Goal: Task Accomplishment & Management: Complete application form

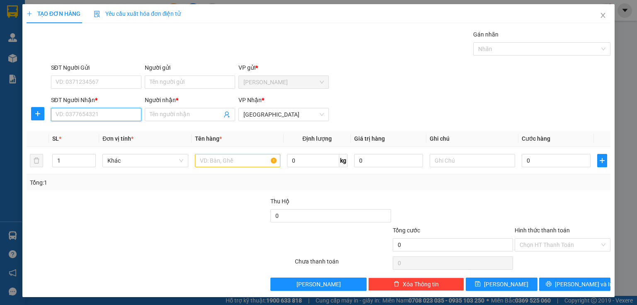
click at [95, 113] on input "SĐT Người Nhận *" at bounding box center [96, 114] width 90 height 13
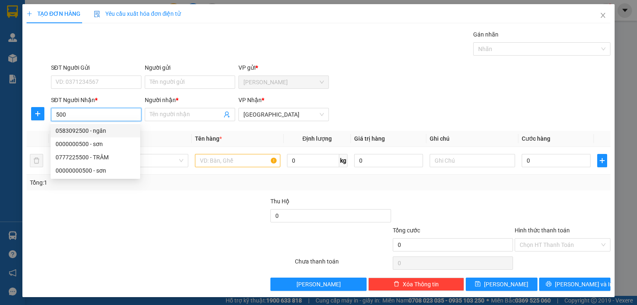
click at [54, 114] on input "500" at bounding box center [96, 114] width 90 height 13
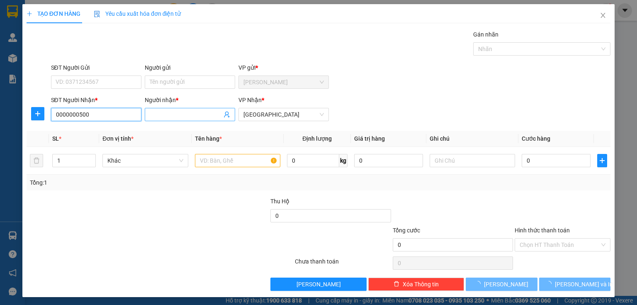
type input "0000000500"
click at [172, 114] on input "Người nhận *" at bounding box center [186, 114] width 72 height 9
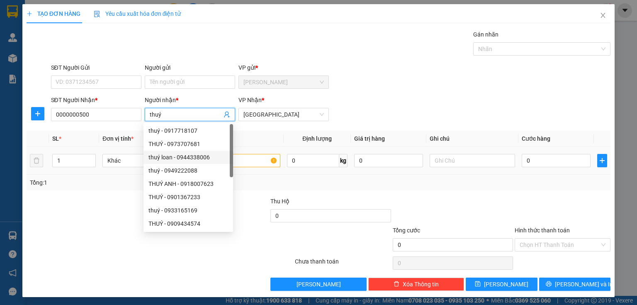
type input "thuý"
click at [263, 164] on input "text" at bounding box center [237, 160] width 85 height 13
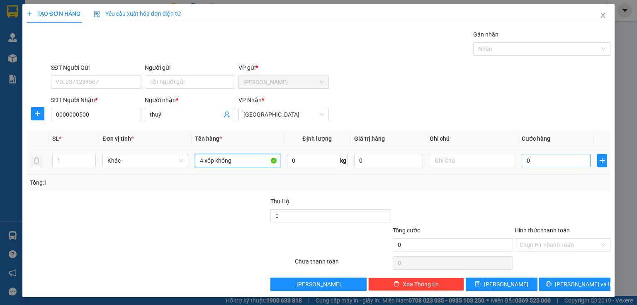
type input "4 xốp không"
click at [530, 164] on input "0" at bounding box center [556, 160] width 69 height 13
type input "1"
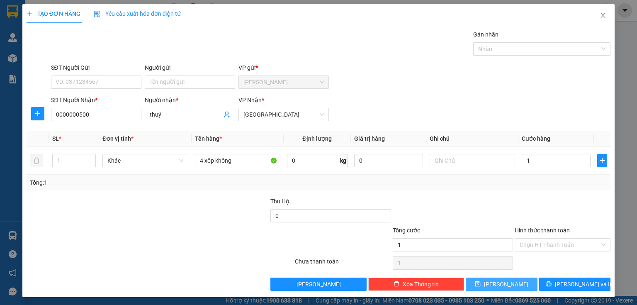
type input "1.000"
click at [496, 287] on button "Lưu" at bounding box center [502, 283] width 72 height 13
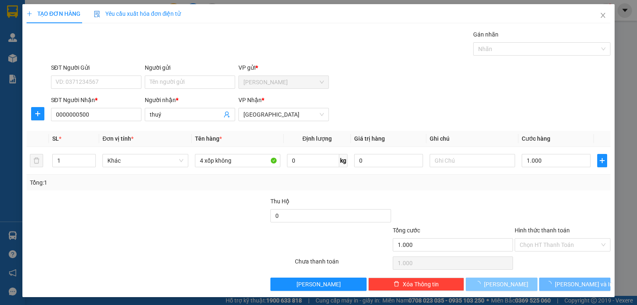
type input "0"
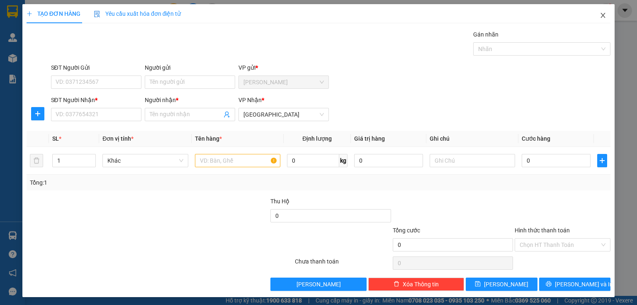
click at [600, 17] on icon "close" at bounding box center [603, 15] width 7 height 7
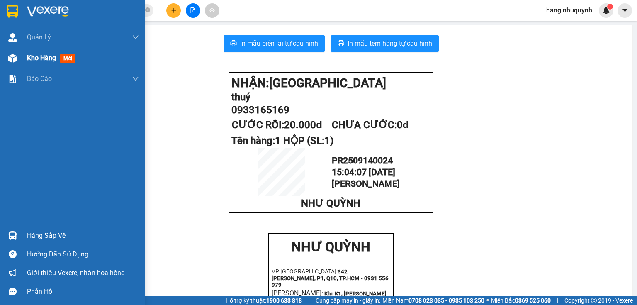
click at [43, 58] on span "Kho hàng" at bounding box center [41, 58] width 29 height 8
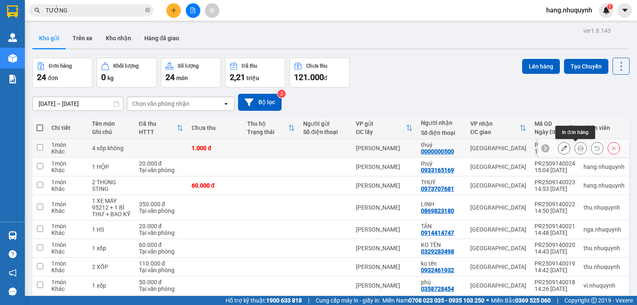
click at [578, 148] on icon at bounding box center [581, 148] width 6 height 6
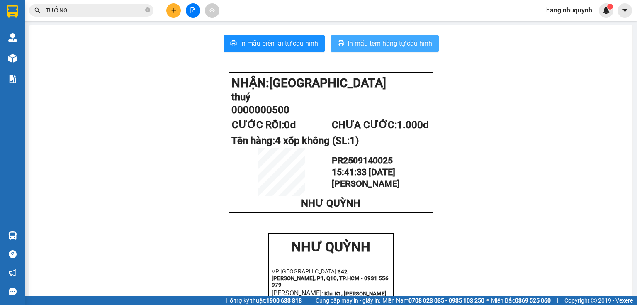
click at [403, 43] on span "In mẫu tem hàng tự cấu hình" at bounding box center [390, 43] width 85 height 10
click at [173, 12] on icon "plus" at bounding box center [174, 10] width 6 height 6
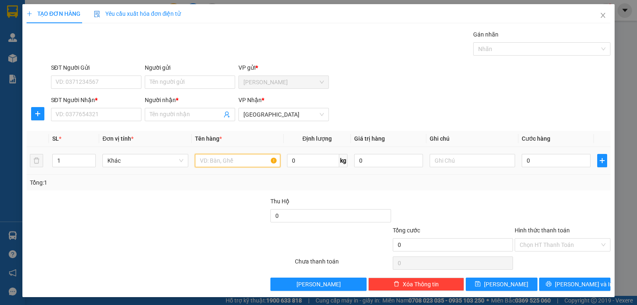
drag, startPoint x: 231, startPoint y: 162, endPoint x: 234, endPoint y: 157, distance: 6.3
click at [231, 161] on input "text" at bounding box center [237, 160] width 85 height 13
type input "1 thùng"
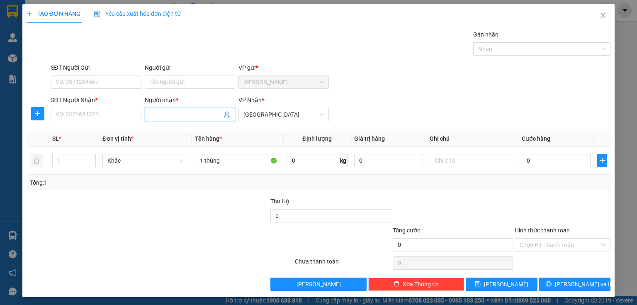
click at [201, 110] on input "Người nhận *" at bounding box center [186, 114] width 72 height 9
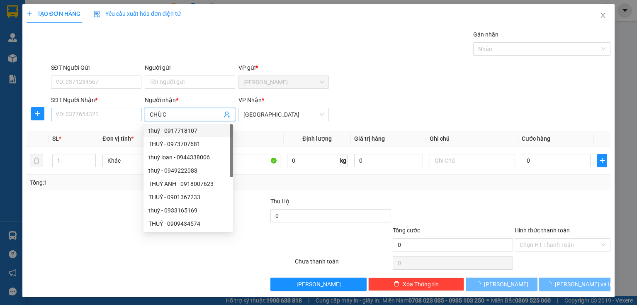
type input "CHỨC"
click at [88, 112] on input "SĐT Người Nhận *" at bounding box center [96, 114] width 90 height 13
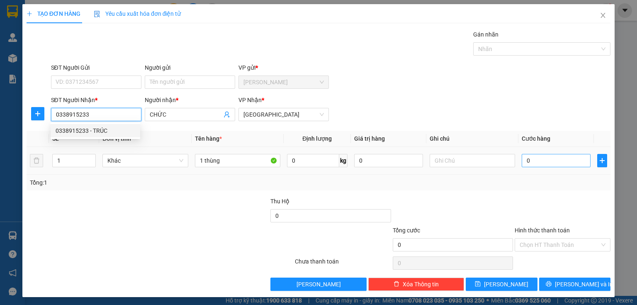
type input "0338915233"
click at [546, 162] on input "0" at bounding box center [556, 160] width 69 height 13
type input "3"
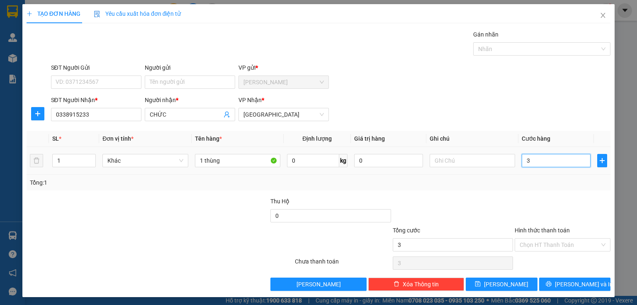
type input "30"
type input "300"
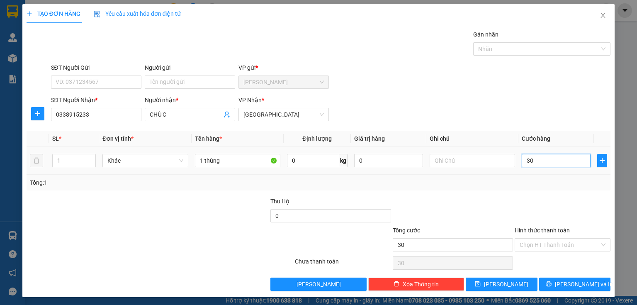
type input "300"
type input "3.000"
type input "30.000"
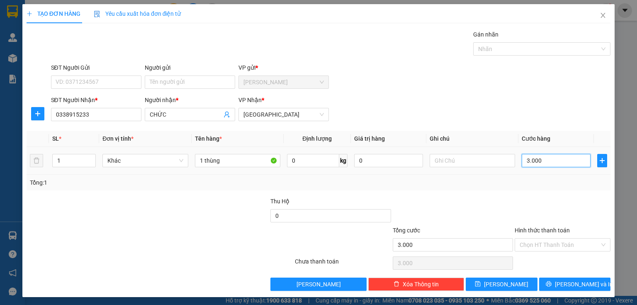
type input "30.000"
click at [551, 243] on input "Hình thức thanh toán" at bounding box center [560, 244] width 80 height 12
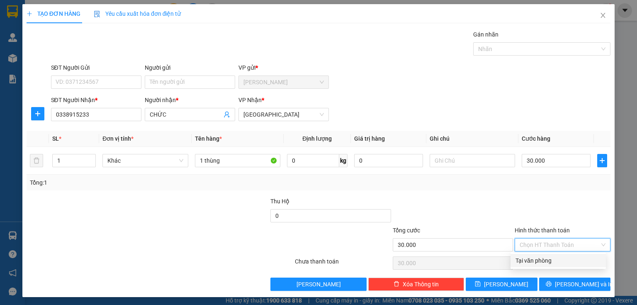
click at [545, 259] on div "Tại văn phòng" at bounding box center [558, 260] width 85 height 9
type input "0"
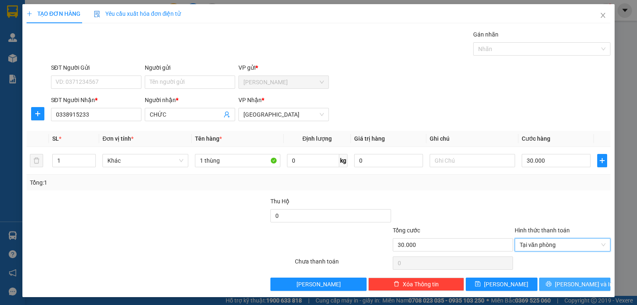
click at [551, 283] on icon "printer" at bounding box center [548, 283] width 5 height 5
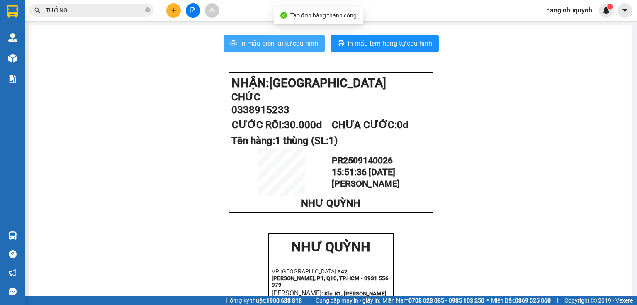
click at [272, 43] on span "In mẫu biên lai tự cấu hình" at bounding box center [279, 43] width 78 height 10
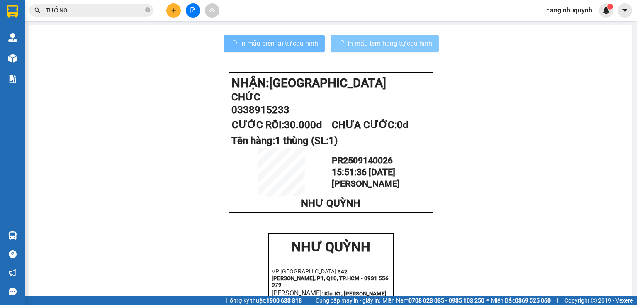
click at [380, 49] on button "In mẫu tem hàng tự cấu hình" at bounding box center [385, 43] width 108 height 17
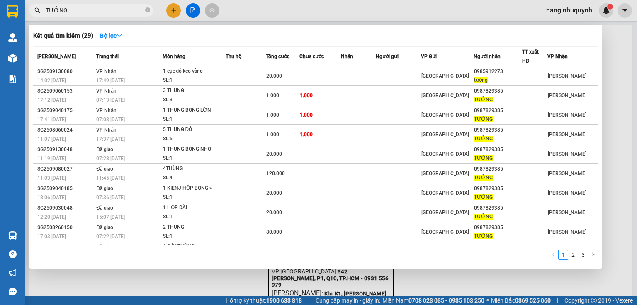
click at [92, 13] on input "TƯỞNG" at bounding box center [95, 10] width 98 height 9
click at [178, 12] on div at bounding box center [318, 152] width 637 height 305
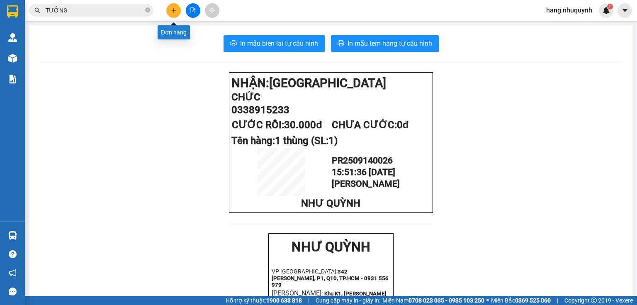
click at [173, 15] on button at bounding box center [173, 10] width 15 height 15
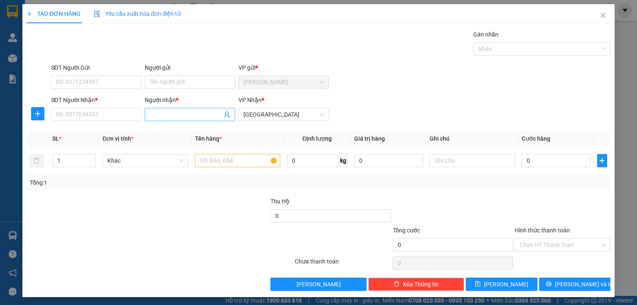
click at [197, 114] on input "Người nhận *" at bounding box center [186, 114] width 72 height 9
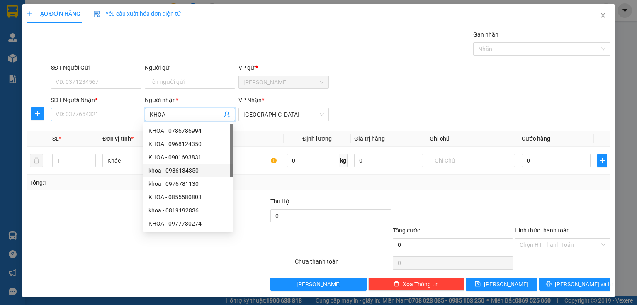
type input "KHOA"
click at [86, 114] on input "SĐT Người Nhận *" at bounding box center [96, 114] width 90 height 13
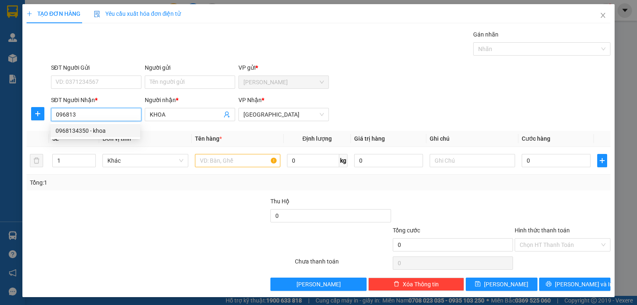
click at [100, 128] on div "0968134350 - khoa" at bounding box center [96, 130] width 80 height 9
type input "0968134350"
type input "khoa"
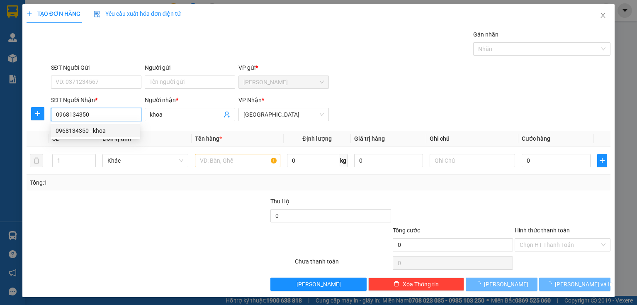
type input "60.000"
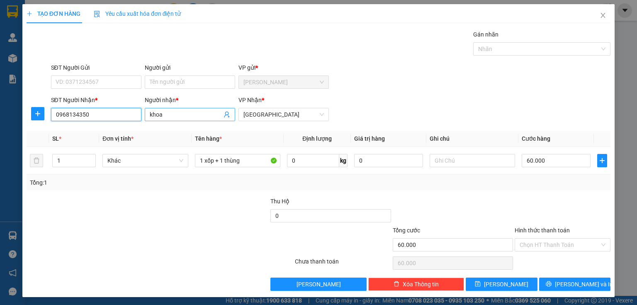
type input "0968134350"
drag, startPoint x: 174, startPoint y: 114, endPoint x: 130, endPoint y: 115, distance: 44.0
click at [130, 115] on div "SĐT Người Nhận * 0968134350 Người nhận * khoa khoa VP Nhận * Sài Gòn" at bounding box center [330, 109] width 563 height 29
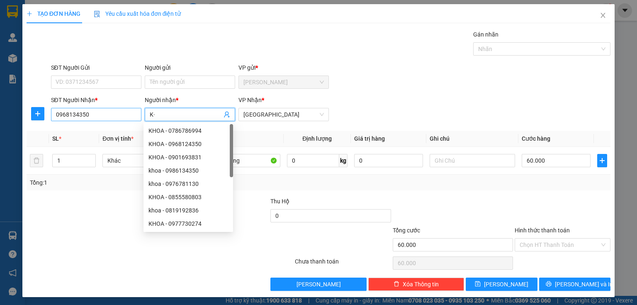
type input "K"
type input "KHOA"
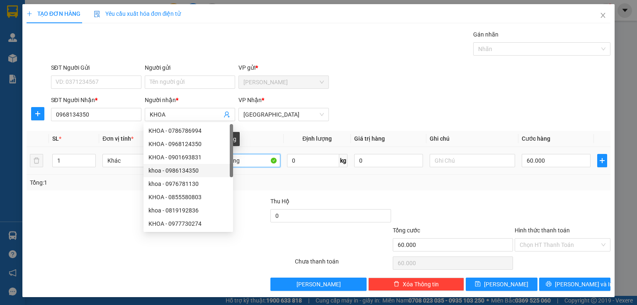
click at [258, 161] on input "1 xốp + 1 thùng" at bounding box center [237, 160] width 85 height 13
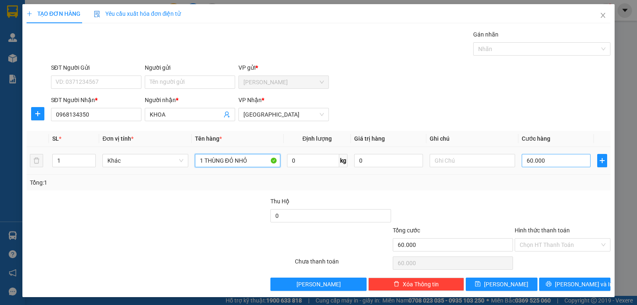
type input "1 THÙNG ĐỎ NHỎ"
click at [555, 159] on input "60.000" at bounding box center [556, 160] width 69 height 13
type input "3"
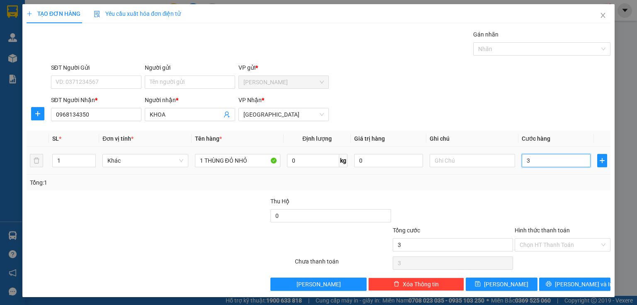
type input "30"
type input "300"
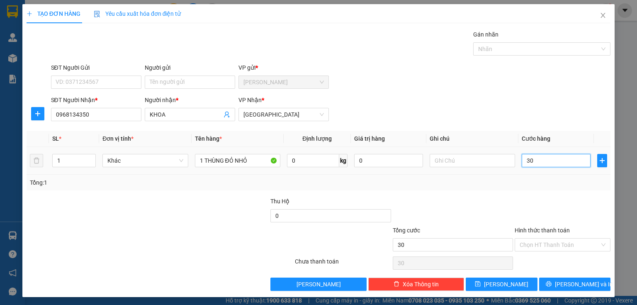
type input "300"
type input "3.000"
click at [529, 161] on input "3.000" at bounding box center [556, 160] width 69 height 13
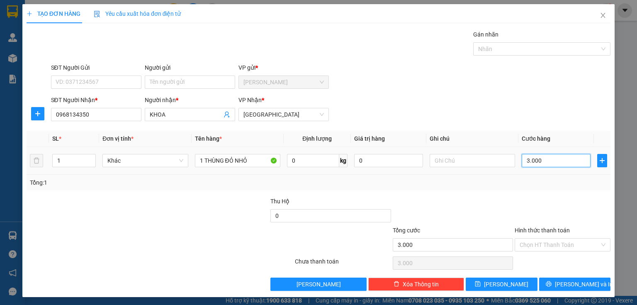
click at [530, 161] on input "3.000" at bounding box center [556, 160] width 69 height 13
type input "2"
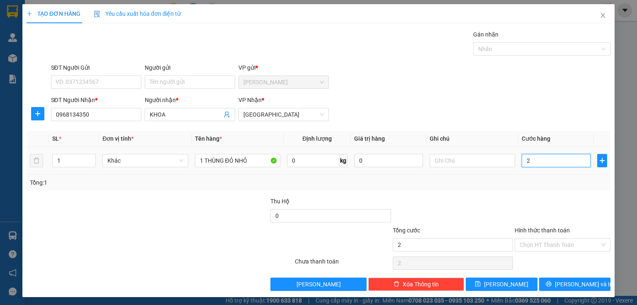
type input "20"
type input "200"
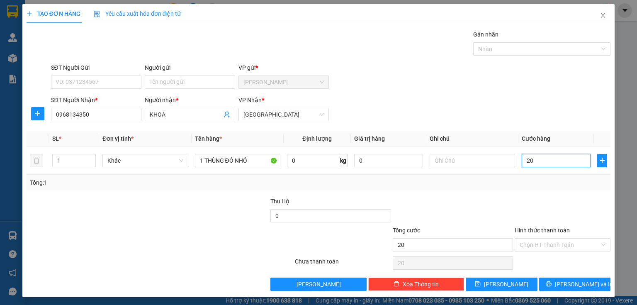
type input "200"
type input "2.000"
type input "20.000"
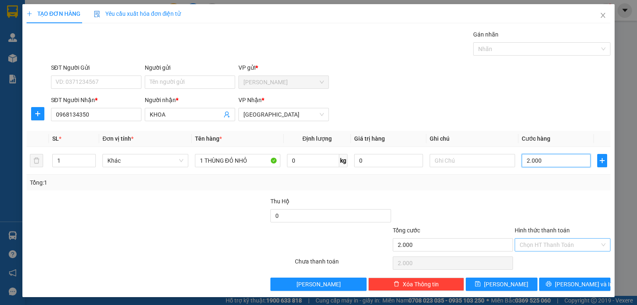
type input "20.000"
drag, startPoint x: 550, startPoint y: 244, endPoint x: 547, endPoint y: 260, distance: 16.4
click at [550, 247] on input "Hình thức thanh toán" at bounding box center [560, 244] width 80 height 12
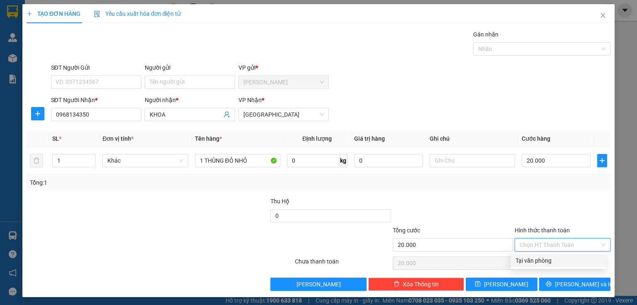
drag, startPoint x: 546, startPoint y: 260, endPoint x: 548, endPoint y: 266, distance: 6.7
click at [546, 260] on div "Tại văn phòng" at bounding box center [558, 260] width 85 height 9
type input "0"
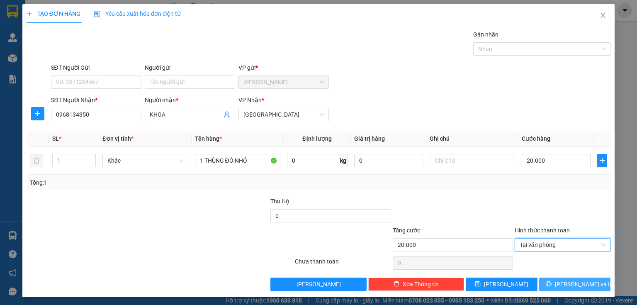
click at [549, 282] on button "Lưu và In" at bounding box center [575, 283] width 72 height 13
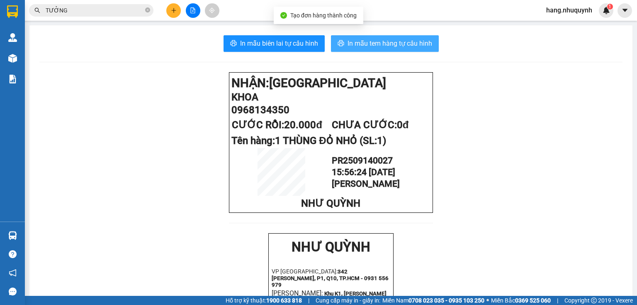
click at [369, 48] on span "In mẫu tem hàng tự cấu hình" at bounding box center [390, 43] width 85 height 10
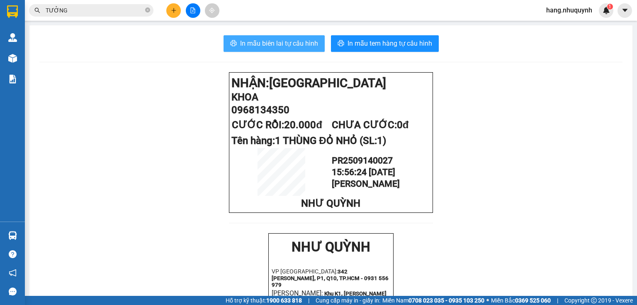
drag, startPoint x: 277, startPoint y: 50, endPoint x: 280, endPoint y: 46, distance: 4.4
click at [277, 49] on button "In mẫu biên lai tự cấu hình" at bounding box center [274, 43] width 101 height 17
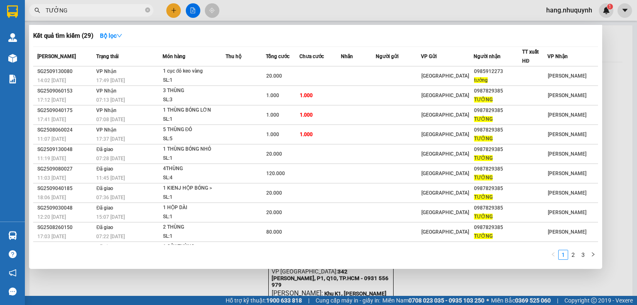
click at [113, 13] on input "TƯỞNG" at bounding box center [95, 10] width 98 height 9
click at [174, 13] on div at bounding box center [318, 152] width 637 height 305
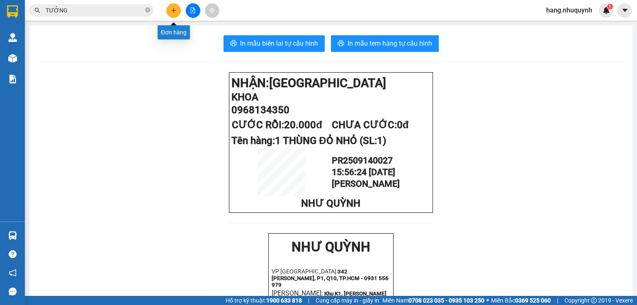
click at [173, 10] on icon "plus" at bounding box center [174, 10] width 6 height 6
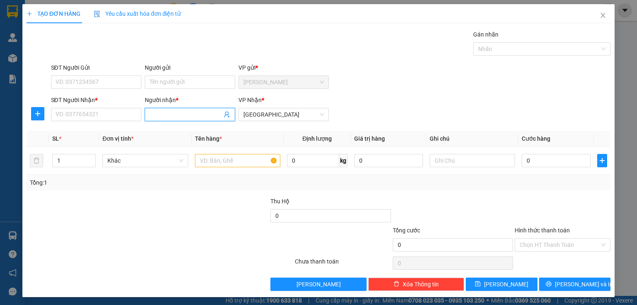
click at [167, 111] on input "Người nhận *" at bounding box center [186, 114] width 72 height 9
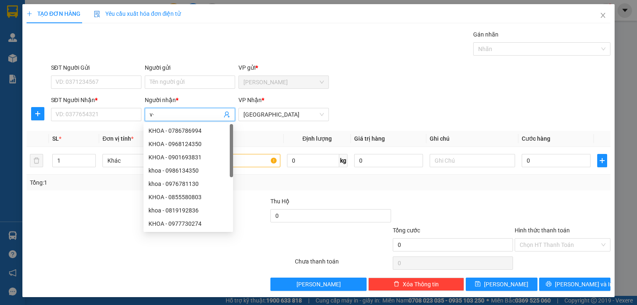
type input "v"
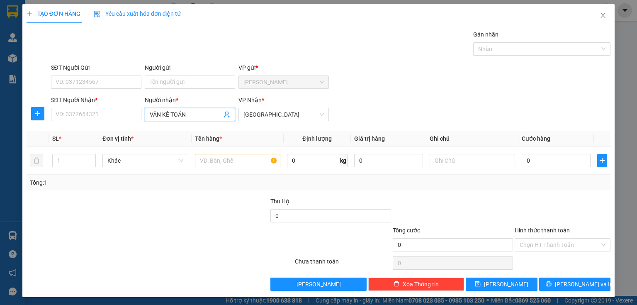
type input "VÂN KẾ TOÁN"
click at [108, 121] on div "SĐT Người Nhận * VD: 0377654321" at bounding box center [96, 109] width 90 height 29
click at [109, 116] on input "SĐT Người Nhận *" at bounding box center [96, 114] width 90 height 13
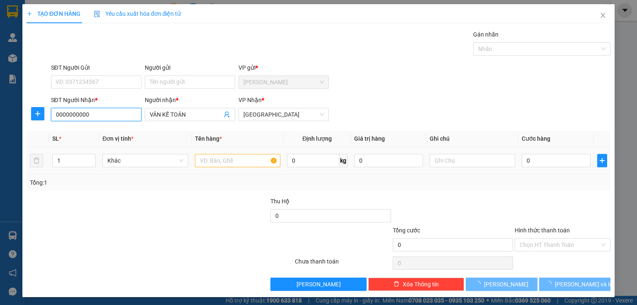
type input "0000000000"
click at [219, 159] on input "text" at bounding box center [237, 160] width 85 height 13
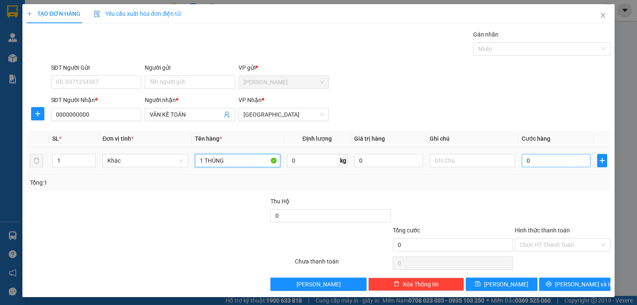
type input "1 THÙNG"
click at [545, 162] on input "0" at bounding box center [556, 160] width 69 height 13
type input "5"
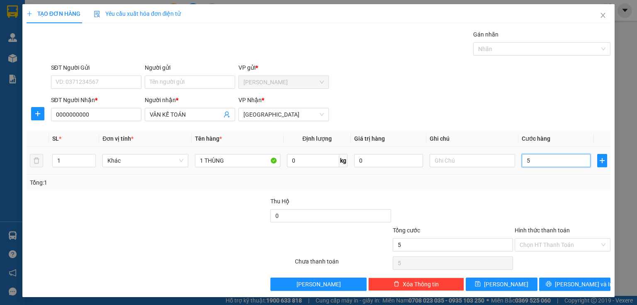
type input "50"
type input "500"
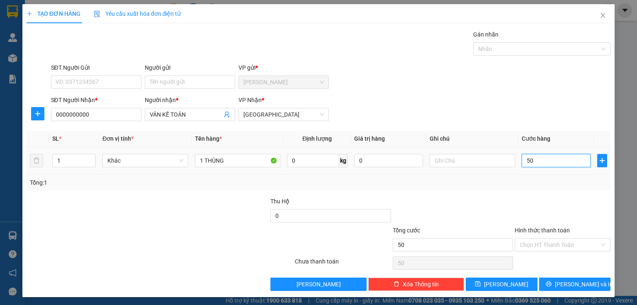
type input "500"
type input "5.000"
type input "50.000"
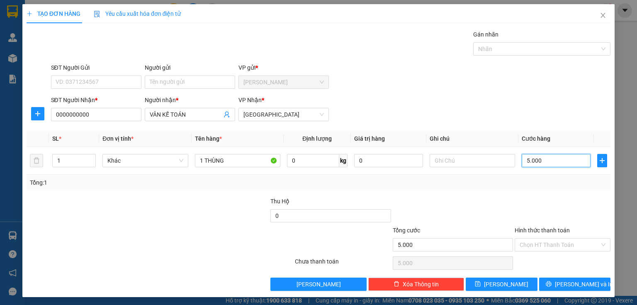
type input "50.000"
click at [547, 249] on input "Hình thức thanh toán" at bounding box center [560, 244] width 80 height 12
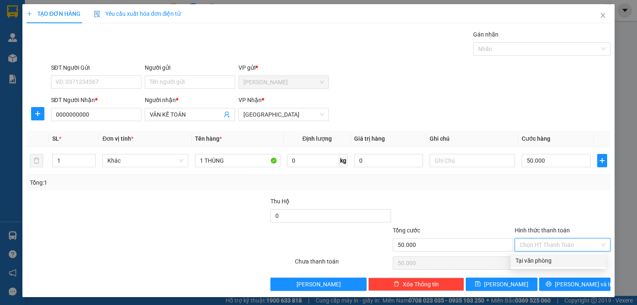
click at [545, 264] on div "Tại văn phòng" at bounding box center [558, 260] width 85 height 9
type input "0"
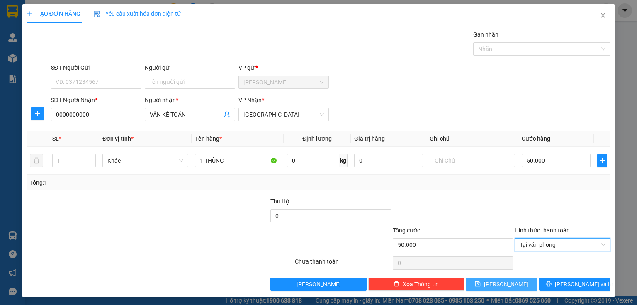
drag, startPoint x: 508, startPoint y: 287, endPoint x: 511, endPoint y: 279, distance: 7.9
click at [508, 287] on button "Lưu" at bounding box center [502, 283] width 72 height 13
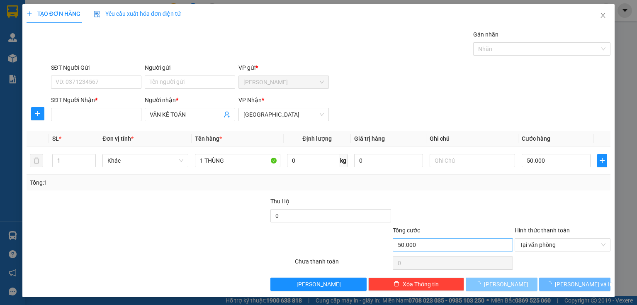
type input "0"
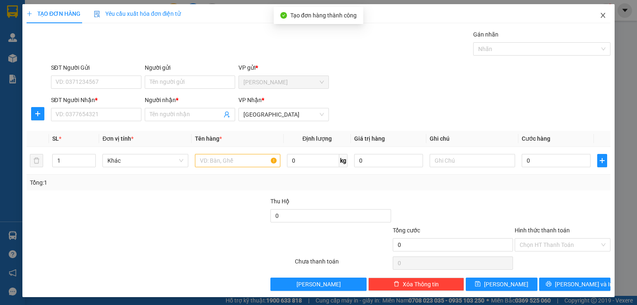
click at [601, 17] on icon "close" at bounding box center [603, 15] width 5 height 5
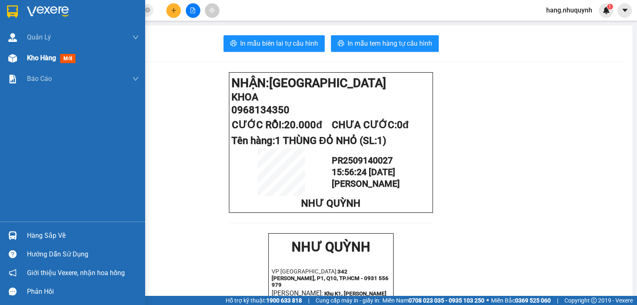
click at [45, 57] on span "Kho hàng" at bounding box center [41, 58] width 29 height 8
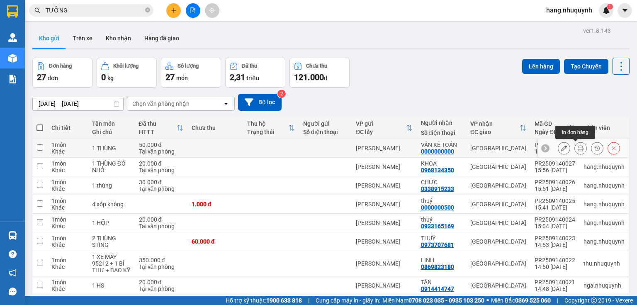
click at [578, 147] on icon at bounding box center [581, 148] width 6 height 6
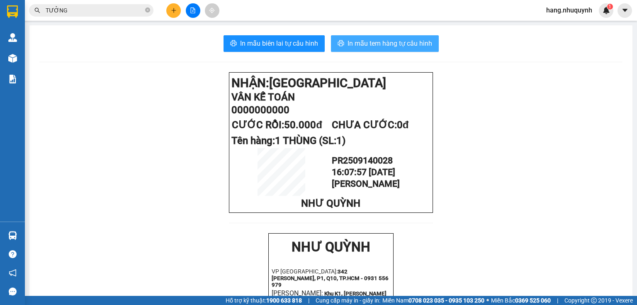
click at [385, 38] on button "In mẫu tem hàng tự cấu hình" at bounding box center [385, 43] width 108 height 17
click at [131, 14] on input "TƯỞNG" at bounding box center [95, 10] width 98 height 9
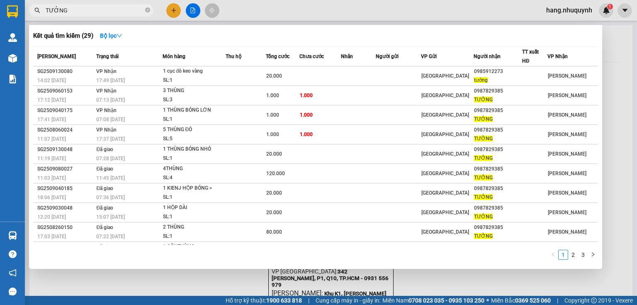
click at [131, 14] on input "TƯỞNG" at bounding box center [95, 10] width 98 height 9
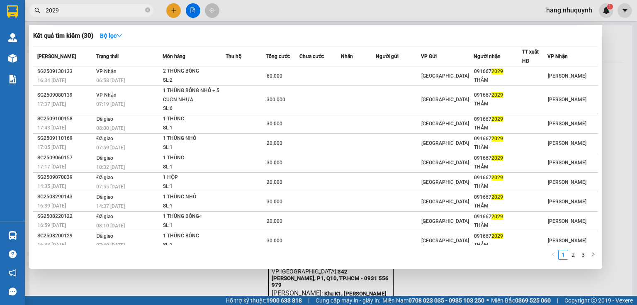
click at [133, 10] on input "2029" at bounding box center [95, 10] width 98 height 9
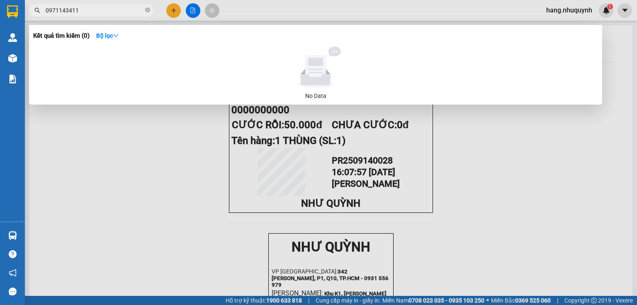
click at [76, 12] on input "0971143411" at bounding box center [95, 10] width 98 height 9
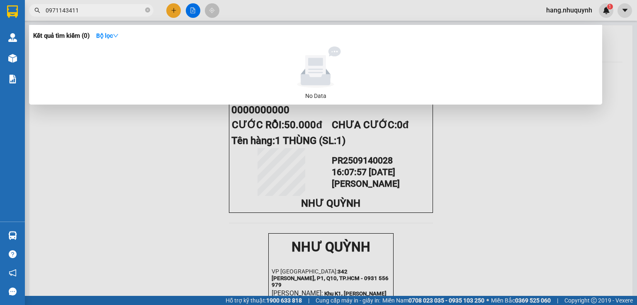
click at [76, 12] on input "0971143411" at bounding box center [95, 10] width 98 height 9
click at [126, 13] on input "0797895799" at bounding box center [95, 10] width 98 height 9
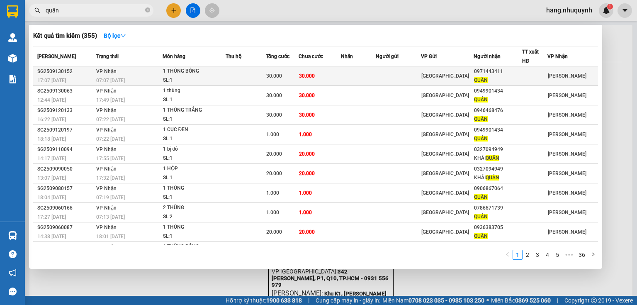
type input "quân"
click at [234, 78] on td at bounding box center [246, 75] width 41 height 19
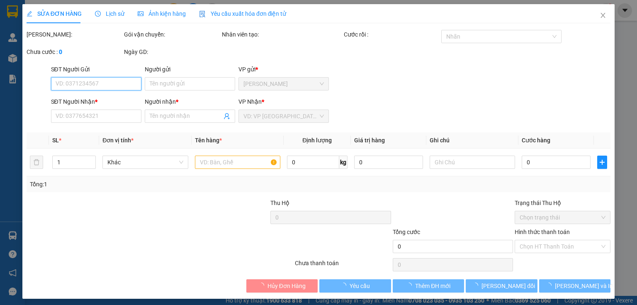
type input "0971443411"
type input "QUÂN"
type input "30.000"
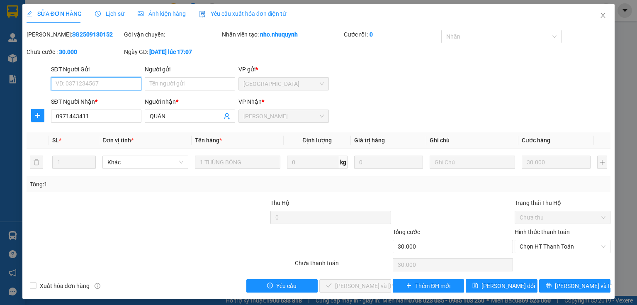
drag, startPoint x: 535, startPoint y: 245, endPoint x: 538, endPoint y: 253, distance: 8.4
click at [537, 247] on span "Chọn HT Thanh Toán" at bounding box center [563, 246] width 86 height 12
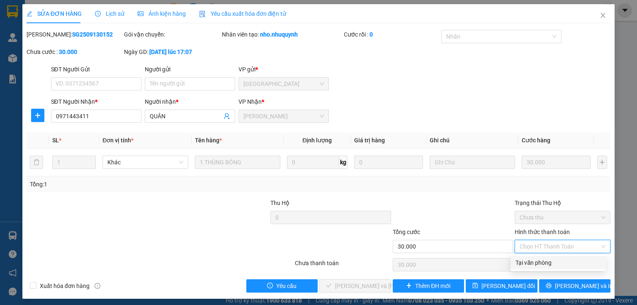
drag, startPoint x: 539, startPoint y: 263, endPoint x: 378, endPoint y: 304, distance: 166.0
click at [536, 264] on div "Tại văn phòng" at bounding box center [558, 262] width 85 height 9
type input "0"
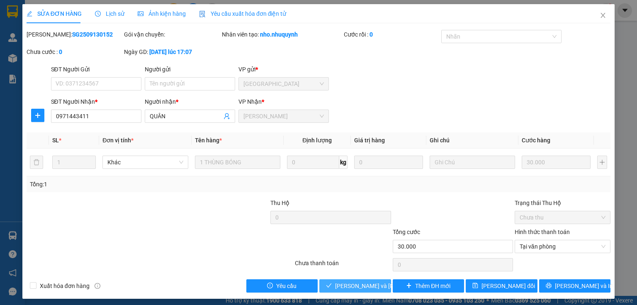
click at [358, 285] on span "Lưu và Giao hàng" at bounding box center [391, 285] width 112 height 9
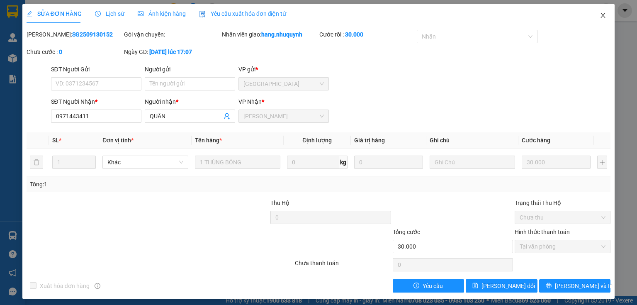
click at [600, 15] on icon "close" at bounding box center [603, 15] width 7 height 7
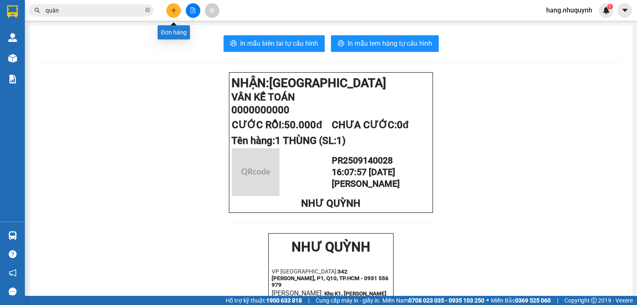
click at [176, 12] on icon "plus" at bounding box center [174, 10] width 6 height 6
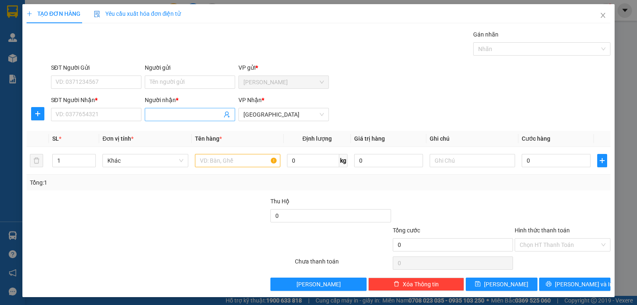
click at [184, 116] on input "Người nhận *" at bounding box center [186, 114] width 72 height 9
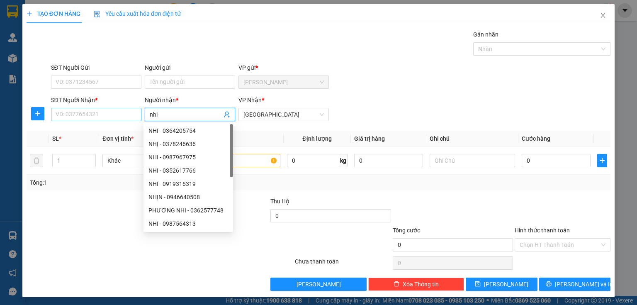
type input "nhi"
click at [89, 114] on input "SĐT Người Nhận *" at bounding box center [96, 114] width 90 height 13
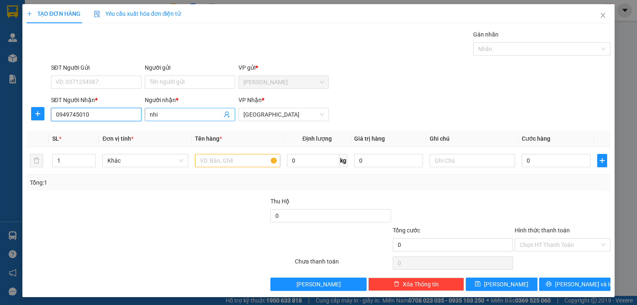
type input "0949745010"
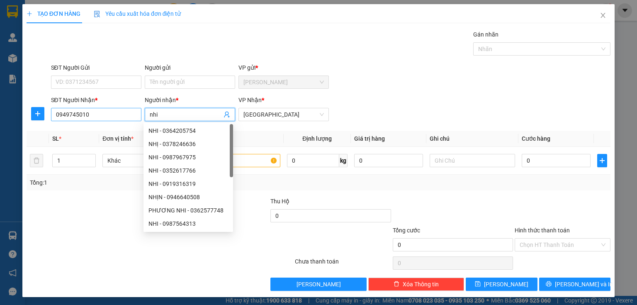
drag, startPoint x: 166, startPoint y: 117, endPoint x: 136, endPoint y: 116, distance: 30.7
click at [136, 116] on div "SĐT Người Nhận * 0949745010 Người nhận * nhi VP Nhận * Sài Gòn" at bounding box center [330, 109] width 563 height 29
type input "NHI"
click at [247, 159] on input "text" at bounding box center [237, 160] width 85 height 13
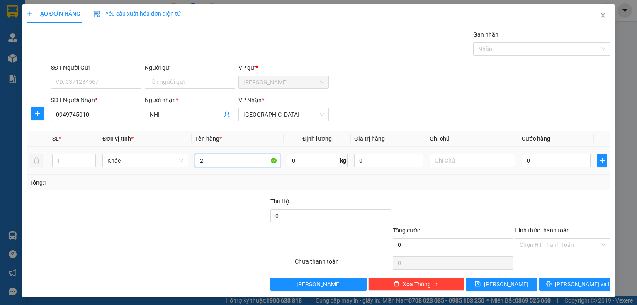
type input "2"
type input "1 XE 08374+ BAO XE"
click at [554, 163] on input "0" at bounding box center [556, 160] width 69 height 13
type input "2"
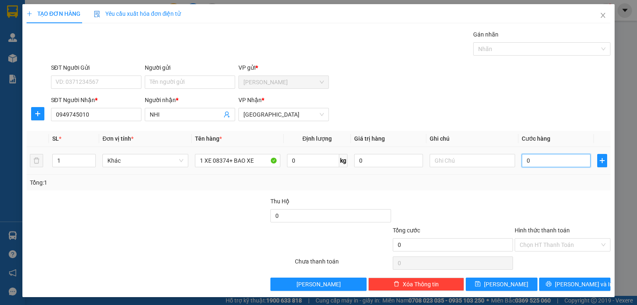
type input "2"
type input "25"
type input "250"
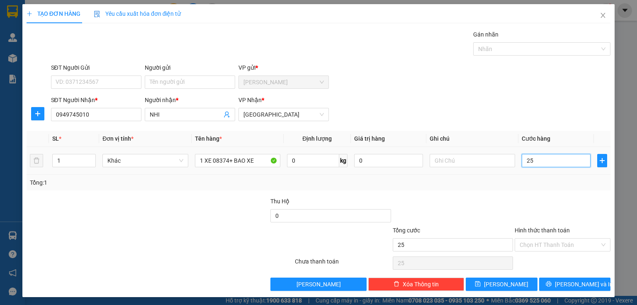
type input "250"
type input "2.500"
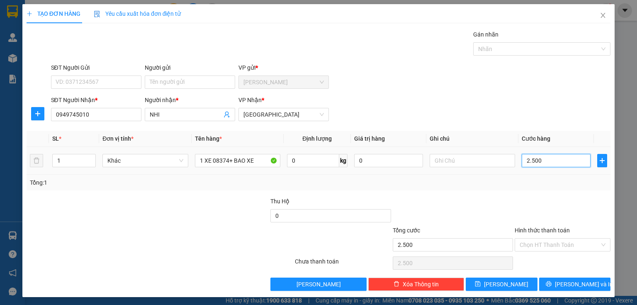
type input "25.000"
type input "250.000"
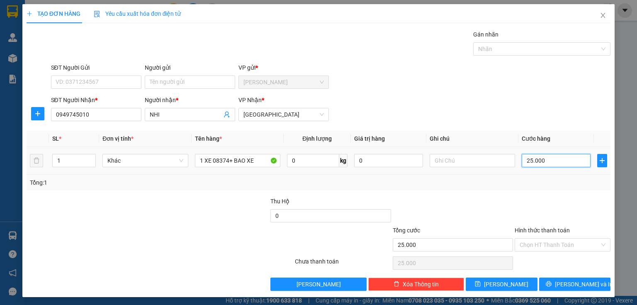
type input "250.000"
drag, startPoint x: 543, startPoint y: 247, endPoint x: 539, endPoint y: 260, distance: 13.7
click at [543, 247] on input "Hình thức thanh toán" at bounding box center [560, 244] width 80 height 12
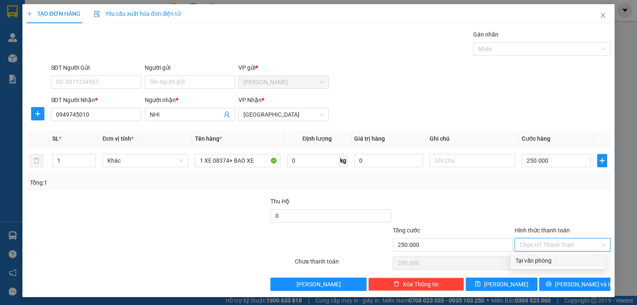
click at [537, 263] on div "Tại văn phòng" at bounding box center [558, 260] width 85 height 9
type input "0"
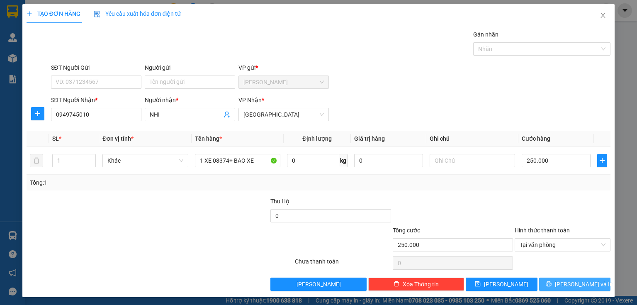
drag, startPoint x: 558, startPoint y: 282, endPoint x: 399, endPoint y: 67, distance: 267.3
click at [551, 282] on icon "printer" at bounding box center [548, 283] width 5 height 5
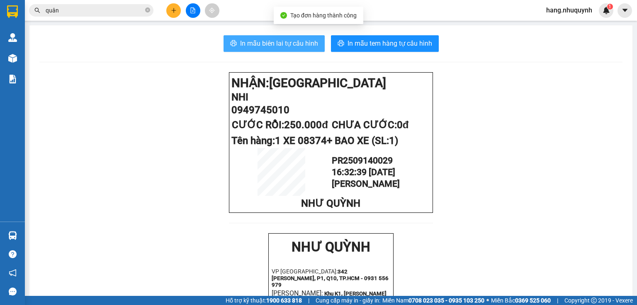
click at [276, 43] on span "In mẫu biên lai tự cấu hình" at bounding box center [279, 43] width 78 height 10
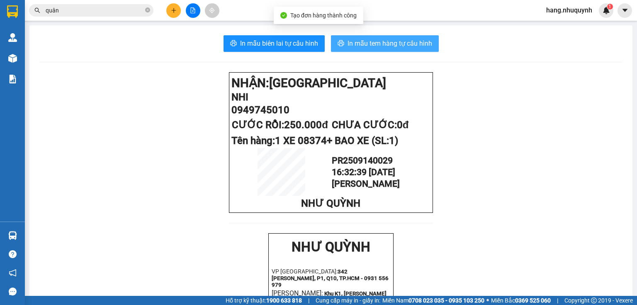
click at [370, 41] on span "In mẫu tem hàng tự cấu hình" at bounding box center [390, 43] width 85 height 10
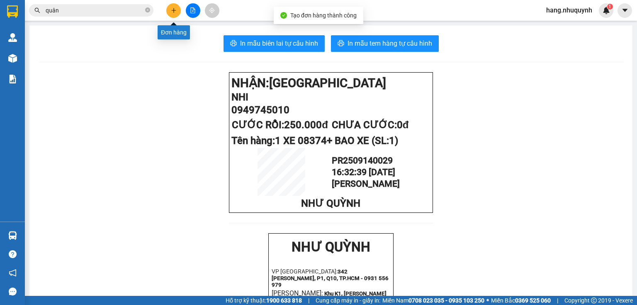
click at [173, 10] on icon "plus" at bounding box center [174, 10] width 6 height 6
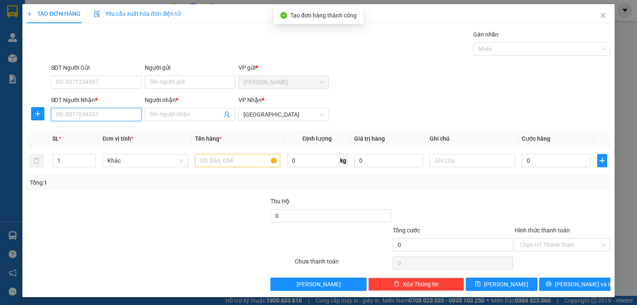
click at [90, 113] on input "SĐT Người Nhận *" at bounding box center [96, 114] width 90 height 13
click at [93, 146] on div "0000000858 - sen" at bounding box center [96, 143] width 80 height 9
type input "0000000858"
type input "sen"
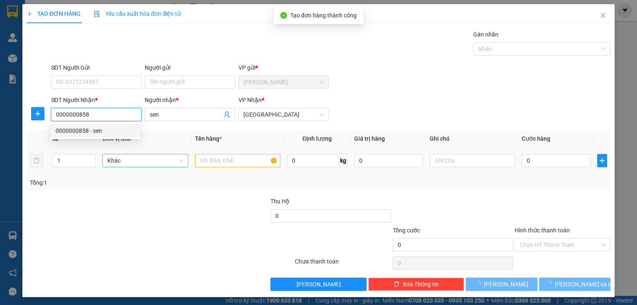
type input "150.000"
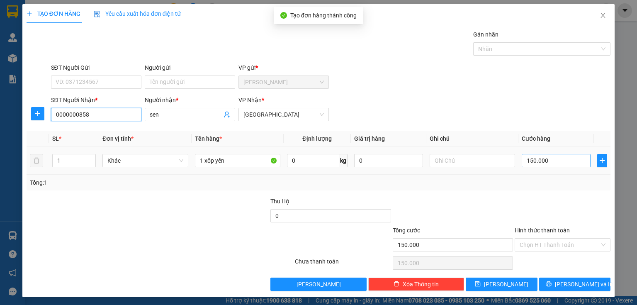
type input "0000000858"
click at [540, 162] on input "150.000" at bounding box center [556, 160] width 69 height 13
type input "1"
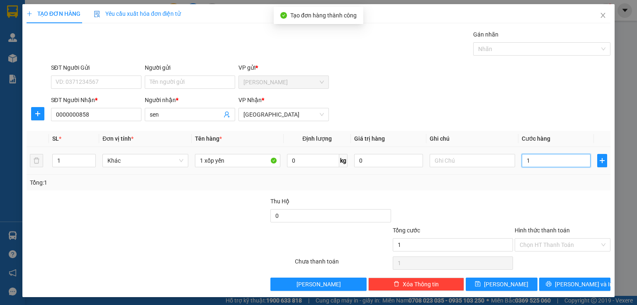
type input "10"
type input "100"
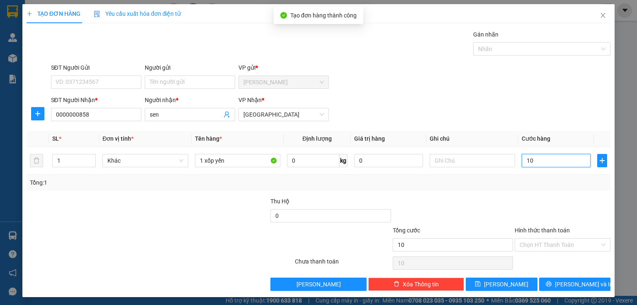
type input "100"
type input "1.000"
type input "10.000"
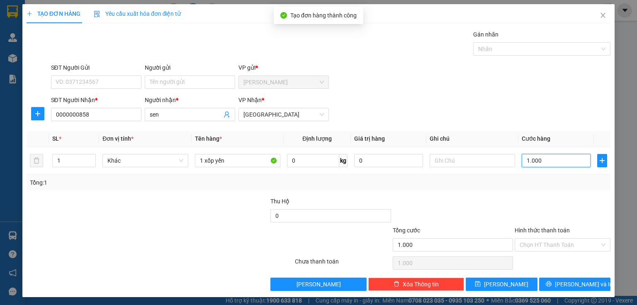
type input "10.000"
type input "100.000"
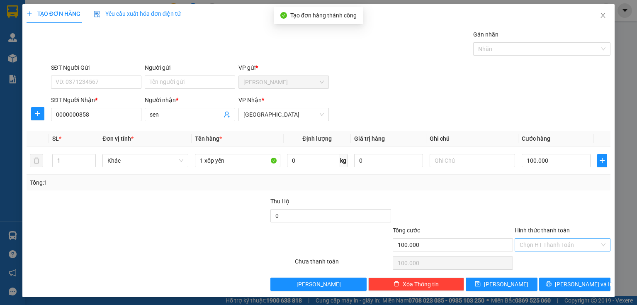
click at [554, 248] on input "Hình thức thanh toán" at bounding box center [560, 244] width 80 height 12
click at [551, 264] on div "Tại văn phòng" at bounding box center [558, 260] width 85 height 9
type input "0"
click at [556, 287] on button "Lưu và In" at bounding box center [575, 283] width 72 height 13
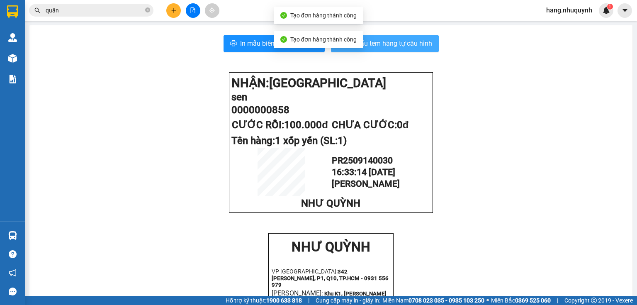
click at [387, 43] on span "In mẫu tem hàng tự cấu hình" at bounding box center [390, 43] width 85 height 10
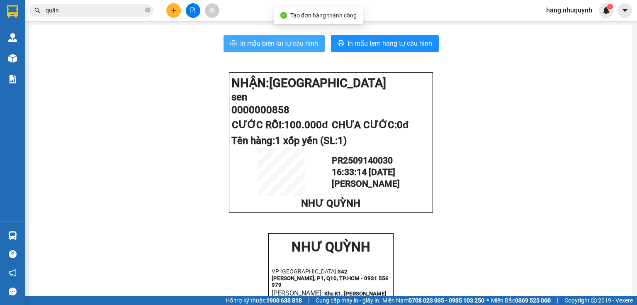
click at [284, 42] on span "In mẫu biên lai tự cấu hình" at bounding box center [279, 43] width 78 height 10
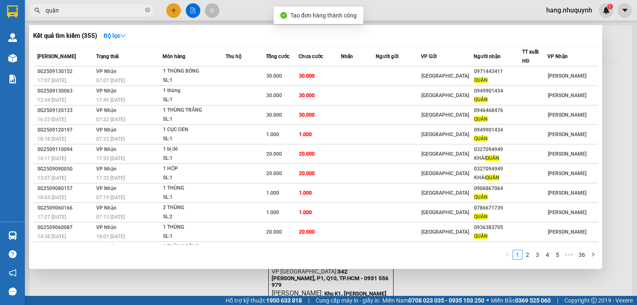
click at [126, 10] on input "quân" at bounding box center [95, 10] width 98 height 9
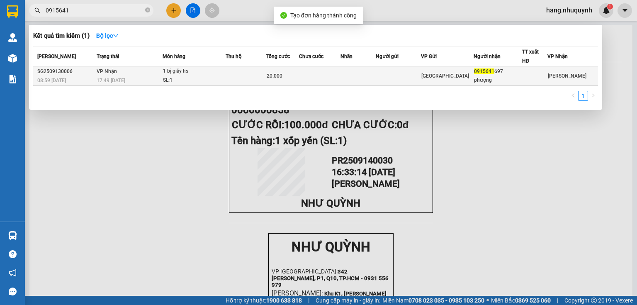
type input "0915641"
click at [183, 72] on div "1 bị giấy hs" at bounding box center [194, 71] width 62 height 9
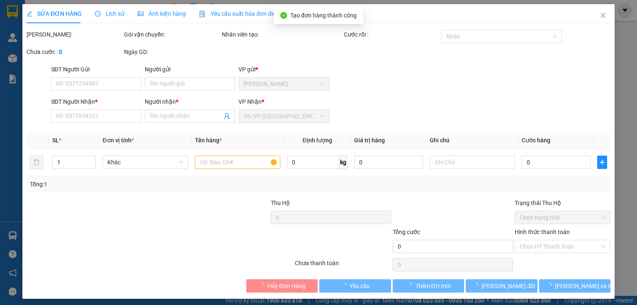
type input "0915641697"
type input "phượng"
type input "20.000"
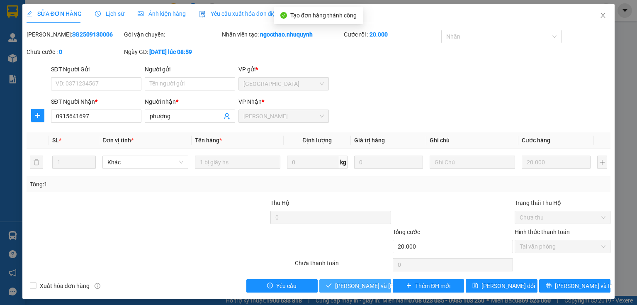
click at [357, 284] on span "Lưu và Giao hàng" at bounding box center [391, 285] width 112 height 9
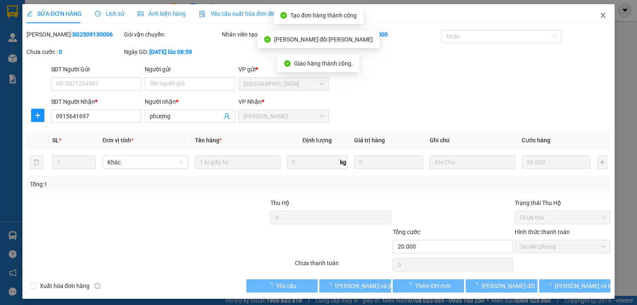
click at [600, 16] on icon "close" at bounding box center [603, 15] width 7 height 7
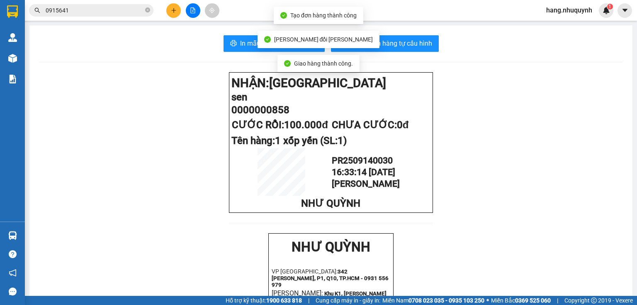
click at [177, 10] on button at bounding box center [173, 10] width 15 height 15
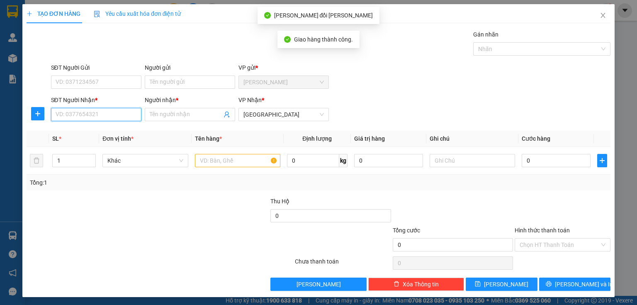
click at [102, 114] on input "SĐT Người Nhận *" at bounding box center [96, 114] width 90 height 13
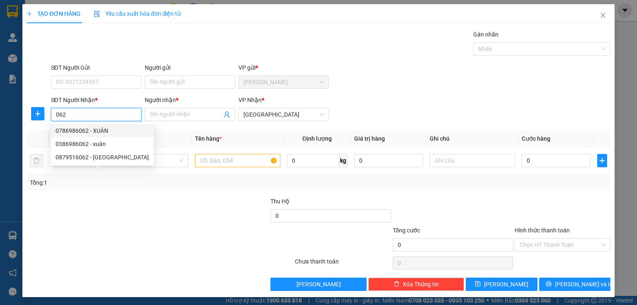
click at [55, 114] on input "062" at bounding box center [96, 114] width 90 height 13
click at [91, 114] on input "062" at bounding box center [96, 114] width 90 height 13
type input "0786986062"
click at [90, 132] on div "0786986062 - XUÂN" at bounding box center [96, 130] width 80 height 9
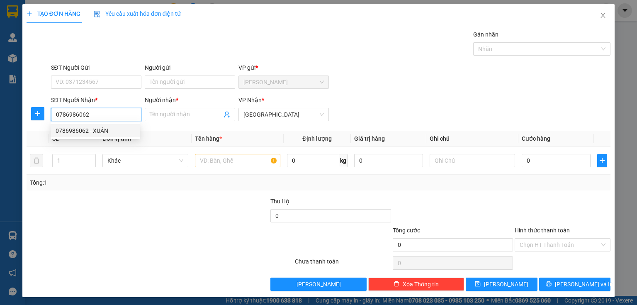
type input "XUÂN"
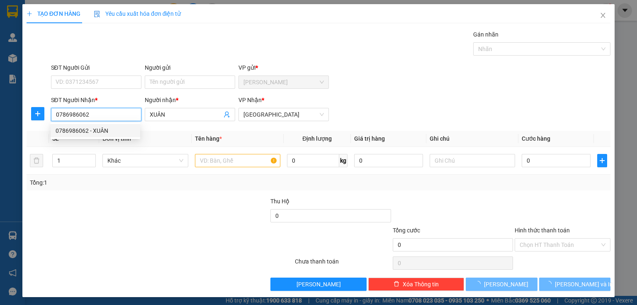
type input "40.000"
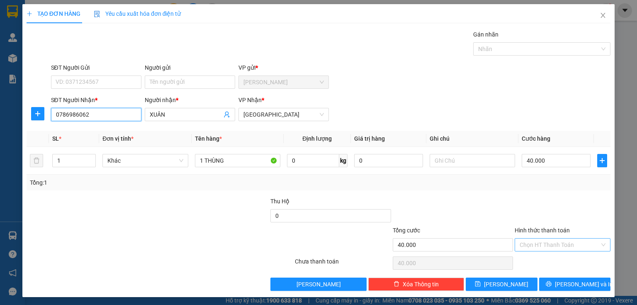
type input "0786986062"
click at [556, 243] on input "Hình thức thanh toán" at bounding box center [560, 244] width 80 height 12
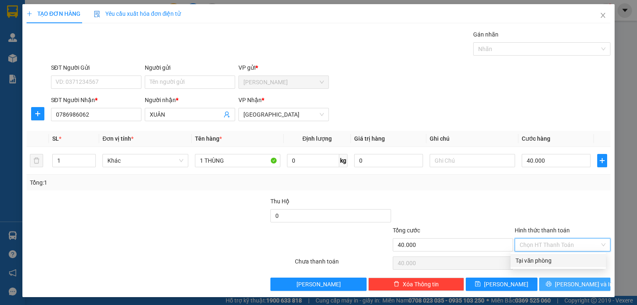
drag, startPoint x: 549, startPoint y: 259, endPoint x: 554, endPoint y: 281, distance: 22.5
click at [549, 260] on div "Tại văn phòng" at bounding box center [558, 260] width 85 height 9
type input "0"
click at [554, 282] on button "Lưu và In" at bounding box center [575, 283] width 72 height 13
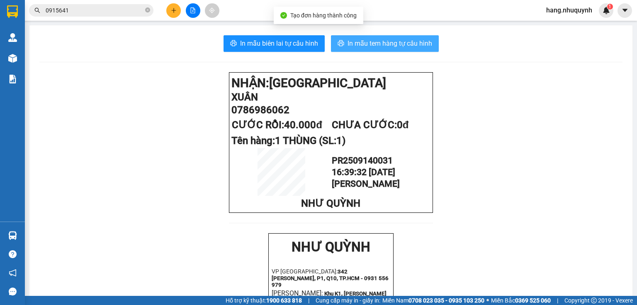
click at [374, 44] on span "In mẫu tem hàng tự cấu hình" at bounding box center [390, 43] width 85 height 10
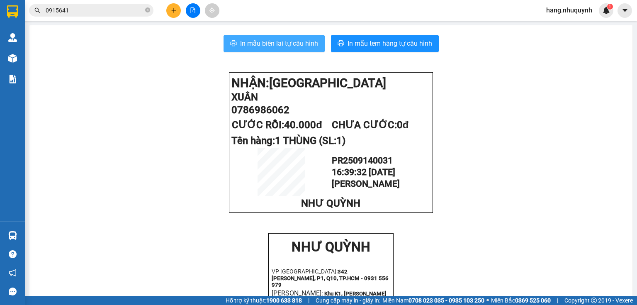
click at [284, 44] on span "In mẫu biên lai tự cấu hình" at bounding box center [279, 43] width 78 height 10
click at [112, 10] on input "0915641" at bounding box center [95, 10] width 98 height 9
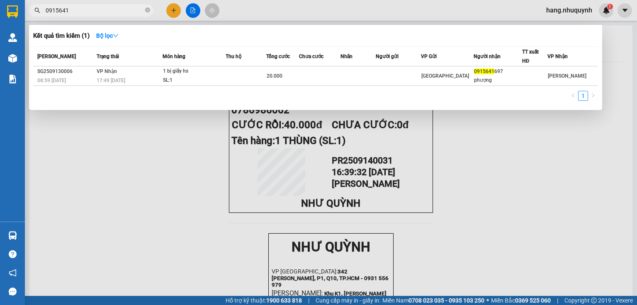
click at [112, 10] on input "0915641" at bounding box center [95, 10] width 98 height 9
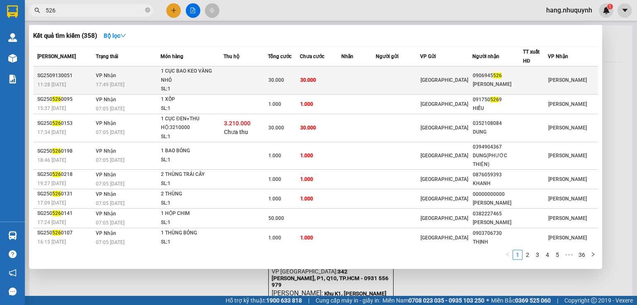
type input "526"
click at [274, 84] on div "30.000" at bounding box center [284, 79] width 32 height 9
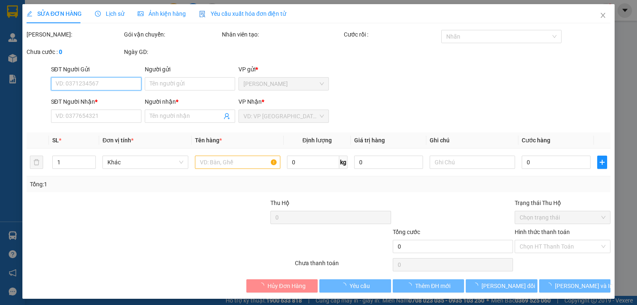
type input "0906945526"
type input "TẤN PHƯỚC"
type input "30.000"
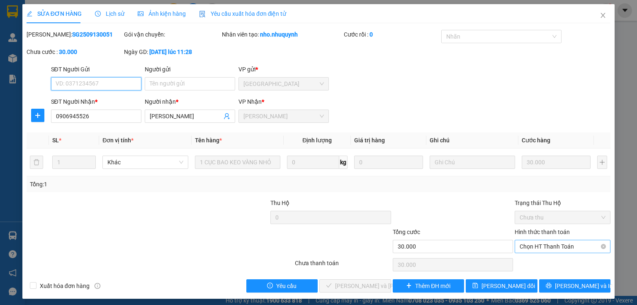
click at [546, 244] on span "Chọn HT Thanh Toán" at bounding box center [563, 246] width 86 height 12
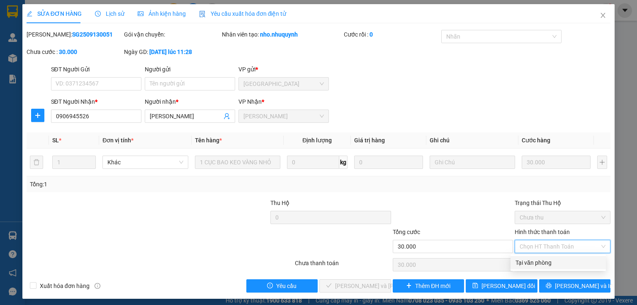
click at [539, 260] on div "Tại văn phòng" at bounding box center [558, 262] width 85 height 9
type input "0"
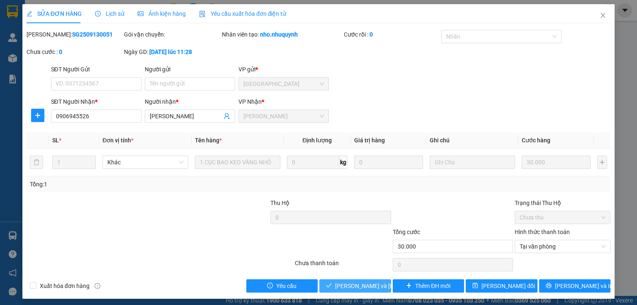
click at [367, 284] on span "Lưu và Giao hàng" at bounding box center [391, 285] width 112 height 9
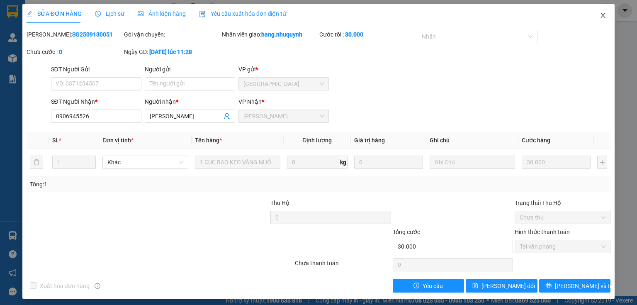
click at [600, 13] on icon "close" at bounding box center [603, 15] width 7 height 7
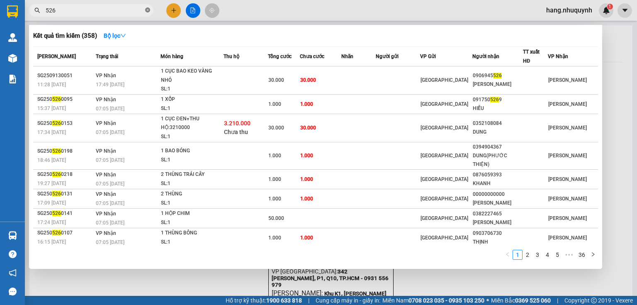
click at [149, 10] on icon "close-circle" at bounding box center [147, 9] width 5 height 5
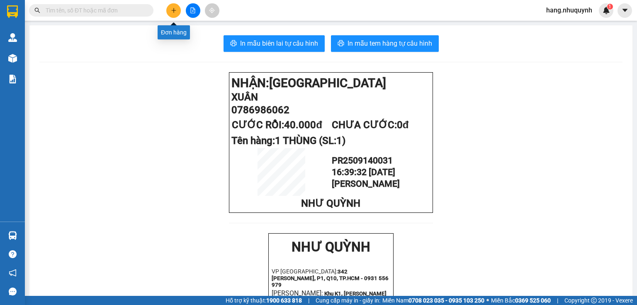
click at [174, 12] on icon "plus" at bounding box center [173, 10] width 0 height 5
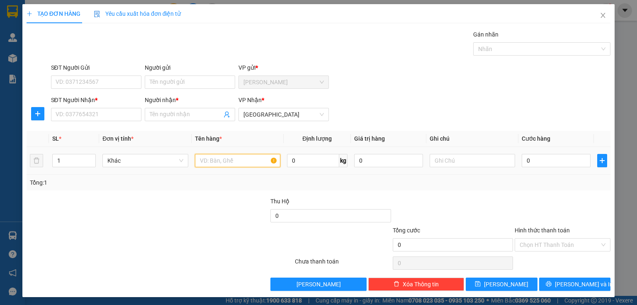
click at [239, 160] on input "text" at bounding box center [237, 160] width 85 height 13
type input "1 XE"
click at [183, 115] on input "Người nhận *" at bounding box center [186, 114] width 72 height 9
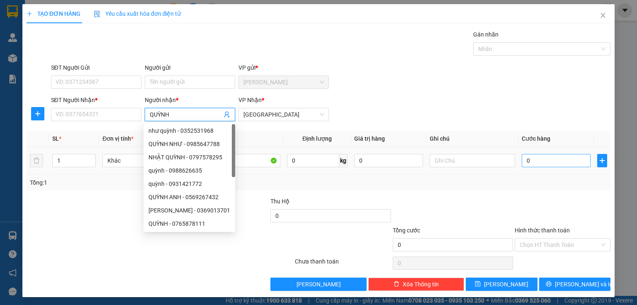
type input "QUỲNH"
click at [545, 159] on input "0" at bounding box center [556, 160] width 69 height 13
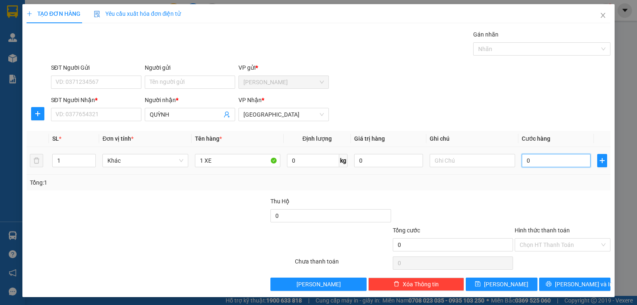
type input "3"
type input "35"
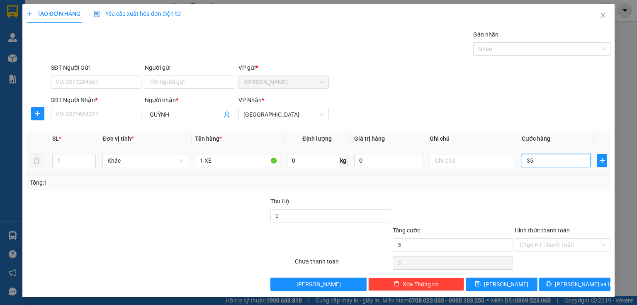
type input "35"
type input "350"
type input "3.500"
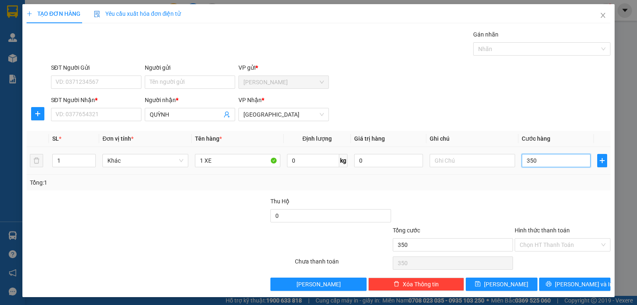
type input "3.500"
type input "35.000"
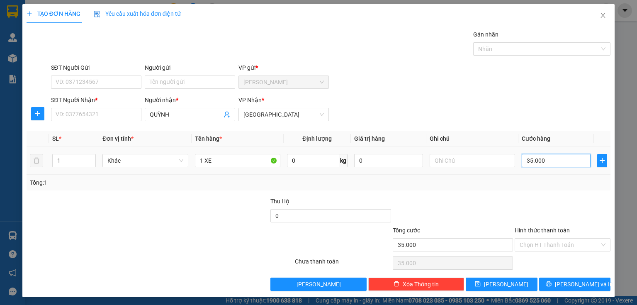
type input "350.000"
click at [101, 114] on input "SĐT Người Nhận *" at bounding box center [96, 114] width 90 height 13
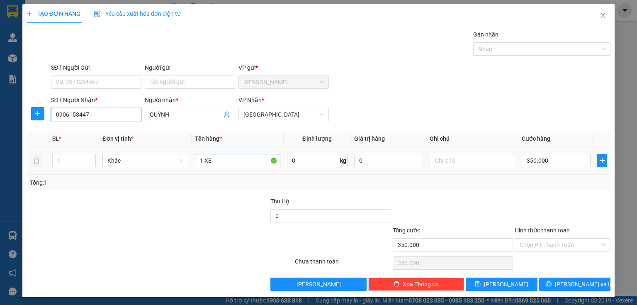
type input "0906153447"
click at [246, 163] on input "1 XE" at bounding box center [237, 160] width 85 height 13
type input "1 XE 97425+ BAO XE"
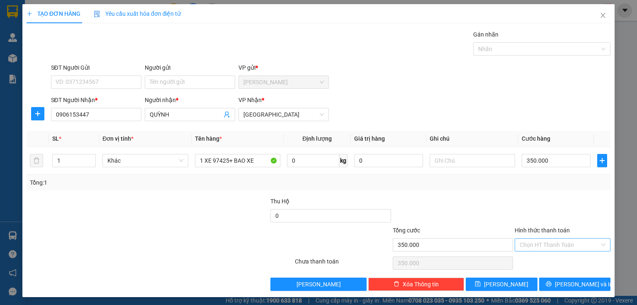
click at [553, 244] on input "Hình thức thanh toán" at bounding box center [560, 244] width 80 height 12
click at [547, 260] on div "Tại văn phòng" at bounding box center [558, 260] width 85 height 9
type input "0"
click at [561, 285] on button "Lưu và In" at bounding box center [575, 283] width 72 height 13
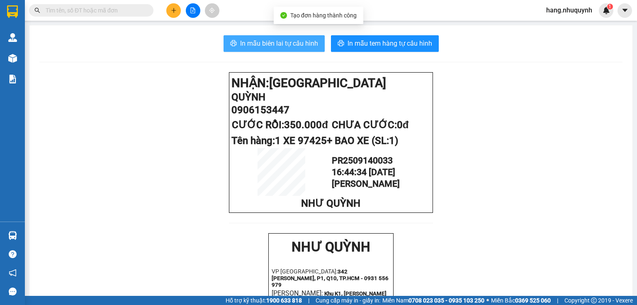
click at [284, 46] on span "In mẫu biên lai tự cấu hình" at bounding box center [279, 43] width 78 height 10
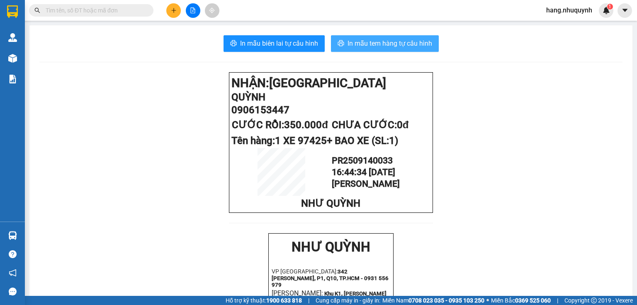
click at [398, 44] on span "In mẫu tem hàng tự cấu hình" at bounding box center [390, 43] width 85 height 10
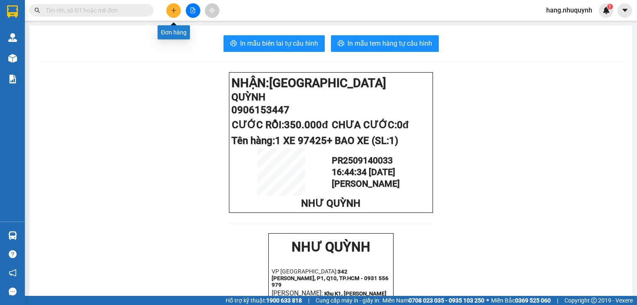
click at [173, 8] on icon "plus" at bounding box center [174, 10] width 6 height 6
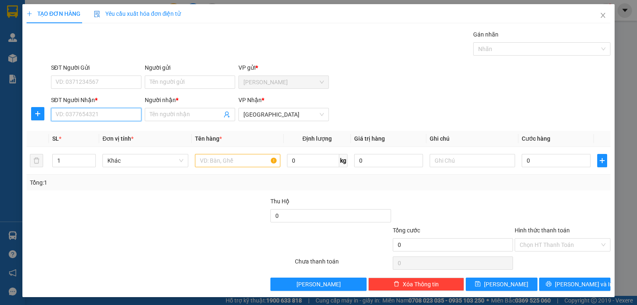
click at [97, 113] on input "SĐT Người Nhận *" at bounding box center [96, 114] width 90 height 13
click at [190, 115] on input "Người nhận *" at bounding box center [186, 114] width 72 height 9
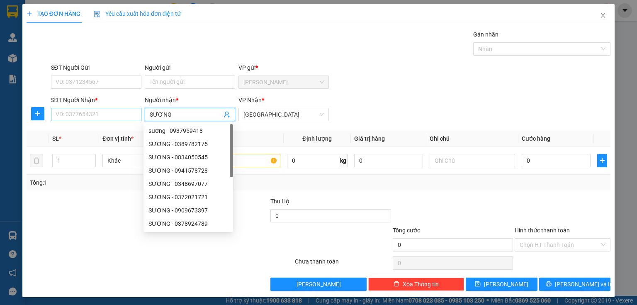
type input "SƯƠNG"
click at [96, 111] on input "SĐT Người Nhận *" at bounding box center [96, 114] width 90 height 13
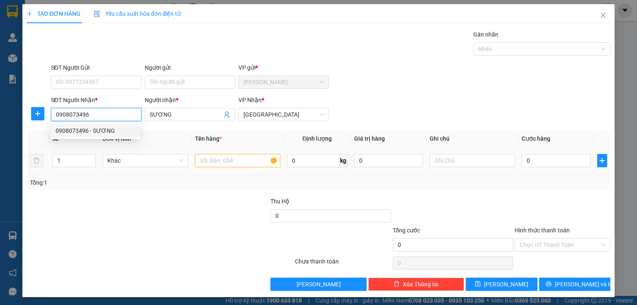
type input "0908073496"
click at [233, 164] on input "text" at bounding box center [237, 160] width 85 height 13
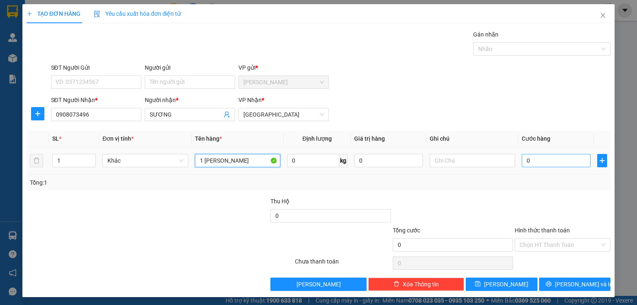
type input "1 THÙNG VĨNH HẢO"
click at [538, 163] on input "0" at bounding box center [556, 160] width 69 height 13
type input "3"
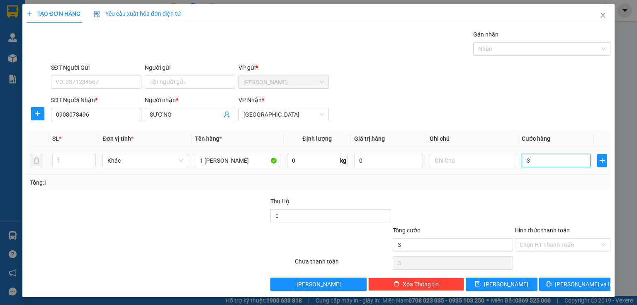
type input "30"
click at [544, 253] on div "Hình thức thanh toán Chọn HT Thanh Toán" at bounding box center [563, 240] width 96 height 29
click at [549, 243] on input "Hình thức thanh toán" at bounding box center [560, 244] width 80 height 12
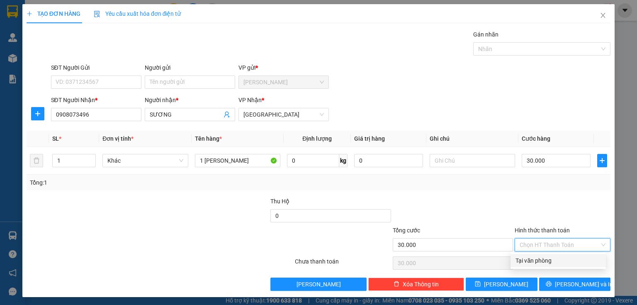
click at [544, 261] on div "Tại văn phòng" at bounding box center [558, 260] width 85 height 9
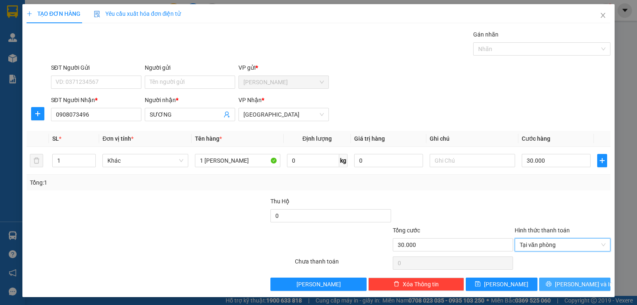
click at [566, 283] on span "Lưu và In" at bounding box center [584, 284] width 58 height 9
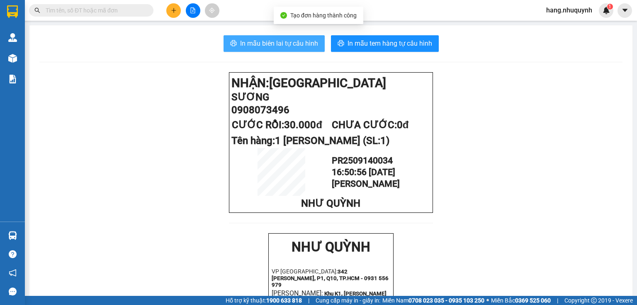
click at [276, 45] on span "In mẫu biên lai tự cấu hình" at bounding box center [279, 43] width 78 height 10
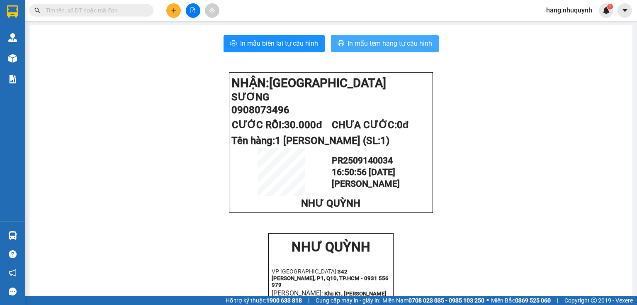
click at [365, 45] on span "In mẫu tem hàng tự cấu hình" at bounding box center [390, 43] width 85 height 10
click at [105, 12] on input "text" at bounding box center [95, 10] width 98 height 9
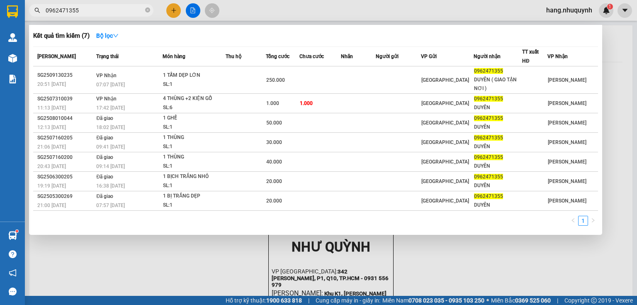
click at [171, 10] on div at bounding box center [318, 152] width 637 height 305
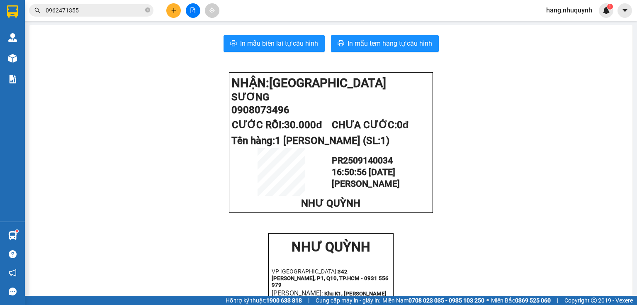
click at [173, 15] on button at bounding box center [173, 10] width 15 height 15
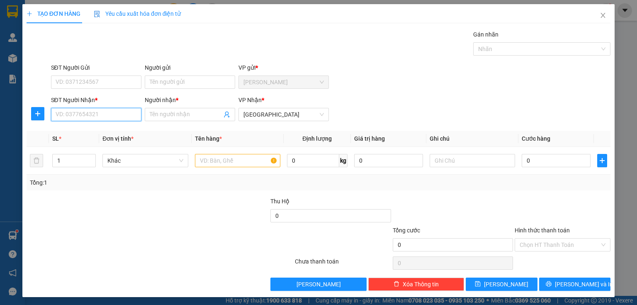
click at [90, 114] on input "SĐT Người Nhận *" at bounding box center [96, 114] width 90 height 13
click at [188, 114] on input "Người nhận *" at bounding box center [186, 114] width 72 height 9
click at [260, 162] on input "text" at bounding box center [237, 160] width 85 height 13
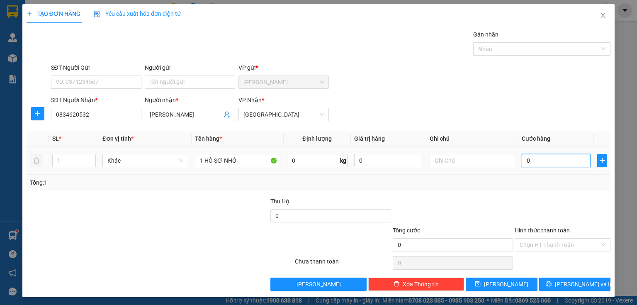
click at [559, 165] on input "0" at bounding box center [556, 160] width 69 height 13
click at [557, 246] on input "Hình thức thanh toán" at bounding box center [560, 244] width 80 height 12
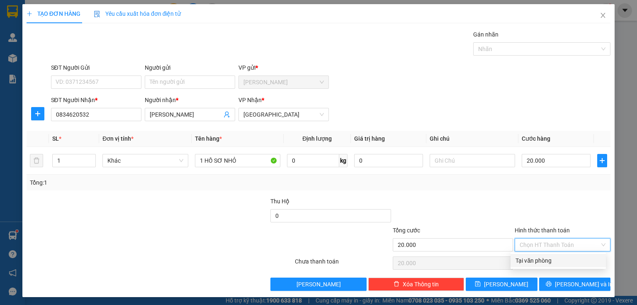
click at [545, 262] on div "Tại văn phòng" at bounding box center [558, 260] width 85 height 9
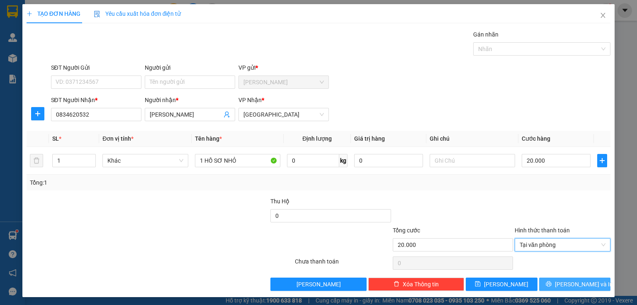
click at [552, 282] on icon "printer" at bounding box center [549, 284] width 6 height 6
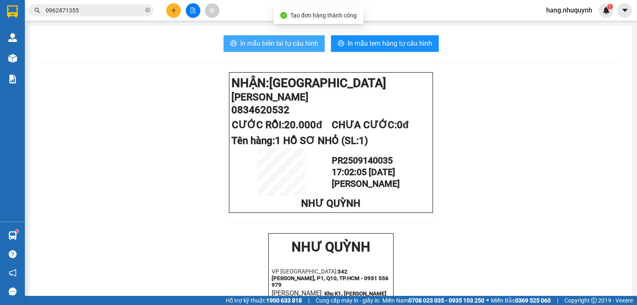
click at [283, 43] on span "In mẫu biên lai tự cấu hình" at bounding box center [279, 43] width 78 height 10
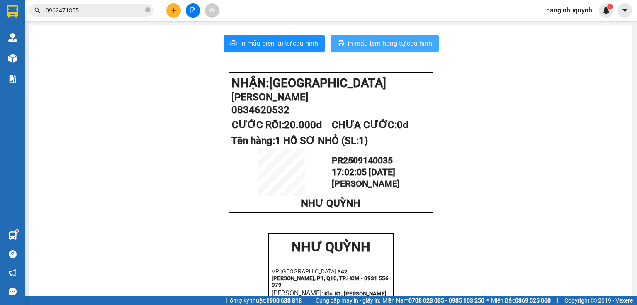
click at [396, 39] on span "In mẫu tem hàng tự cấu hình" at bounding box center [390, 43] width 85 height 10
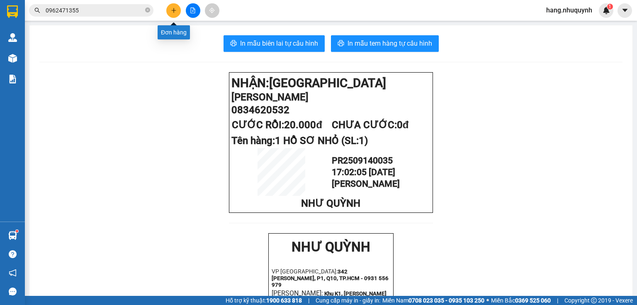
click at [172, 10] on icon "plus" at bounding box center [173, 10] width 5 height 0
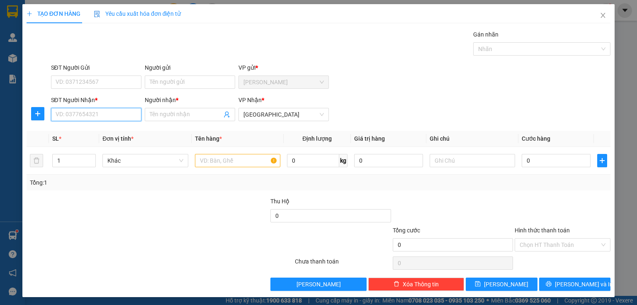
click at [102, 115] on input "SĐT Người Nhận *" at bounding box center [96, 114] width 90 height 13
click at [111, 129] on div "0934009627 - haki lap" at bounding box center [97, 130] width 82 height 9
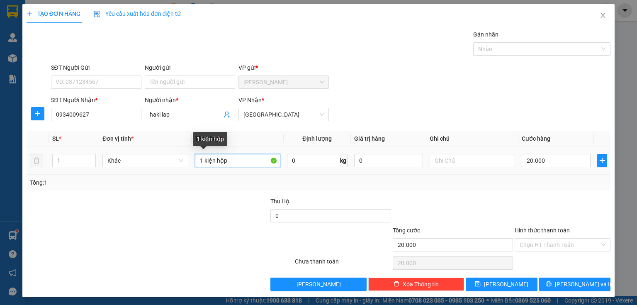
drag, startPoint x: 211, startPoint y: 161, endPoint x: 204, endPoint y: 163, distance: 7.3
click at [204, 163] on input "1 kiện hộp" at bounding box center [237, 160] width 85 height 13
click at [536, 243] on input "Hình thức thanh toán" at bounding box center [560, 244] width 80 height 12
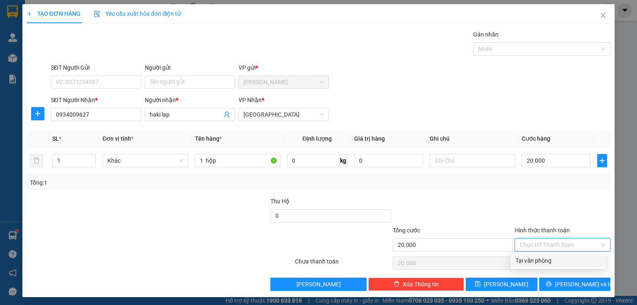
click at [533, 260] on div "Tại văn phòng" at bounding box center [558, 260] width 85 height 9
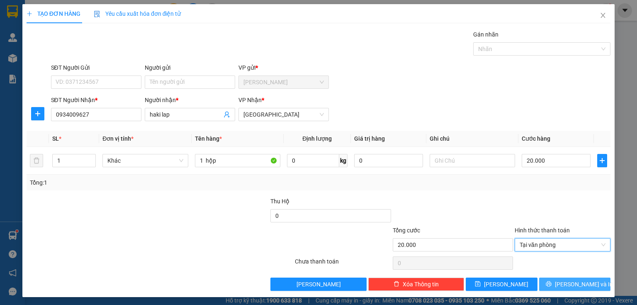
drag, startPoint x: 572, startPoint y: 282, endPoint x: 569, endPoint y: 274, distance: 8.9
click at [572, 282] on span "Lưu và In" at bounding box center [584, 284] width 58 height 9
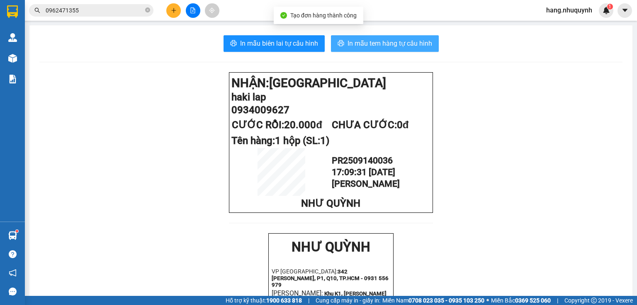
click at [365, 43] on span "In mẫu tem hàng tự cấu hình" at bounding box center [390, 43] width 85 height 10
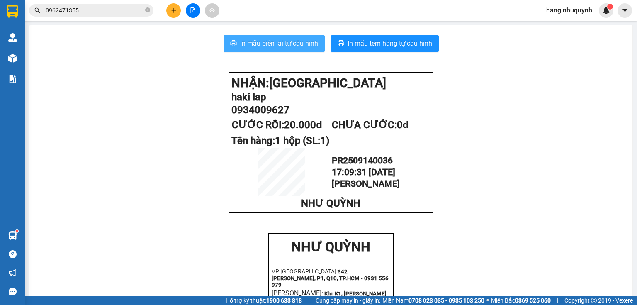
drag, startPoint x: 278, startPoint y: 37, endPoint x: 281, endPoint y: 48, distance: 11.5
click at [278, 38] on button "In mẫu biên lai tự cấu hình" at bounding box center [274, 43] width 101 height 17
click at [282, 46] on span "In mẫu biên lai tự cấu hình" at bounding box center [279, 43] width 78 height 10
drag, startPoint x: 269, startPoint y: 42, endPoint x: 284, endPoint y: 68, distance: 29.9
click at [270, 41] on span "In mẫu biên lai tự cấu hình" at bounding box center [279, 43] width 78 height 10
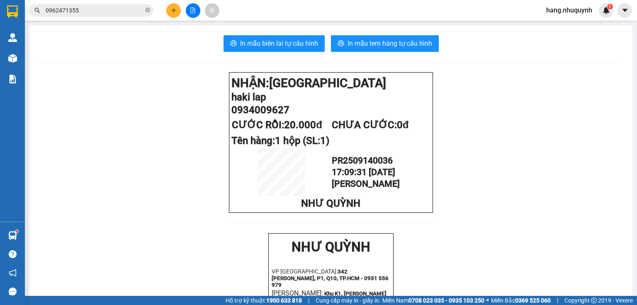
click at [179, 8] on button at bounding box center [173, 10] width 15 height 15
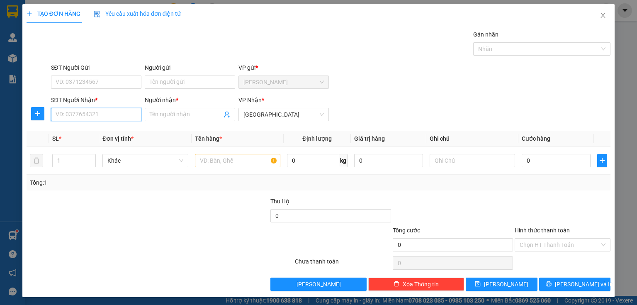
drag, startPoint x: 83, startPoint y: 115, endPoint x: 90, endPoint y: 116, distance: 7.6
click at [85, 116] on input "SĐT Người Nhận *" at bounding box center [96, 114] width 90 height 13
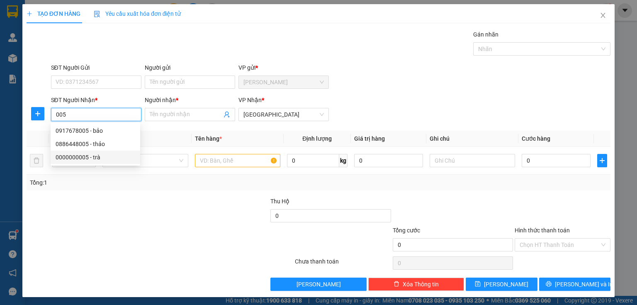
click at [88, 158] on div "0000000005 - trà" at bounding box center [96, 157] width 80 height 9
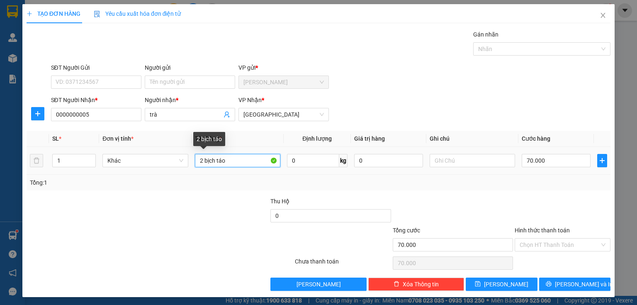
drag, startPoint x: 229, startPoint y: 159, endPoint x: 192, endPoint y: 166, distance: 37.9
click at [192, 166] on td "2 bịch táo" at bounding box center [238, 161] width 92 height 28
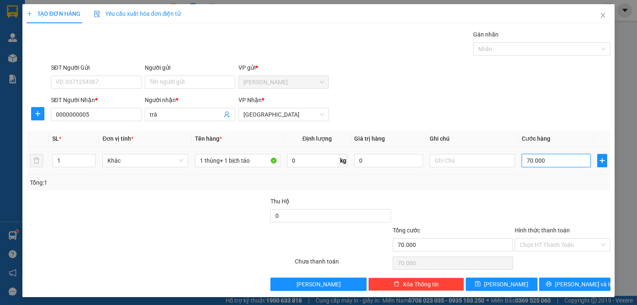
click at [554, 165] on input "70.000" at bounding box center [556, 160] width 69 height 13
click at [544, 243] on input "Hình thức thanh toán" at bounding box center [560, 244] width 80 height 12
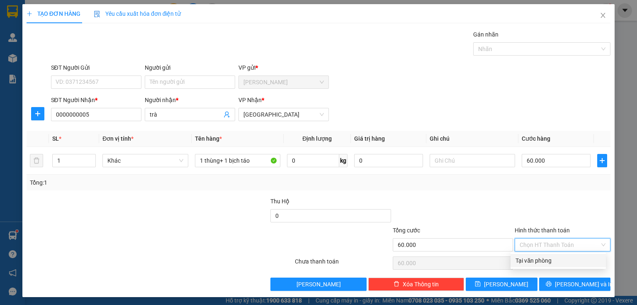
click at [539, 262] on div "Tại văn phòng" at bounding box center [558, 260] width 85 height 9
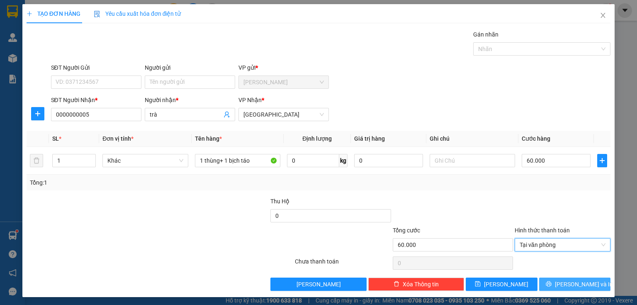
click at [551, 283] on button "Lưu và In" at bounding box center [575, 283] width 72 height 13
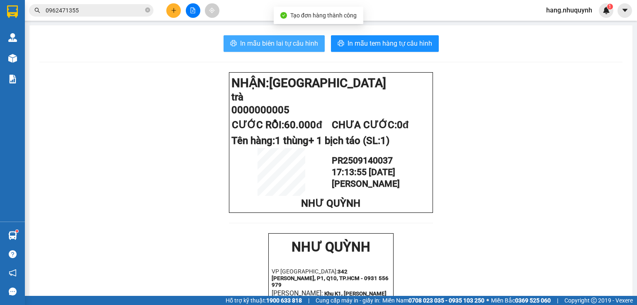
click at [278, 41] on span "In mẫu biên lai tự cấu hình" at bounding box center [279, 43] width 78 height 10
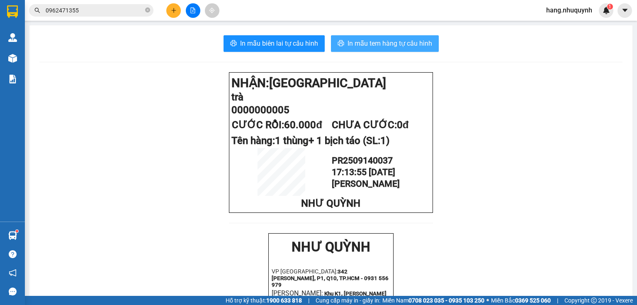
drag, startPoint x: 397, startPoint y: 42, endPoint x: 438, endPoint y: 115, distance: 83.4
click at [398, 46] on span "In mẫu tem hàng tự cấu hình" at bounding box center [390, 43] width 85 height 10
click at [173, 14] on button at bounding box center [173, 10] width 15 height 15
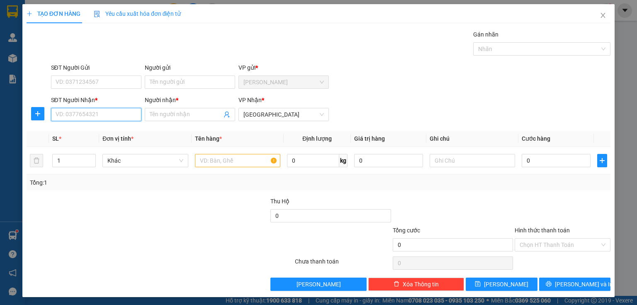
click at [98, 115] on input "SĐT Người Nhận *" at bounding box center [96, 114] width 90 height 13
click at [88, 130] on div "0817302968 - Ba Ngà" at bounding box center [96, 130] width 80 height 9
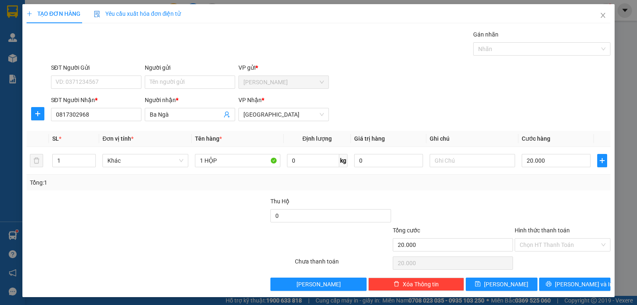
drag, startPoint x: 544, startPoint y: 242, endPoint x: 544, endPoint y: 252, distance: 10.0
click at [544, 246] on input "Hình thức thanh toán" at bounding box center [560, 244] width 80 height 12
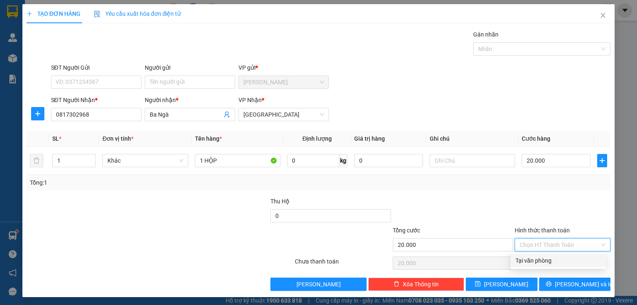
drag, startPoint x: 540, startPoint y: 257, endPoint x: 539, endPoint y: 263, distance: 5.5
click at [539, 260] on div "Tại văn phòng" at bounding box center [558, 260] width 85 height 9
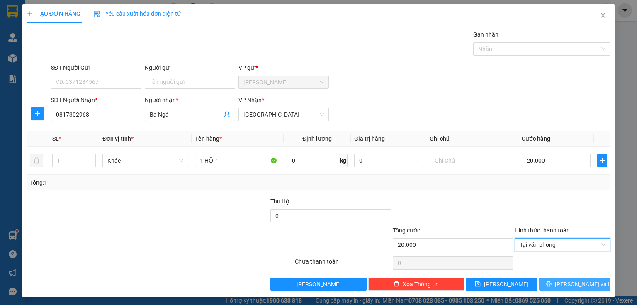
click at [552, 287] on span "printer" at bounding box center [549, 284] width 6 height 7
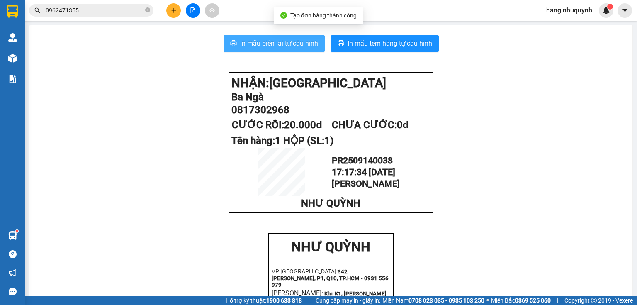
drag, startPoint x: 275, startPoint y: 40, endPoint x: 395, endPoint y: 144, distance: 158.2
click at [275, 41] on span "In mẫu biên lai tự cấu hình" at bounding box center [279, 43] width 78 height 10
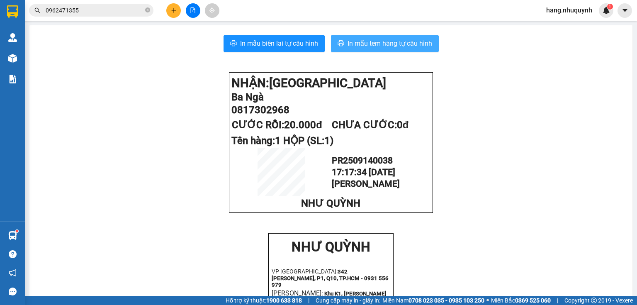
click at [370, 48] on span "In mẫu tem hàng tự cấu hình" at bounding box center [390, 43] width 85 height 10
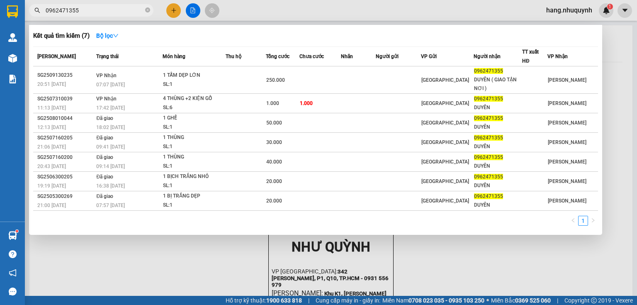
click at [124, 10] on input "0962471355" at bounding box center [95, 10] width 98 height 9
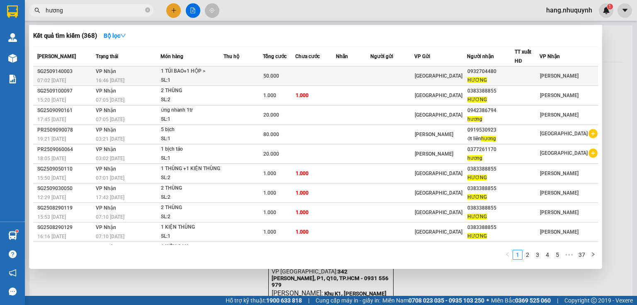
click at [185, 77] on div "SL: 1" at bounding box center [192, 80] width 62 height 9
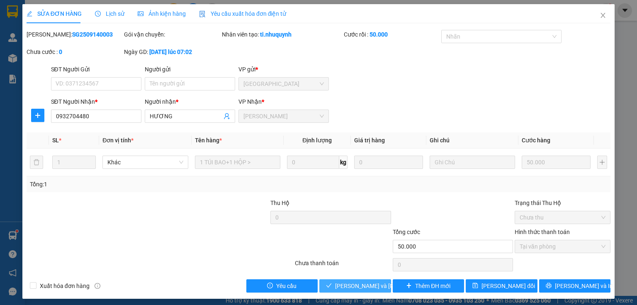
drag, startPoint x: 363, startPoint y: 290, endPoint x: 359, endPoint y: 293, distance: 5.6
click at [359, 293] on div "SỬA ĐƠN HÀNG Lịch sử Ảnh kiện hàng Yêu cầu xuất hóa đơn điện tử Total Paid Fee …" at bounding box center [318, 151] width 592 height 294
click at [350, 284] on span "Lưu và Giao hàng" at bounding box center [391, 285] width 112 height 9
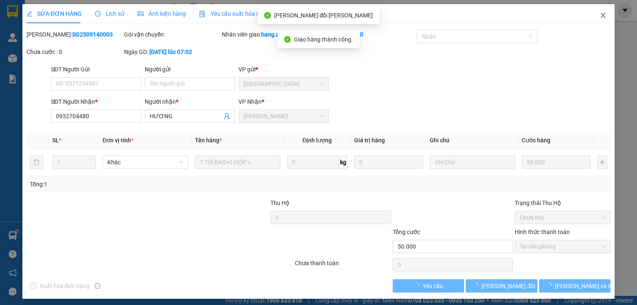
drag, startPoint x: 597, startPoint y: 16, endPoint x: 157, endPoint y: 15, distance: 440.1
click at [600, 16] on icon "close" at bounding box center [603, 15] width 7 height 7
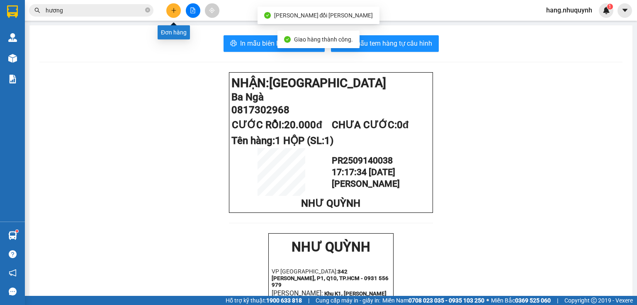
click at [173, 10] on icon "plus" at bounding box center [173, 10] width 5 height 0
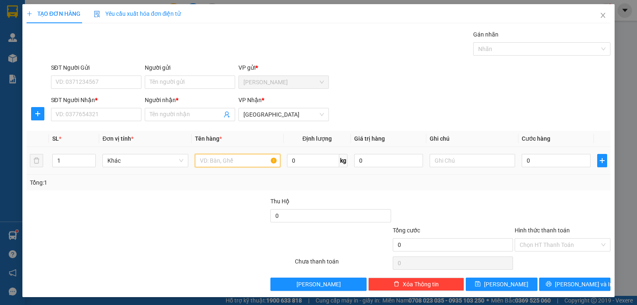
click at [234, 156] on input "text" at bounding box center [237, 160] width 85 height 13
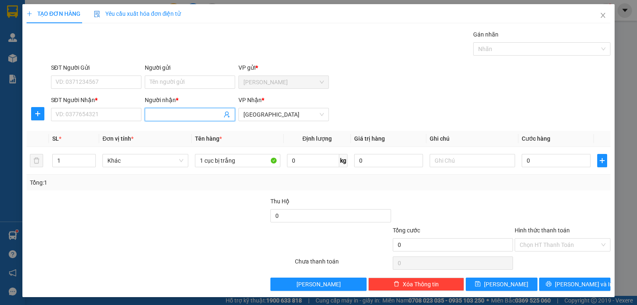
click at [174, 116] on input "Người nhận *" at bounding box center [186, 114] width 72 height 9
click at [80, 114] on input "SĐT Người Nhận *" at bounding box center [96, 114] width 90 height 13
click at [188, 113] on input "Người nhận *" at bounding box center [186, 114] width 72 height 9
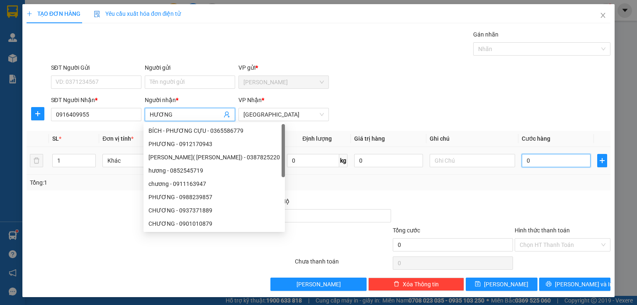
click at [546, 163] on input "0" at bounding box center [556, 160] width 69 height 13
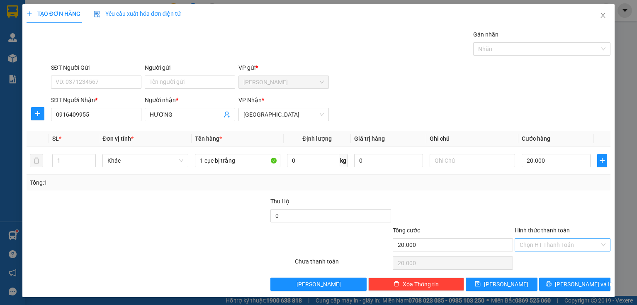
click at [539, 246] on input "Hình thức thanh toán" at bounding box center [560, 244] width 80 height 12
click at [540, 261] on div "Tại văn phòng" at bounding box center [558, 260] width 85 height 9
click at [556, 280] on button "Lưu và In" at bounding box center [575, 283] width 72 height 13
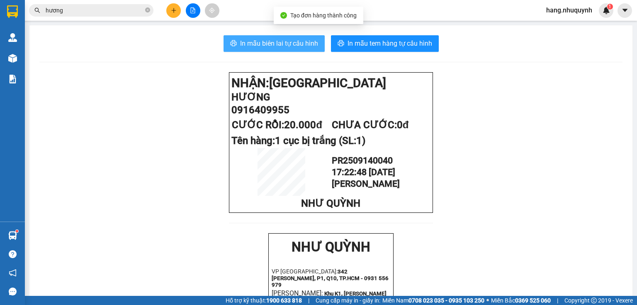
click at [280, 43] on span "In mẫu biên lai tự cấu hình" at bounding box center [279, 43] width 78 height 10
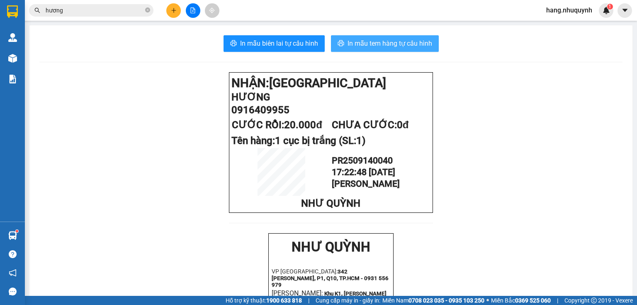
click at [373, 44] on span "In mẫu tem hàng tự cấu hình" at bounding box center [390, 43] width 85 height 10
click at [97, 13] on input "hương" at bounding box center [95, 10] width 98 height 9
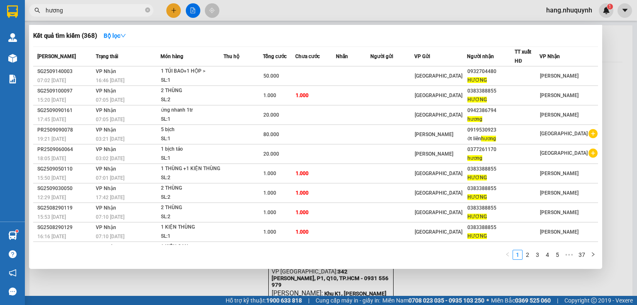
click at [97, 13] on input "hương" at bounding box center [95, 10] width 98 height 9
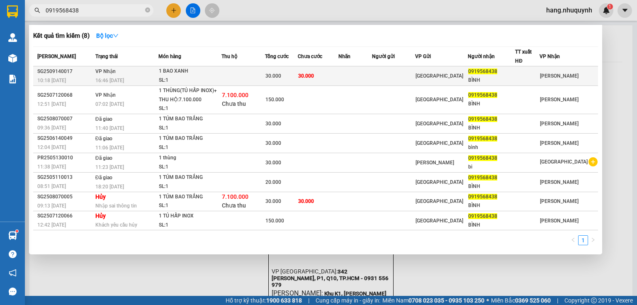
click at [274, 79] on div "30.000" at bounding box center [281, 75] width 32 height 9
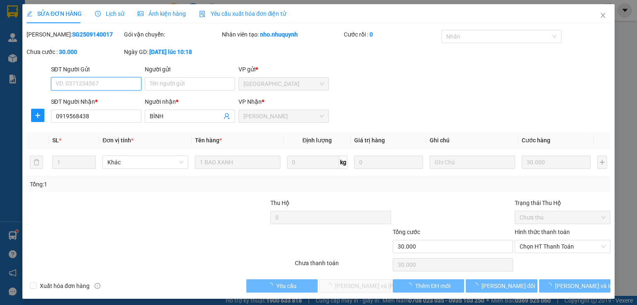
scroll to position [3, 0]
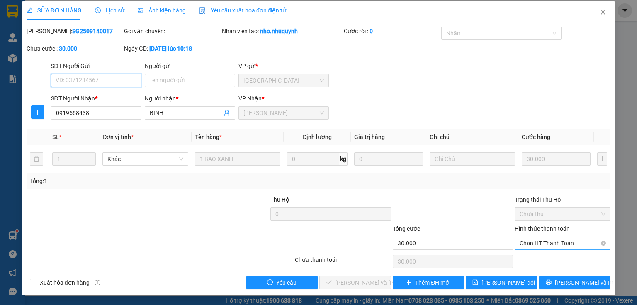
click at [542, 242] on span "Chọn HT Thanh Toán" at bounding box center [563, 243] width 86 height 12
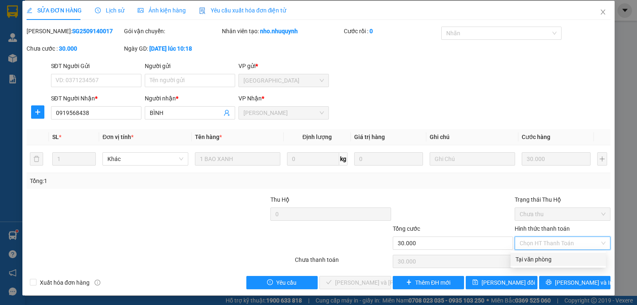
drag, startPoint x: 541, startPoint y: 260, endPoint x: 506, endPoint y: 270, distance: 36.0
click at [539, 260] on div "Tại văn phòng" at bounding box center [558, 259] width 85 height 9
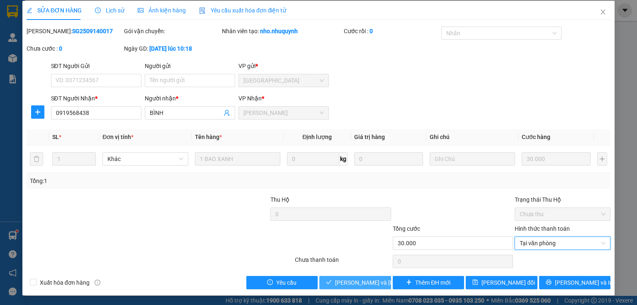
click at [348, 281] on span "Lưu và Giao hàng" at bounding box center [391, 282] width 112 height 9
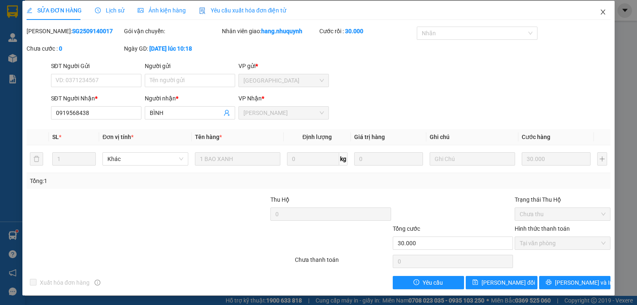
click at [600, 12] on icon "close" at bounding box center [603, 12] width 7 height 7
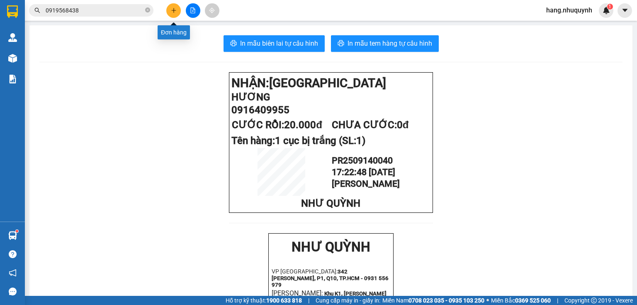
click at [178, 11] on button at bounding box center [173, 10] width 15 height 15
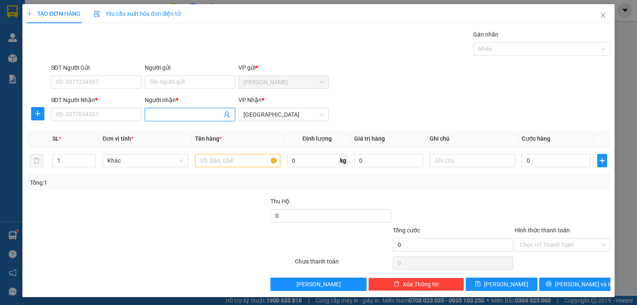
click at [180, 114] on input "Người nhận *" at bounding box center [186, 114] width 72 height 9
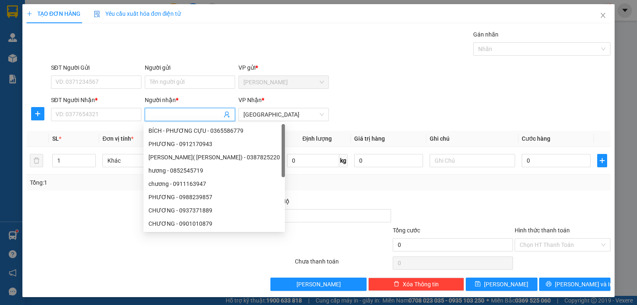
click at [179, 114] on input "Người nhận *" at bounding box center [186, 114] width 72 height 9
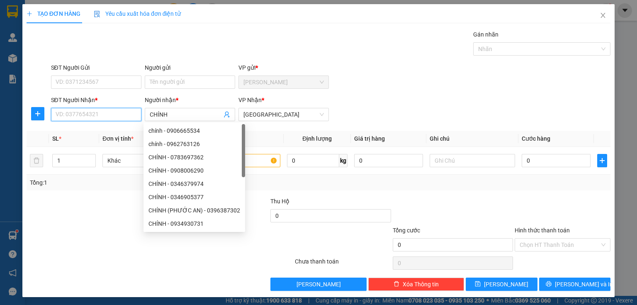
click at [76, 116] on input "SĐT Người Nhận *" at bounding box center [96, 114] width 90 height 13
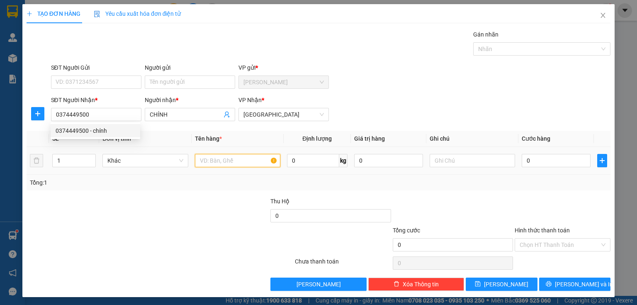
click at [237, 162] on input "text" at bounding box center [237, 160] width 85 height 13
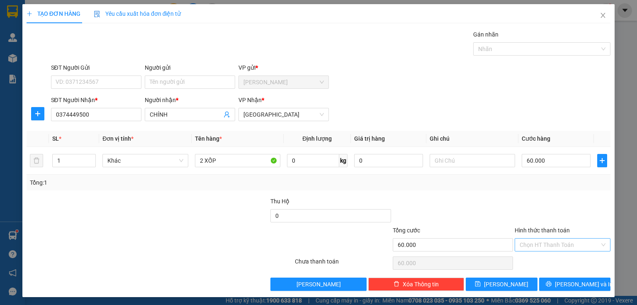
click at [550, 247] on input "Hình thức thanh toán" at bounding box center [560, 244] width 80 height 12
click at [546, 259] on div "Tại văn phòng" at bounding box center [558, 260] width 85 height 9
click at [552, 287] on span "printer" at bounding box center [549, 284] width 6 height 7
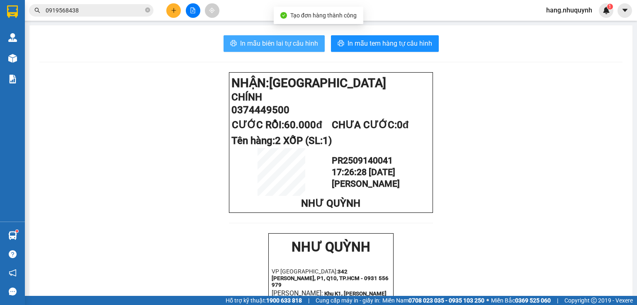
click at [275, 46] on span "In mẫu biên lai tự cấu hình" at bounding box center [279, 43] width 78 height 10
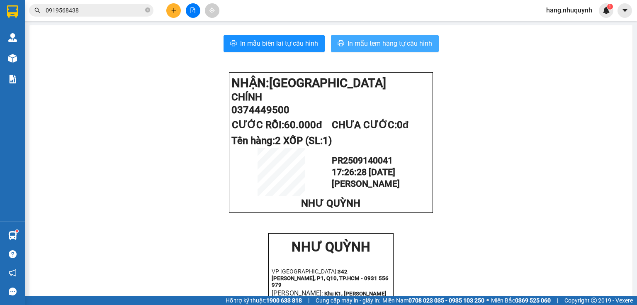
click at [389, 48] on span "In mẫu tem hàng tự cấu hình" at bounding box center [390, 43] width 85 height 10
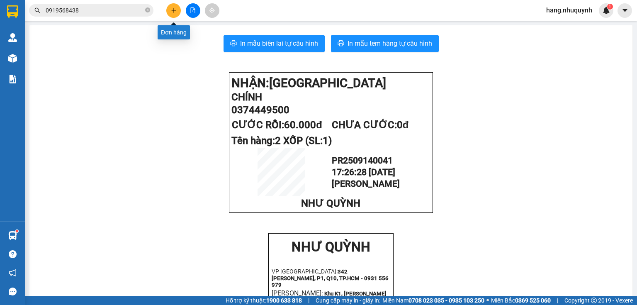
click at [173, 8] on icon "plus" at bounding box center [174, 10] width 6 height 6
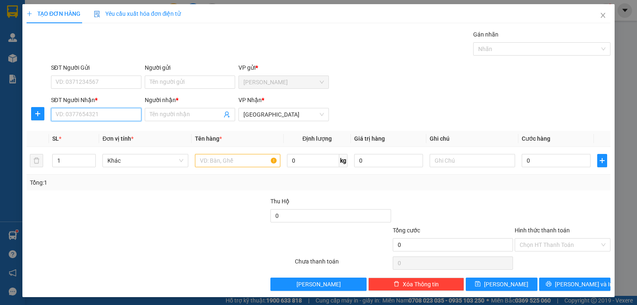
click at [95, 113] on input "SĐT Người Nhận *" at bounding box center [96, 114] width 90 height 13
click at [121, 132] on div "0835555445 - LAB VCAD" at bounding box center [96, 130] width 80 height 9
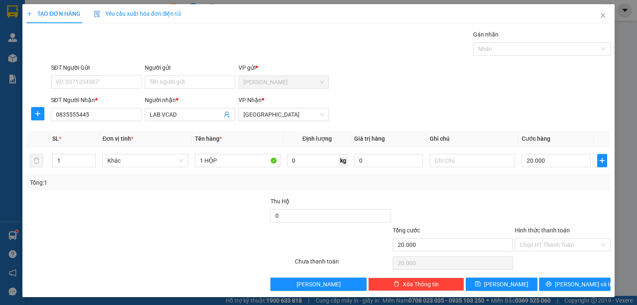
drag, startPoint x: 553, startPoint y: 241, endPoint x: 552, endPoint y: 252, distance: 10.8
click at [553, 243] on input "Hình thức thanh toán" at bounding box center [560, 244] width 80 height 12
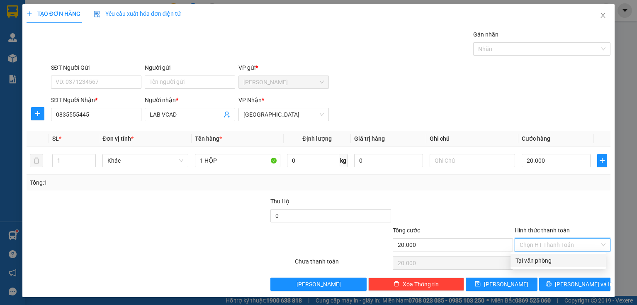
click at [546, 262] on div "Tại văn phòng" at bounding box center [558, 260] width 85 height 9
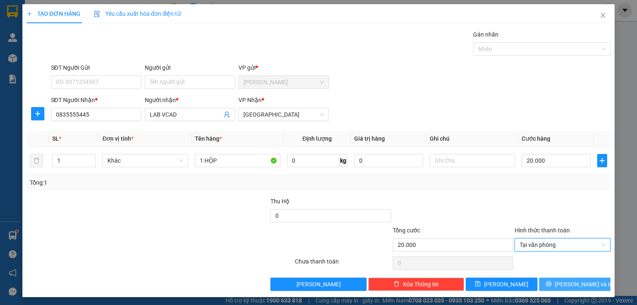
click at [553, 282] on button "Lưu và In" at bounding box center [575, 283] width 72 height 13
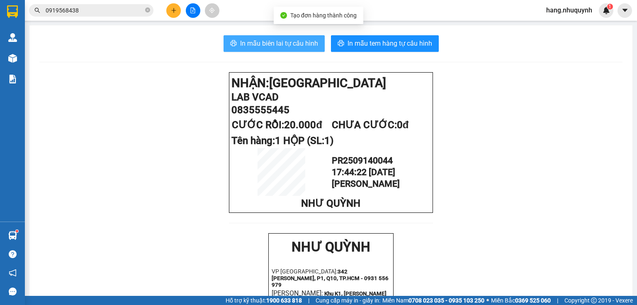
click at [264, 46] on span "In mẫu biên lai tự cấu hình" at bounding box center [279, 43] width 78 height 10
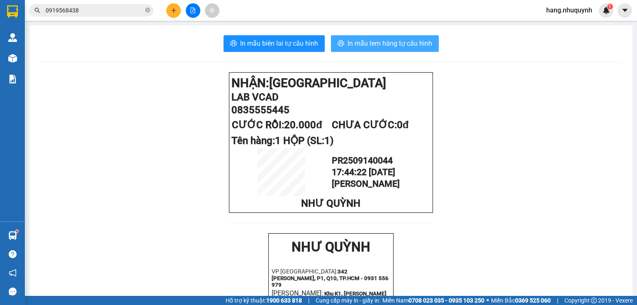
drag, startPoint x: 394, startPoint y: 43, endPoint x: 457, endPoint y: 105, distance: 87.7
click at [394, 44] on span "In mẫu tem hàng tự cấu hình" at bounding box center [390, 43] width 85 height 10
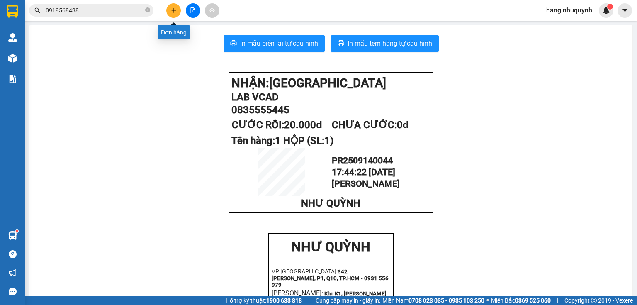
click at [173, 7] on button at bounding box center [173, 10] width 15 height 15
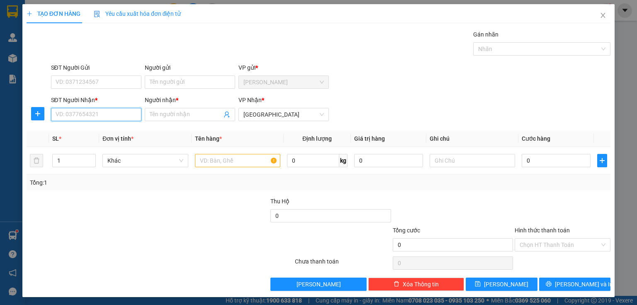
click at [118, 116] on input "SĐT Người Nhận *" at bounding box center [96, 114] width 90 height 13
click at [232, 165] on input "text" at bounding box center [237, 160] width 85 height 13
click at [186, 115] on input "Người nhận *" at bounding box center [186, 114] width 72 height 9
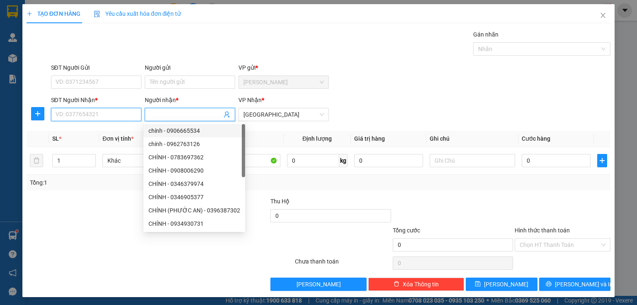
click at [109, 112] on input "SĐT Người Nhận *" at bounding box center [96, 114] width 90 height 13
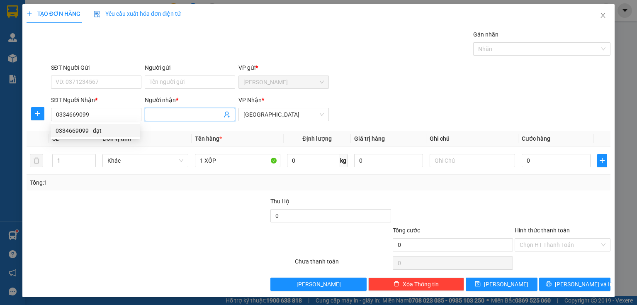
click at [171, 112] on input "Người nhận *" at bounding box center [186, 114] width 72 height 9
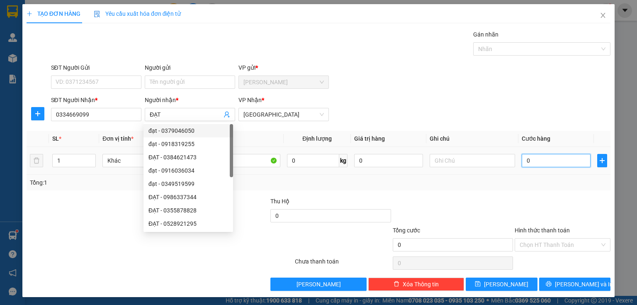
click at [543, 163] on input "0" at bounding box center [556, 160] width 69 height 13
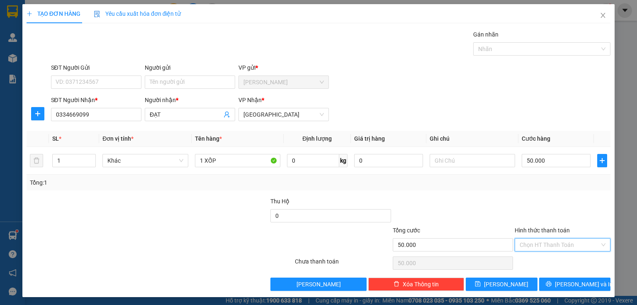
drag, startPoint x: 546, startPoint y: 240, endPoint x: 543, endPoint y: 255, distance: 14.8
click at [546, 241] on input "Hình thức thanh toán" at bounding box center [560, 244] width 80 height 12
click at [539, 265] on div "Tại văn phòng" at bounding box center [558, 260] width 95 height 13
drag, startPoint x: 556, startPoint y: 285, endPoint x: 502, endPoint y: 173, distance: 125.0
click at [552, 285] on icon "printer" at bounding box center [549, 284] width 6 height 6
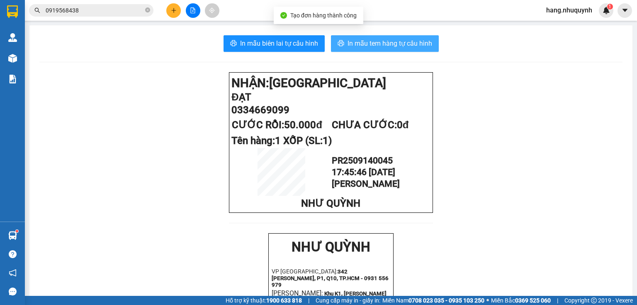
click at [372, 44] on span "In mẫu tem hàng tự cấu hình" at bounding box center [390, 43] width 85 height 10
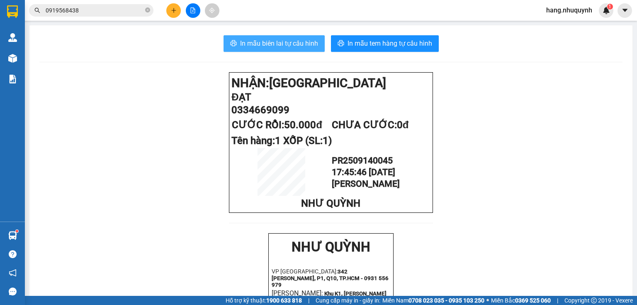
drag, startPoint x: 272, startPoint y: 45, endPoint x: 271, endPoint y: 41, distance: 4.2
click at [272, 43] on span "In mẫu biên lai tự cấu hình" at bounding box center [279, 43] width 78 height 10
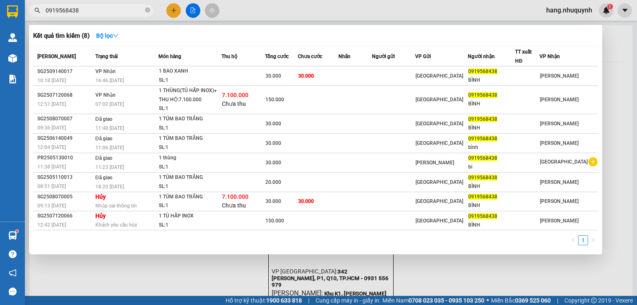
click at [122, 8] on input "0919568438" at bounding box center [95, 10] width 98 height 9
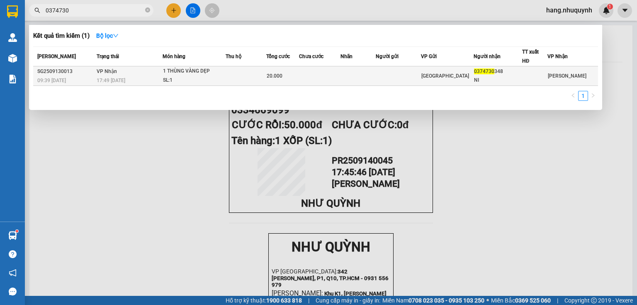
click at [141, 76] on div "17:49 - 13/09" at bounding box center [130, 80] width 66 height 9
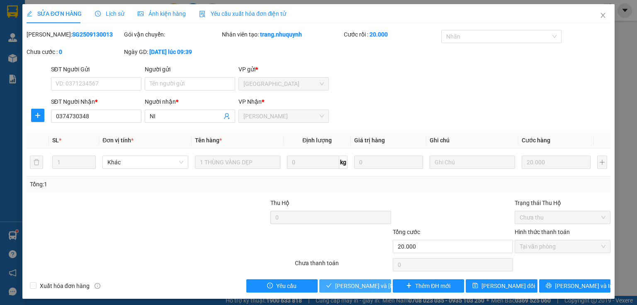
click at [362, 286] on span "Lưu và Giao hàng" at bounding box center [391, 285] width 112 height 9
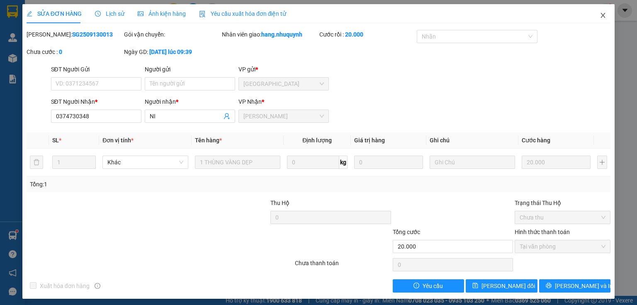
click at [600, 17] on icon "close" at bounding box center [603, 15] width 7 height 7
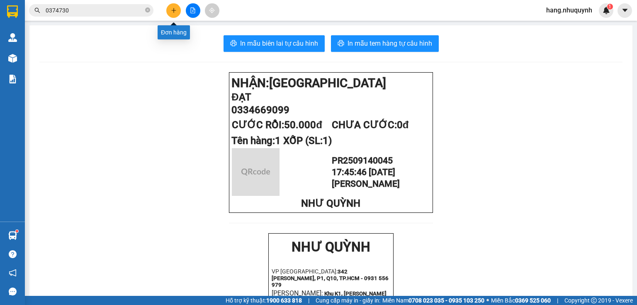
click at [173, 11] on icon "plus" at bounding box center [173, 10] width 0 height 5
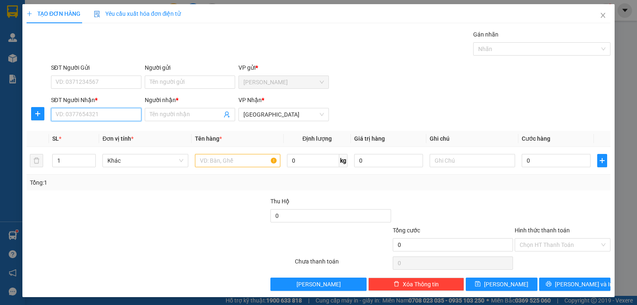
paste input "0826375523"
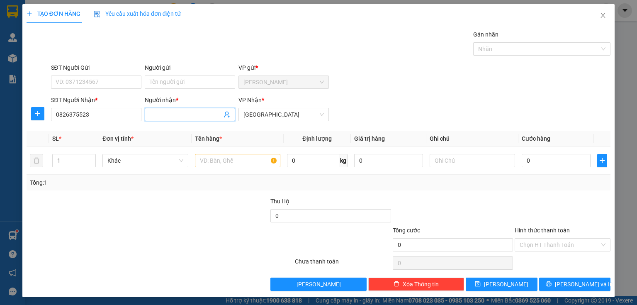
click at [170, 116] on input "Người nhận *" at bounding box center [186, 114] width 72 height 9
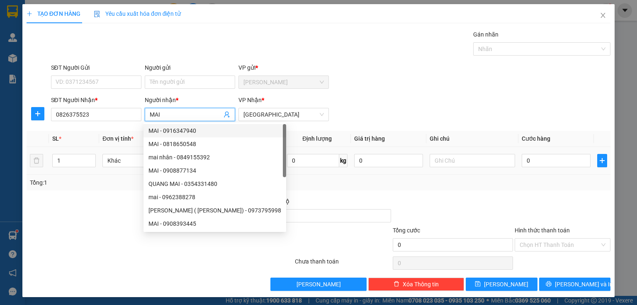
click at [254, 162] on input "text" at bounding box center [237, 160] width 85 height 13
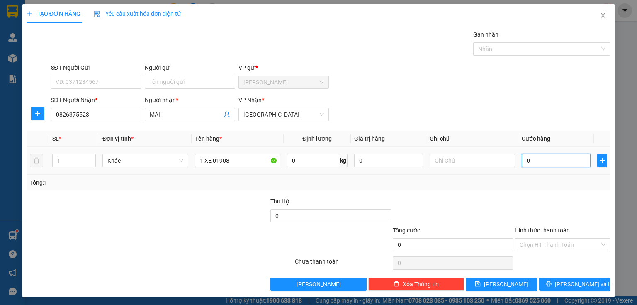
click at [543, 161] on input "0" at bounding box center [556, 160] width 69 height 13
click at [562, 242] on input "Hình thức thanh toán" at bounding box center [560, 244] width 80 height 12
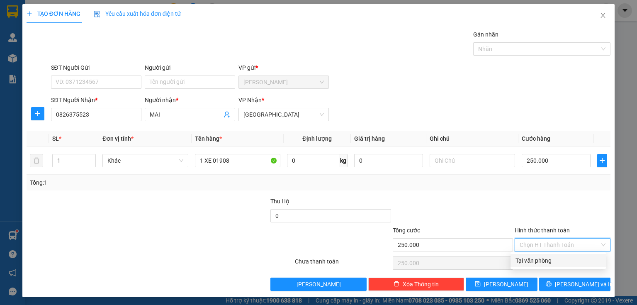
click at [552, 260] on div "Tại văn phòng" at bounding box center [558, 260] width 85 height 9
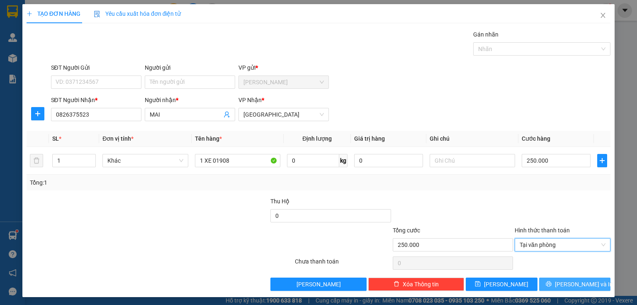
click at [552, 285] on button "Lưu và In" at bounding box center [575, 283] width 72 height 13
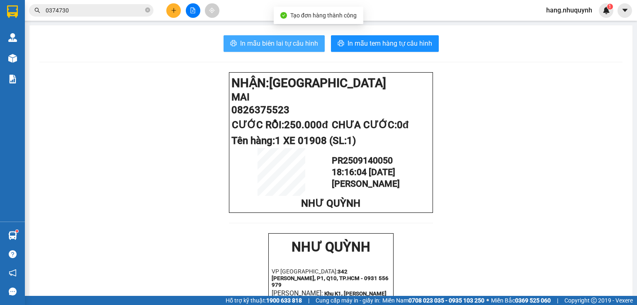
click at [288, 47] on span "In mẫu biên lai tự cấu hình" at bounding box center [279, 43] width 78 height 10
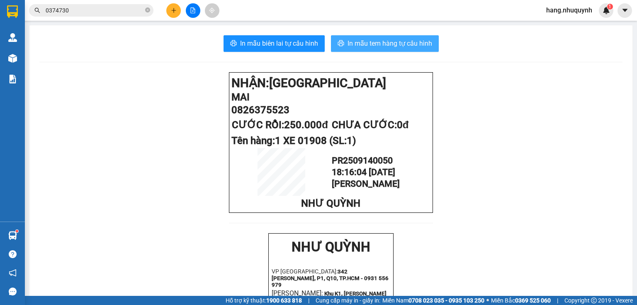
click at [382, 42] on span "In mẫu tem hàng tự cấu hình" at bounding box center [390, 43] width 85 height 10
drag, startPoint x: 171, startPoint y: 2, endPoint x: 177, endPoint y: 10, distance: 9.2
click at [174, 7] on div "Kết quả tìm kiếm ( 1 ) Bộ lọc Mã ĐH Trạng thái Món hàng Thu hộ Tổng cước Chưa c…" at bounding box center [318, 10] width 637 height 21
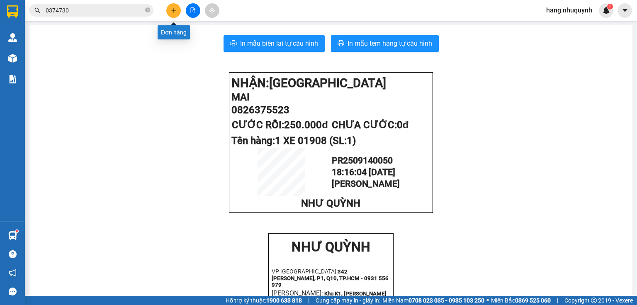
click at [177, 11] on button at bounding box center [173, 10] width 15 height 15
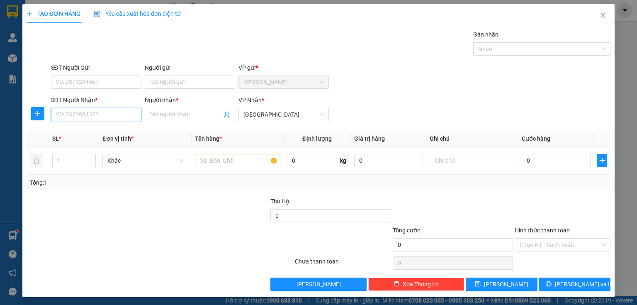
click at [109, 111] on input "SĐT Người Nhận *" at bounding box center [96, 114] width 90 height 13
click at [114, 134] on div "0000000235 - huyên" at bounding box center [96, 130] width 80 height 9
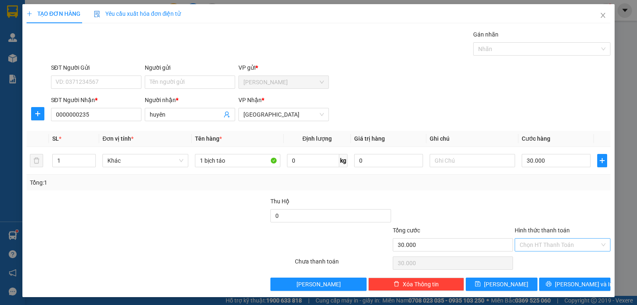
click at [563, 248] on input "Hình thức thanh toán" at bounding box center [560, 244] width 80 height 12
click at [552, 264] on div "Tại văn phòng" at bounding box center [558, 260] width 85 height 9
drag, startPoint x: 552, startPoint y: 282, endPoint x: 547, endPoint y: 278, distance: 6.8
click at [552, 282] on button "Lưu và In" at bounding box center [575, 283] width 72 height 13
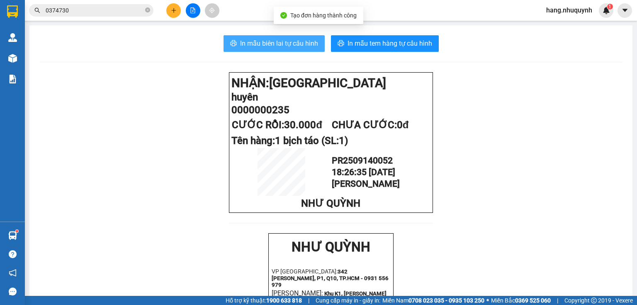
click at [276, 48] on span "In mẫu biên lai tự cấu hình" at bounding box center [279, 43] width 78 height 10
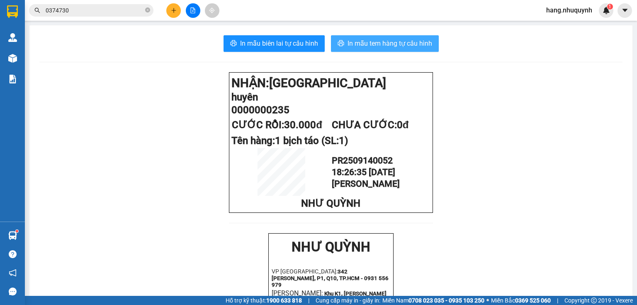
drag, startPoint x: 394, startPoint y: 44, endPoint x: 387, endPoint y: 38, distance: 8.9
click at [394, 43] on span "In mẫu tem hàng tự cấu hình" at bounding box center [390, 43] width 85 height 10
click at [173, 11] on icon "plus" at bounding box center [173, 10] width 0 height 5
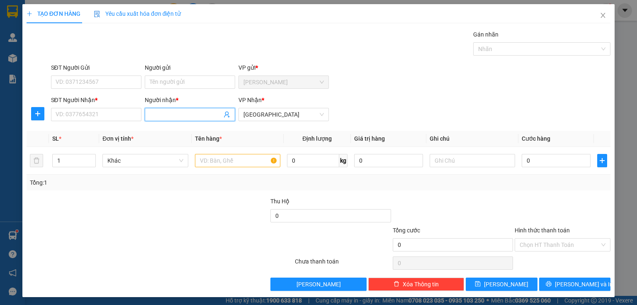
click at [172, 113] on input "Người nhận *" at bounding box center [186, 114] width 72 height 9
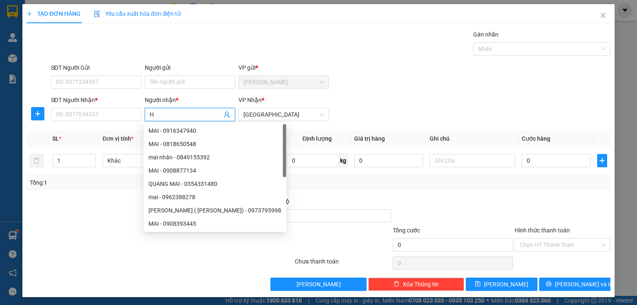
drag, startPoint x: 145, startPoint y: 115, endPoint x: 137, endPoint y: 106, distance: 12.0
click at [108, 109] on div "SĐT Người Nhận * VD: 0377654321 Người nhận * H VP Nhận * Sài Gòn" at bounding box center [330, 109] width 563 height 29
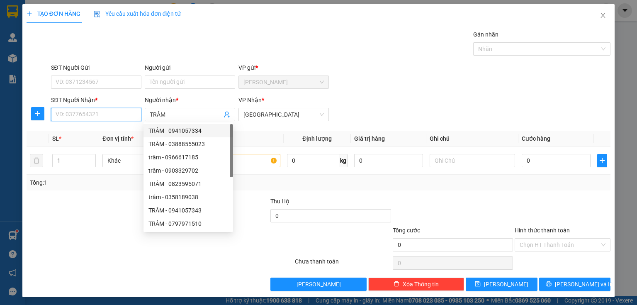
click at [112, 113] on input "SĐT Người Nhận *" at bounding box center [96, 114] width 90 height 13
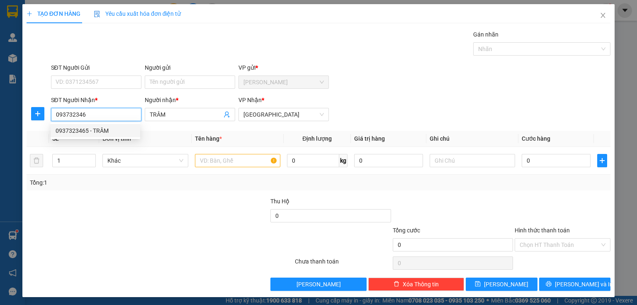
click at [87, 132] on div "0937323465 - TRÂM" at bounding box center [96, 130] width 80 height 9
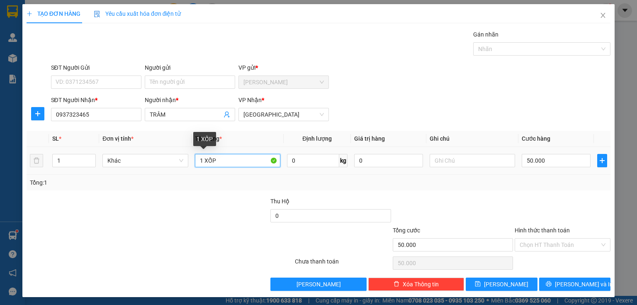
click at [233, 163] on input "1 XỐP" at bounding box center [237, 160] width 85 height 13
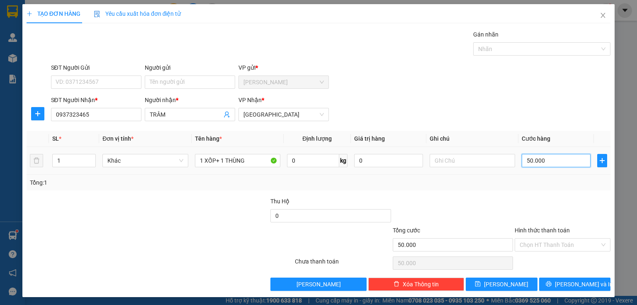
click at [545, 157] on input "50.000" at bounding box center [556, 160] width 69 height 13
click at [546, 244] on input "Hình thức thanh toán" at bounding box center [560, 244] width 80 height 12
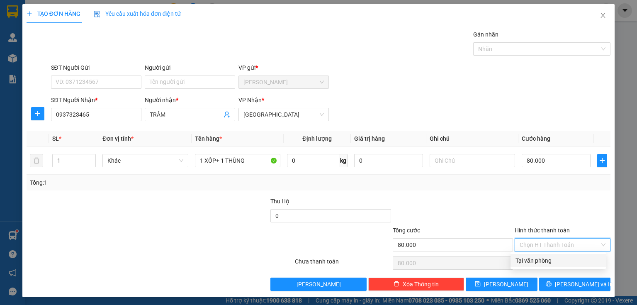
click at [543, 259] on div "Tại văn phòng" at bounding box center [558, 260] width 85 height 9
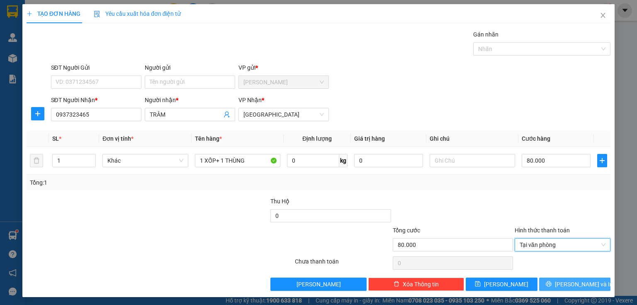
click at [551, 285] on icon "printer" at bounding box center [548, 283] width 5 height 5
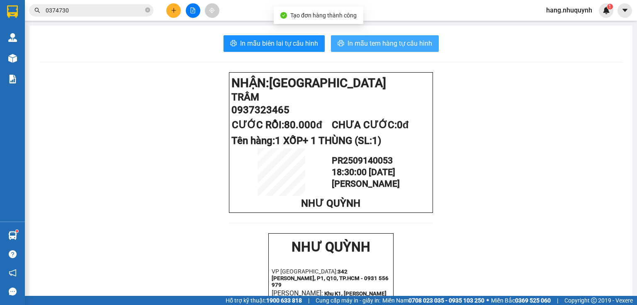
click at [385, 43] on span "In mẫu tem hàng tự cấu hình" at bounding box center [390, 43] width 85 height 10
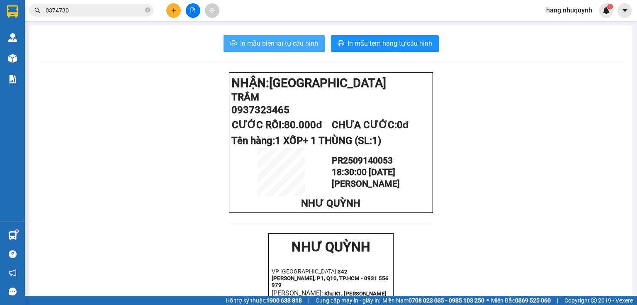
click at [255, 43] on span "In mẫu biên lai tự cấu hình" at bounding box center [279, 43] width 78 height 10
click at [101, 12] on input "0374730" at bounding box center [95, 10] width 98 height 9
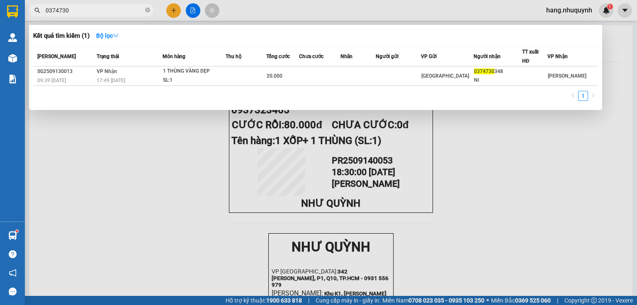
click at [101, 11] on input "0374730" at bounding box center [95, 10] width 98 height 9
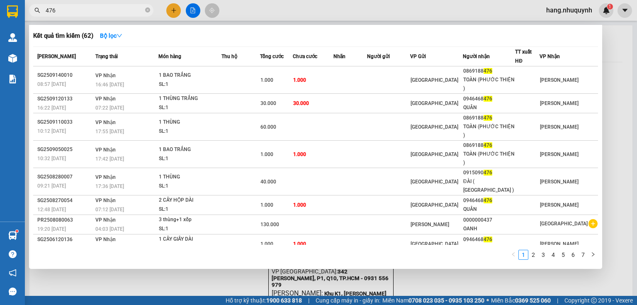
click at [176, 12] on div at bounding box center [318, 152] width 637 height 305
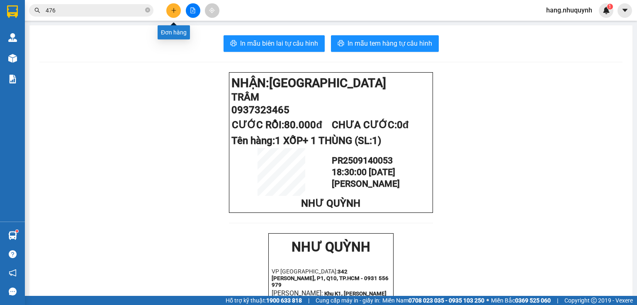
click at [175, 13] on button at bounding box center [173, 10] width 15 height 15
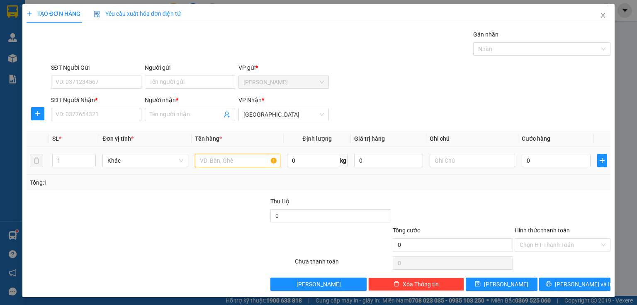
click at [217, 159] on input "text" at bounding box center [237, 160] width 85 height 13
click at [173, 116] on input "Người nhận *" at bounding box center [186, 114] width 72 height 9
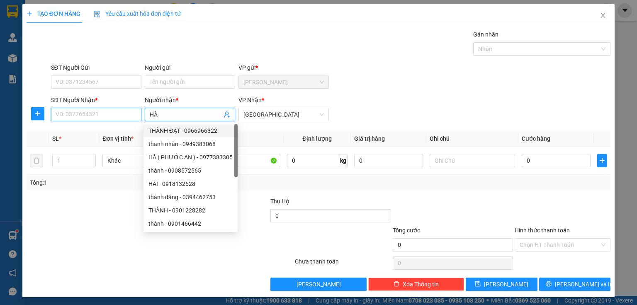
click at [84, 114] on input "SĐT Người Nhận *" at bounding box center [96, 114] width 90 height 13
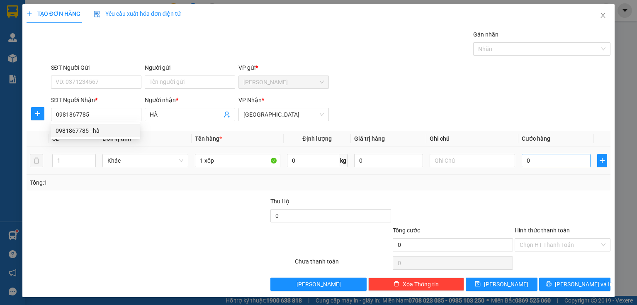
drag, startPoint x: 540, startPoint y: 173, endPoint x: 538, endPoint y: 165, distance: 8.6
click at [540, 172] on td "0" at bounding box center [555, 161] width 75 height 28
click at [539, 164] on input "0" at bounding box center [556, 160] width 69 height 13
click at [547, 244] on input "Hình thức thanh toán" at bounding box center [560, 244] width 80 height 12
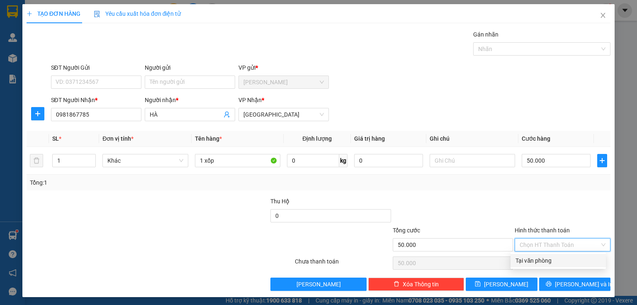
click at [540, 260] on div "Tại văn phòng" at bounding box center [558, 260] width 85 height 9
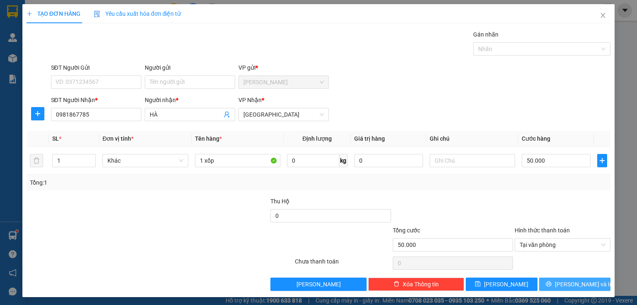
click at [550, 283] on button "Lưu và In" at bounding box center [575, 283] width 72 height 13
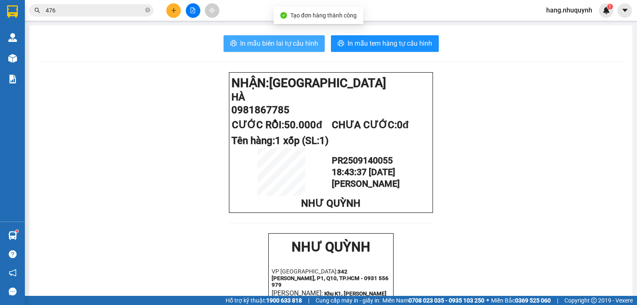
click at [285, 41] on span "In mẫu biên lai tự cấu hình" at bounding box center [279, 43] width 78 height 10
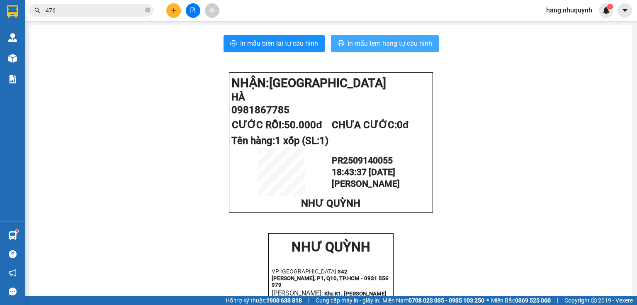
click at [404, 43] on span "In mẫu tem hàng tự cấu hình" at bounding box center [390, 43] width 85 height 10
click at [175, 10] on icon "plus" at bounding box center [174, 10] width 6 height 6
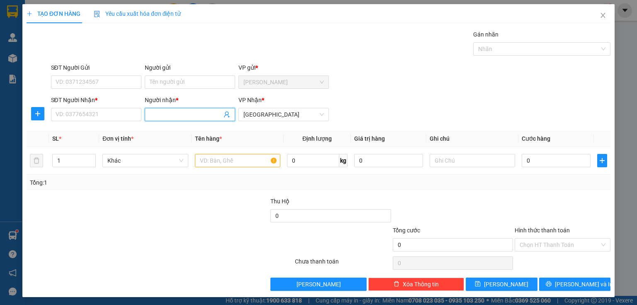
click at [184, 113] on input "Người nhận *" at bounding box center [186, 114] width 72 height 9
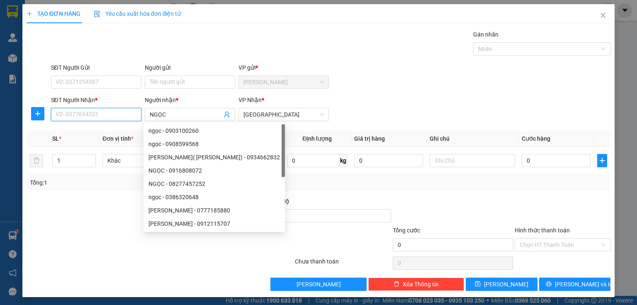
click at [76, 113] on input "SĐT Người Nhận *" at bounding box center [96, 114] width 90 height 13
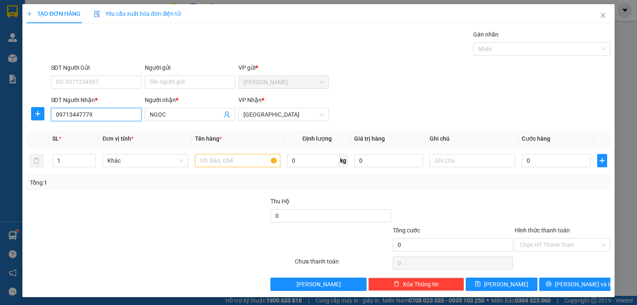
click at [84, 112] on input "09713447779" at bounding box center [96, 114] width 90 height 13
click at [222, 165] on input "text" at bounding box center [237, 160] width 85 height 13
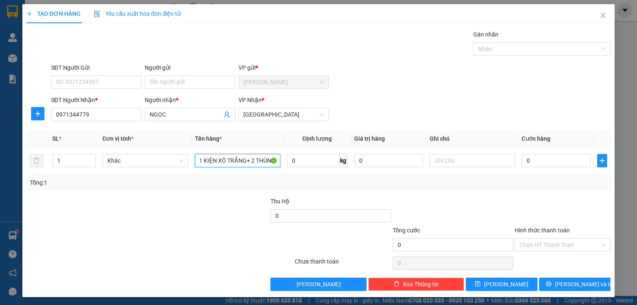
scroll to position [1, 0]
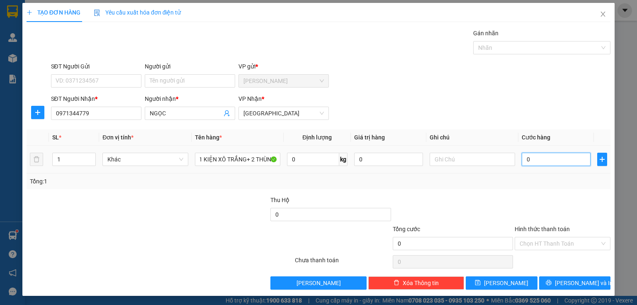
click at [543, 158] on input "0" at bounding box center [556, 159] width 69 height 13
click at [547, 246] on input "Hình thức thanh toán" at bounding box center [560, 243] width 80 height 12
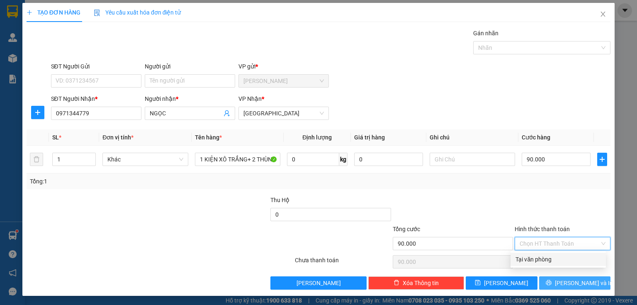
drag, startPoint x: 543, startPoint y: 260, endPoint x: 559, endPoint y: 279, distance: 24.7
click at [542, 260] on div "Tại văn phòng" at bounding box center [558, 259] width 85 height 9
click at [561, 281] on button "Lưu và In" at bounding box center [575, 282] width 72 height 13
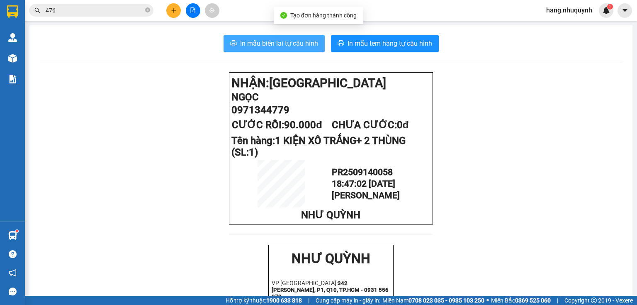
click at [281, 43] on span "In mẫu biên lai tự cấu hình" at bounding box center [279, 43] width 78 height 10
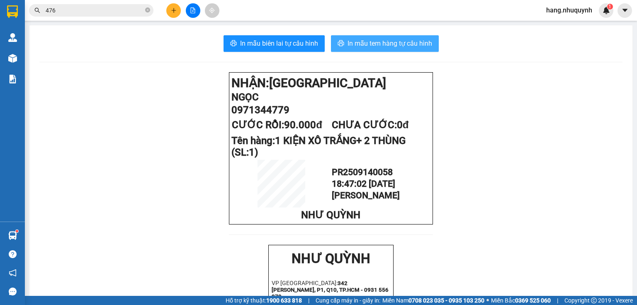
click at [395, 43] on span "In mẫu tem hàng tự cấu hình" at bounding box center [390, 43] width 85 height 10
click at [116, 12] on input "476" at bounding box center [95, 10] width 98 height 9
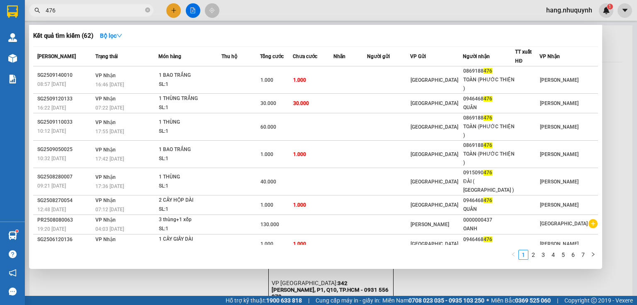
click at [116, 12] on input "476" at bounding box center [95, 10] width 98 height 9
click at [170, 9] on div at bounding box center [318, 152] width 637 height 305
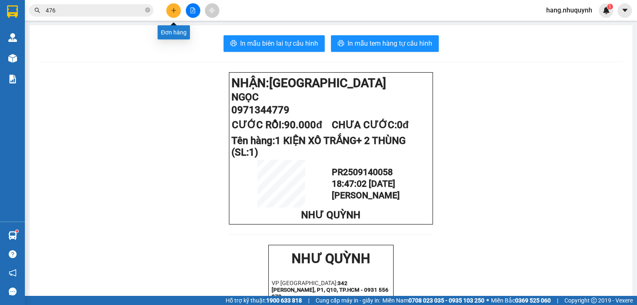
click at [174, 8] on icon "plus" at bounding box center [174, 10] width 6 height 6
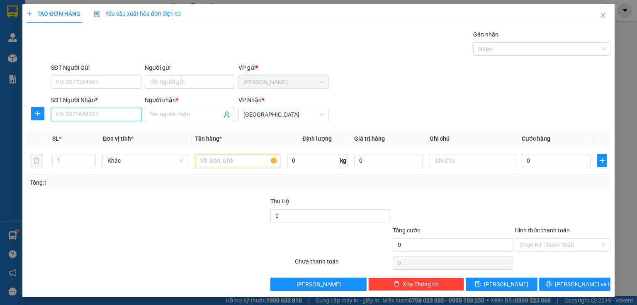
click at [94, 112] on input "SĐT Người Nhận *" at bounding box center [96, 114] width 90 height 13
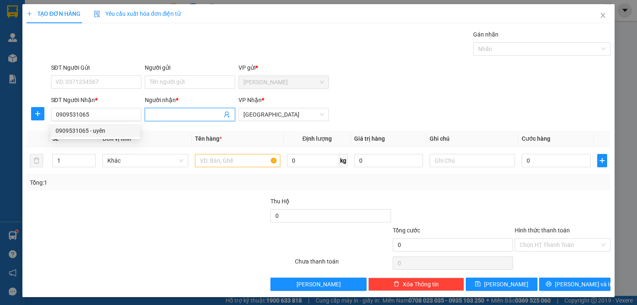
click at [173, 114] on input "Người nhận *" at bounding box center [186, 114] width 72 height 9
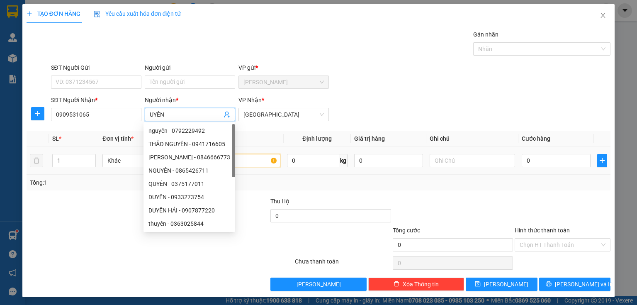
click at [259, 158] on input "text" at bounding box center [237, 160] width 85 height 13
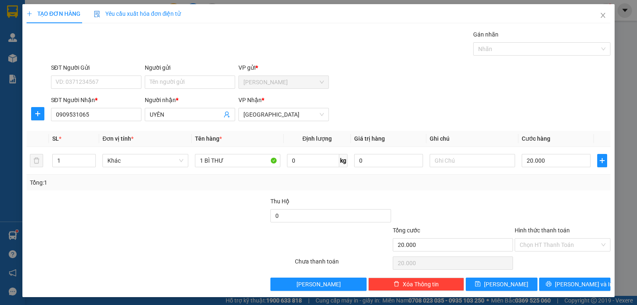
drag, startPoint x: 545, startPoint y: 252, endPoint x: 545, endPoint y: 256, distance: 4.2
click at [545, 253] on div "Hình thức thanh toán Chọn HT Thanh Toán" at bounding box center [563, 240] width 96 height 29
drag, startPoint x: 539, startPoint y: 242, endPoint x: 539, endPoint y: 248, distance: 5.8
click at [539, 245] on input "Hình thức thanh toán" at bounding box center [560, 244] width 80 height 12
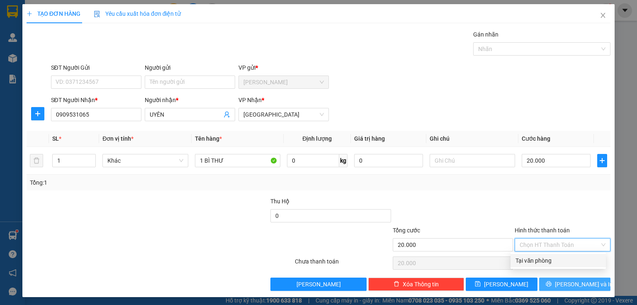
drag, startPoint x: 536, startPoint y: 258, endPoint x: 550, endPoint y: 285, distance: 30.2
click at [536, 260] on div "Tại văn phòng" at bounding box center [558, 260] width 85 height 9
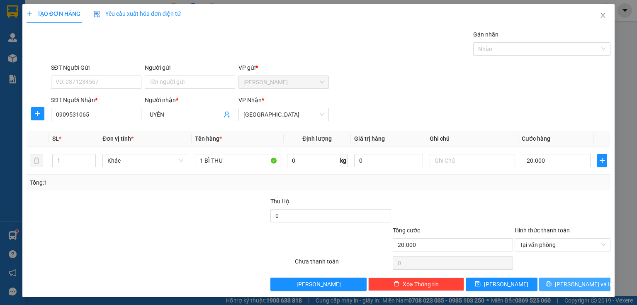
click at [551, 282] on icon "printer" at bounding box center [548, 283] width 5 height 5
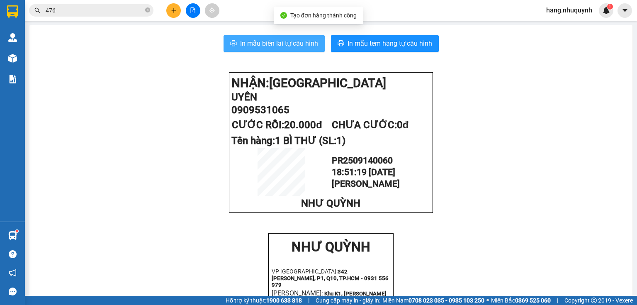
click at [274, 45] on span "In mẫu biên lai tự cấu hình" at bounding box center [279, 43] width 78 height 10
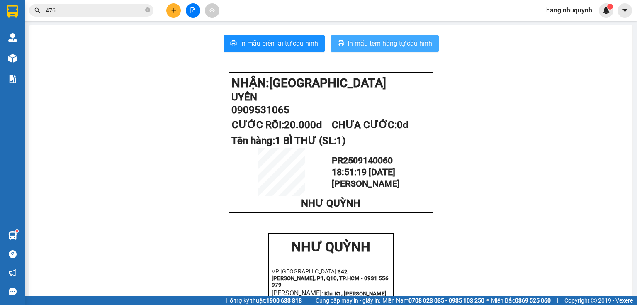
click at [362, 41] on span "In mẫu tem hàng tự cấu hình" at bounding box center [390, 43] width 85 height 10
click at [87, 12] on input "476" at bounding box center [95, 10] width 98 height 9
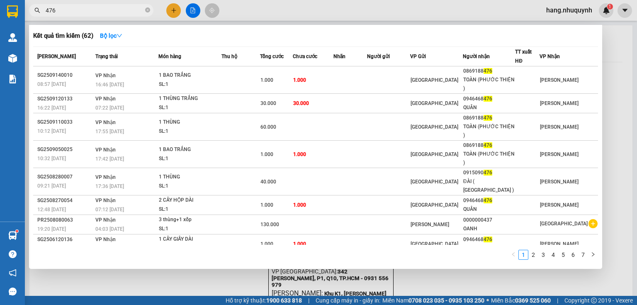
click at [87, 12] on input "476" at bounding box center [95, 10] width 98 height 9
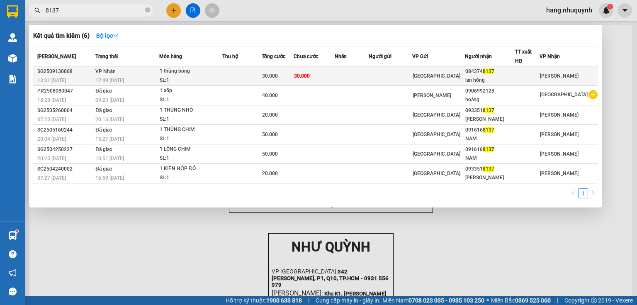
click at [219, 81] on div "SL: 1" at bounding box center [191, 80] width 62 height 9
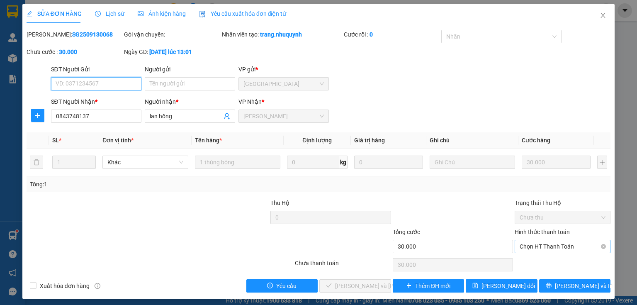
click at [544, 248] on span "Chọn HT Thanh Toán" at bounding box center [563, 246] width 86 height 12
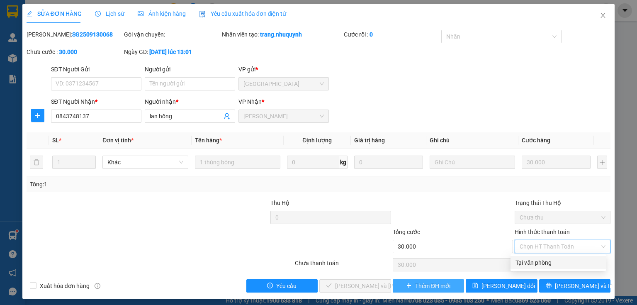
drag, startPoint x: 537, startPoint y: 267, endPoint x: 445, endPoint y: 287, distance: 94.3
click at [536, 267] on div "Tại văn phòng" at bounding box center [558, 262] width 95 height 13
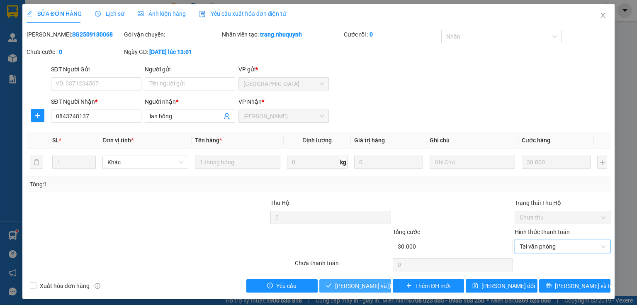
click at [369, 287] on span "Lưu và Giao hàng" at bounding box center [391, 285] width 112 height 9
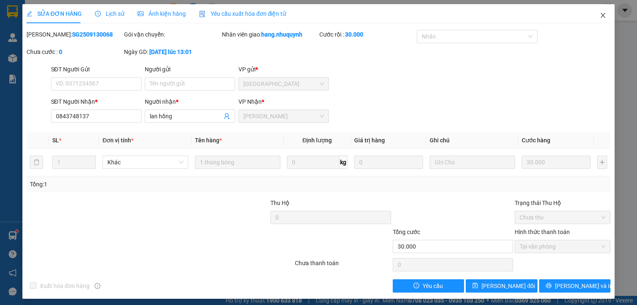
drag, startPoint x: 598, startPoint y: 15, endPoint x: 230, endPoint y: 15, distance: 367.9
click at [600, 15] on icon "close" at bounding box center [603, 15] width 7 height 7
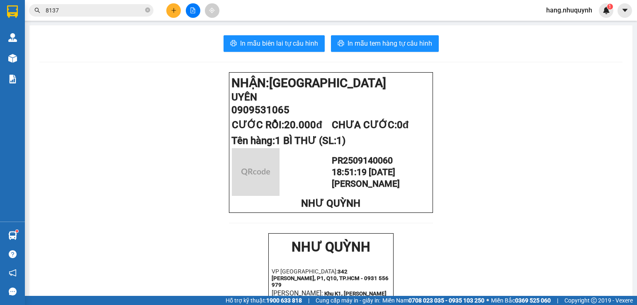
click at [112, 9] on input "8137" at bounding box center [95, 10] width 98 height 9
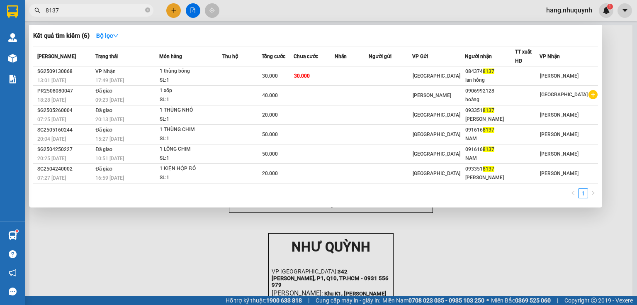
click at [112, 9] on input "8137" at bounding box center [95, 10] width 98 height 9
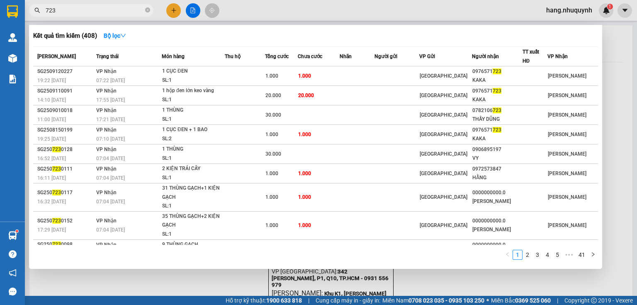
click at [171, 8] on div at bounding box center [318, 152] width 637 height 305
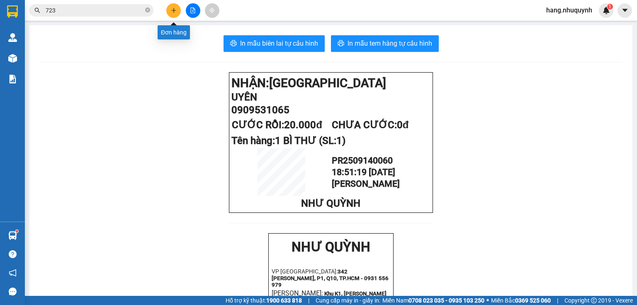
click at [175, 15] on button at bounding box center [173, 10] width 15 height 15
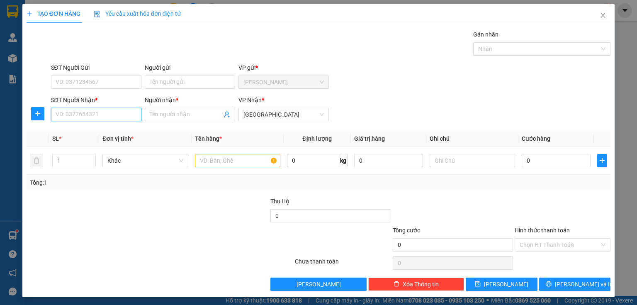
click at [105, 114] on input "SĐT Người Nhận *" at bounding box center [96, 114] width 90 height 13
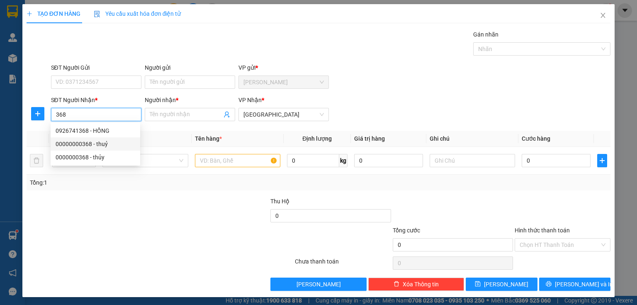
click at [103, 147] on div "00000000368 - thuỷ" at bounding box center [96, 143] width 80 height 9
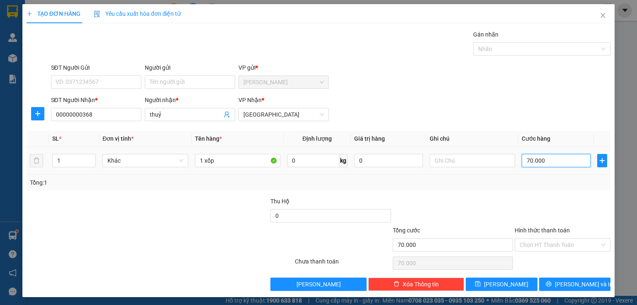
click at [561, 158] on input "70.000" at bounding box center [556, 160] width 69 height 13
click at [546, 246] on input "Hình thức thanh toán" at bounding box center [560, 244] width 80 height 12
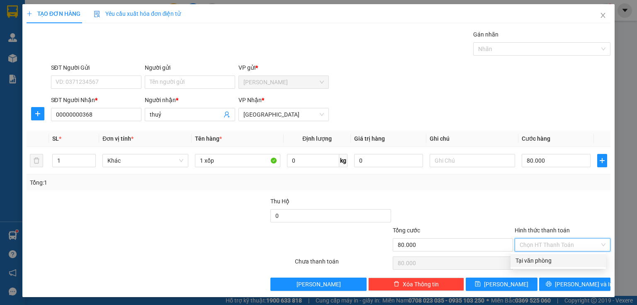
drag, startPoint x: 538, startPoint y: 258, endPoint x: 542, endPoint y: 262, distance: 5.3
click at [538, 258] on div "Tại văn phòng" at bounding box center [558, 260] width 85 height 9
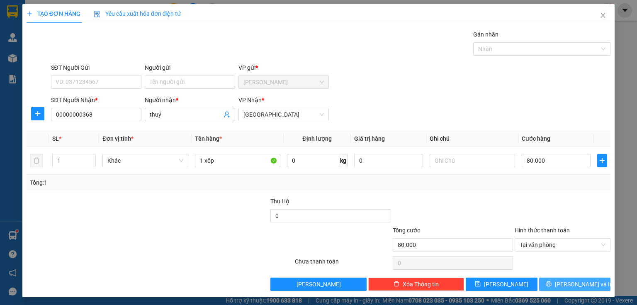
drag, startPoint x: 560, startPoint y: 287, endPoint x: 544, endPoint y: 198, distance: 90.6
click at [561, 287] on button "Lưu và In" at bounding box center [575, 283] width 72 height 13
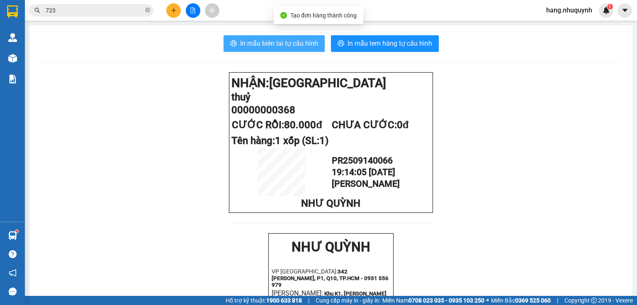
click at [277, 43] on span "In mẫu biên lai tự cấu hình" at bounding box center [279, 43] width 78 height 10
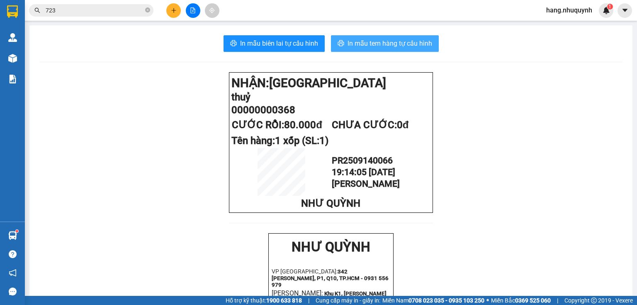
click at [379, 41] on span "In mẫu tem hàng tự cấu hình" at bounding box center [390, 43] width 85 height 10
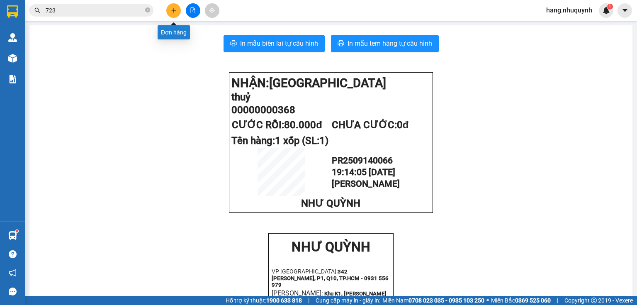
click at [171, 14] on button at bounding box center [173, 10] width 15 height 15
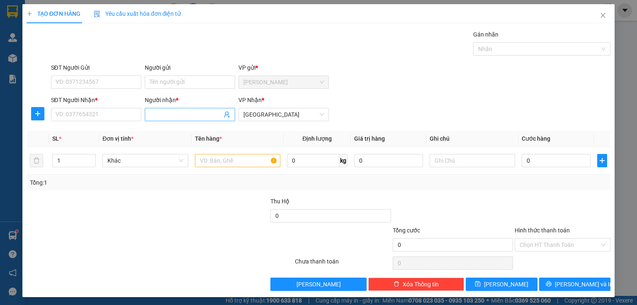
click at [173, 114] on input "Người nhận *" at bounding box center [186, 114] width 72 height 9
click at [87, 109] on input "SĐT Người Nhận *" at bounding box center [96, 114] width 90 height 13
click at [231, 156] on input "text" at bounding box center [237, 160] width 85 height 13
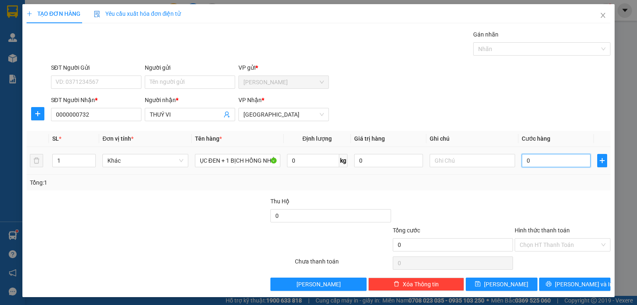
click at [535, 161] on input "0" at bounding box center [556, 160] width 69 height 13
click at [547, 246] on input "Hình thức thanh toán" at bounding box center [560, 244] width 80 height 12
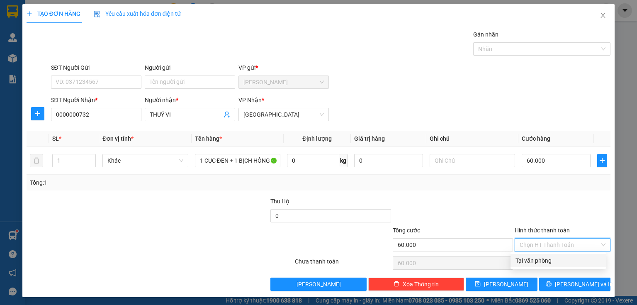
drag, startPoint x: 543, startPoint y: 257, endPoint x: 543, endPoint y: 269, distance: 11.6
click at [543, 260] on div "Tại văn phòng" at bounding box center [558, 260] width 85 height 9
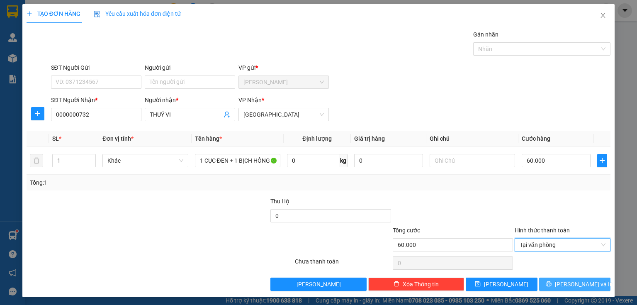
click at [551, 280] on button "Lưu và In" at bounding box center [575, 283] width 72 height 13
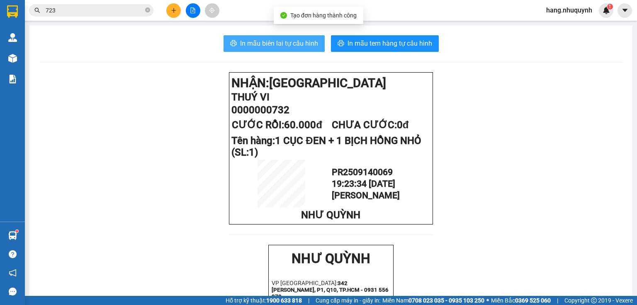
click at [294, 46] on span "In mẫu biên lai tự cấu hình" at bounding box center [279, 43] width 78 height 10
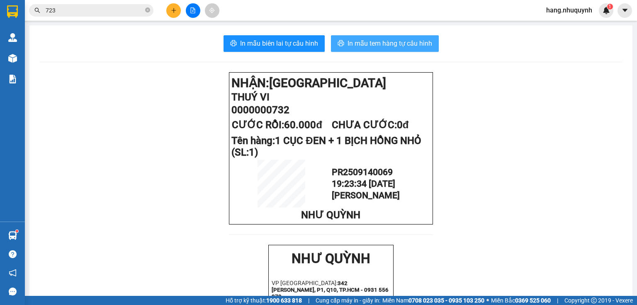
drag, startPoint x: 392, startPoint y: 43, endPoint x: 392, endPoint y: 55, distance: 12.1
click at [392, 43] on span "In mẫu tem hàng tự cấu hình" at bounding box center [390, 43] width 85 height 10
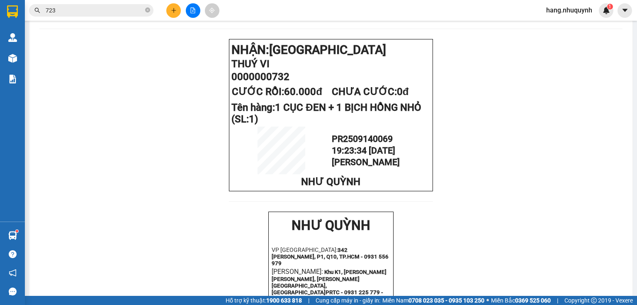
click at [176, 11] on icon "plus" at bounding box center [174, 10] width 6 height 6
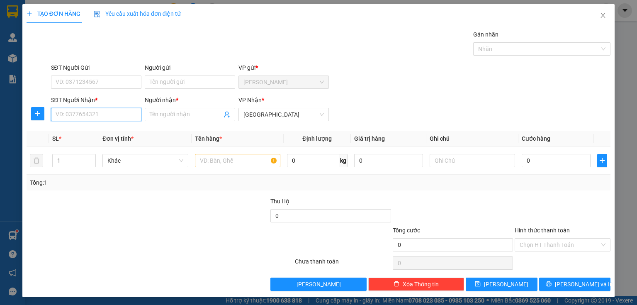
click at [114, 117] on input "SĐT Người Nhận *" at bounding box center [96, 114] width 90 height 13
click at [163, 113] on input "Người nhận *" at bounding box center [186, 114] width 72 height 9
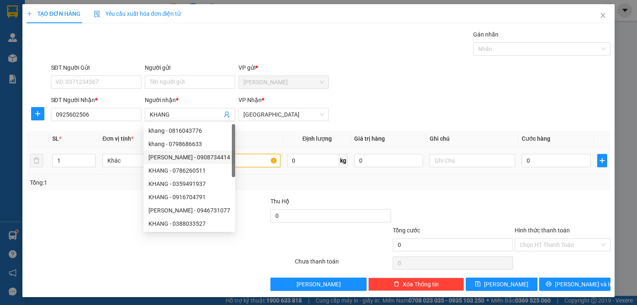
click at [255, 163] on input "text" at bounding box center [237, 160] width 85 height 13
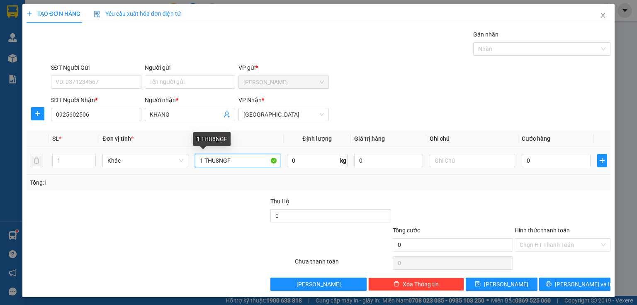
drag, startPoint x: 250, startPoint y: 158, endPoint x: 97, endPoint y: 158, distance: 153.0
click at [97, 158] on tr "1 Khác 1 THU8NGF 0 kg 0 0" at bounding box center [319, 161] width 584 height 28
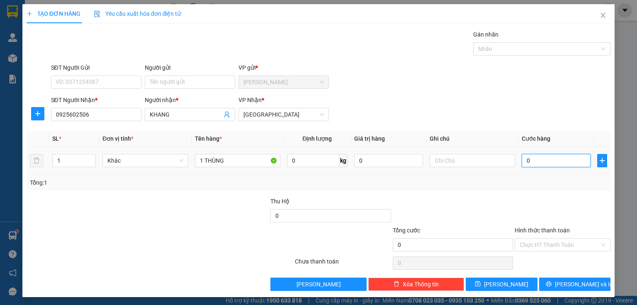
click at [532, 163] on input "0" at bounding box center [556, 160] width 69 height 13
click at [546, 244] on input "Hình thức thanh toán" at bounding box center [560, 244] width 80 height 12
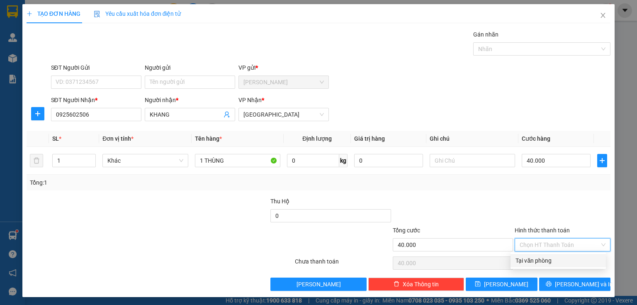
click at [539, 263] on div "Tại văn phòng" at bounding box center [558, 260] width 85 height 9
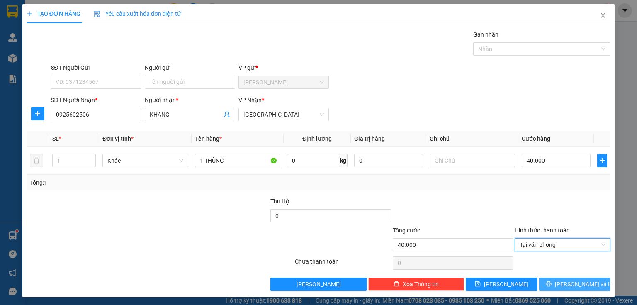
drag, startPoint x: 560, startPoint y: 284, endPoint x: 516, endPoint y: 191, distance: 102.2
click at [561, 282] on button "Lưu và In" at bounding box center [575, 283] width 72 height 13
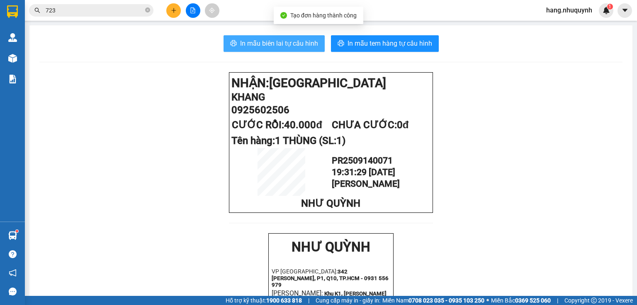
click at [290, 48] on span "In mẫu biên lai tự cấu hình" at bounding box center [279, 43] width 78 height 10
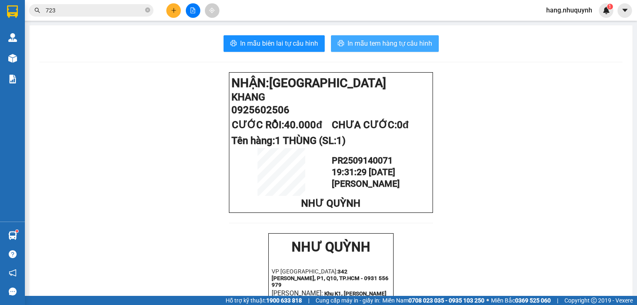
click at [401, 46] on span "In mẫu tem hàng tự cấu hình" at bounding box center [390, 43] width 85 height 10
click at [270, 114] on span "0925602506" at bounding box center [260, 110] width 58 height 12
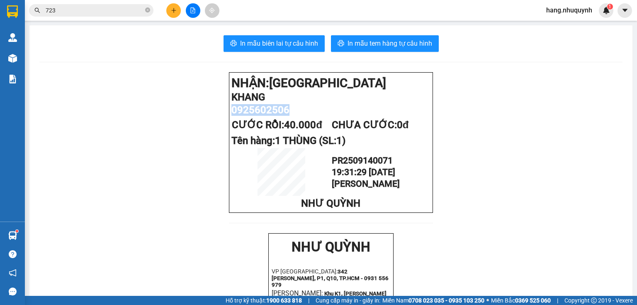
click at [270, 114] on span "0925602506" at bounding box center [260, 110] width 58 height 12
copy span "0925602506"
click at [95, 10] on input "723" at bounding box center [95, 10] width 98 height 9
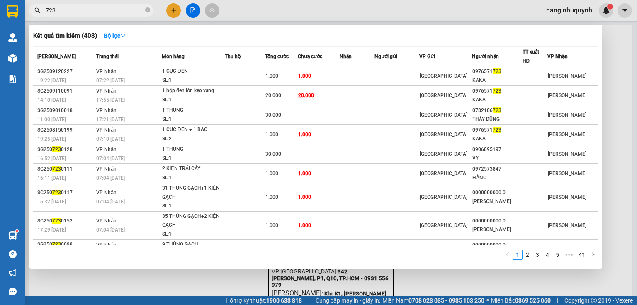
click at [95, 10] on input "723" at bounding box center [95, 10] width 98 height 9
paste input "0925602506"
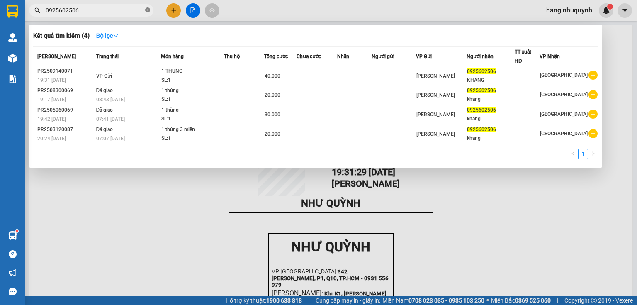
click at [146, 9] on icon "close-circle" at bounding box center [147, 9] width 5 height 5
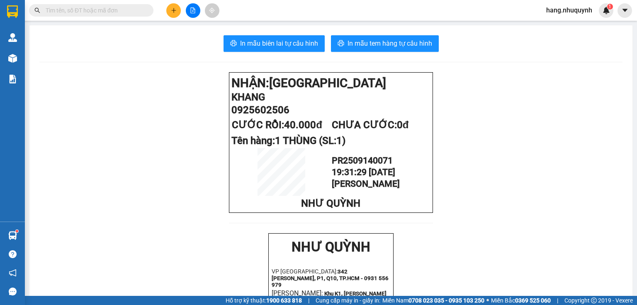
click at [576, 9] on span "hang.nhuquynh" at bounding box center [569, 10] width 59 height 10
drag, startPoint x: 571, startPoint y: 26, endPoint x: 551, endPoint y: 25, distance: 20.3
click at [571, 26] on span "Đăng xuất" at bounding box center [573, 25] width 42 height 9
